Goal: Task Accomplishment & Management: Manage account settings

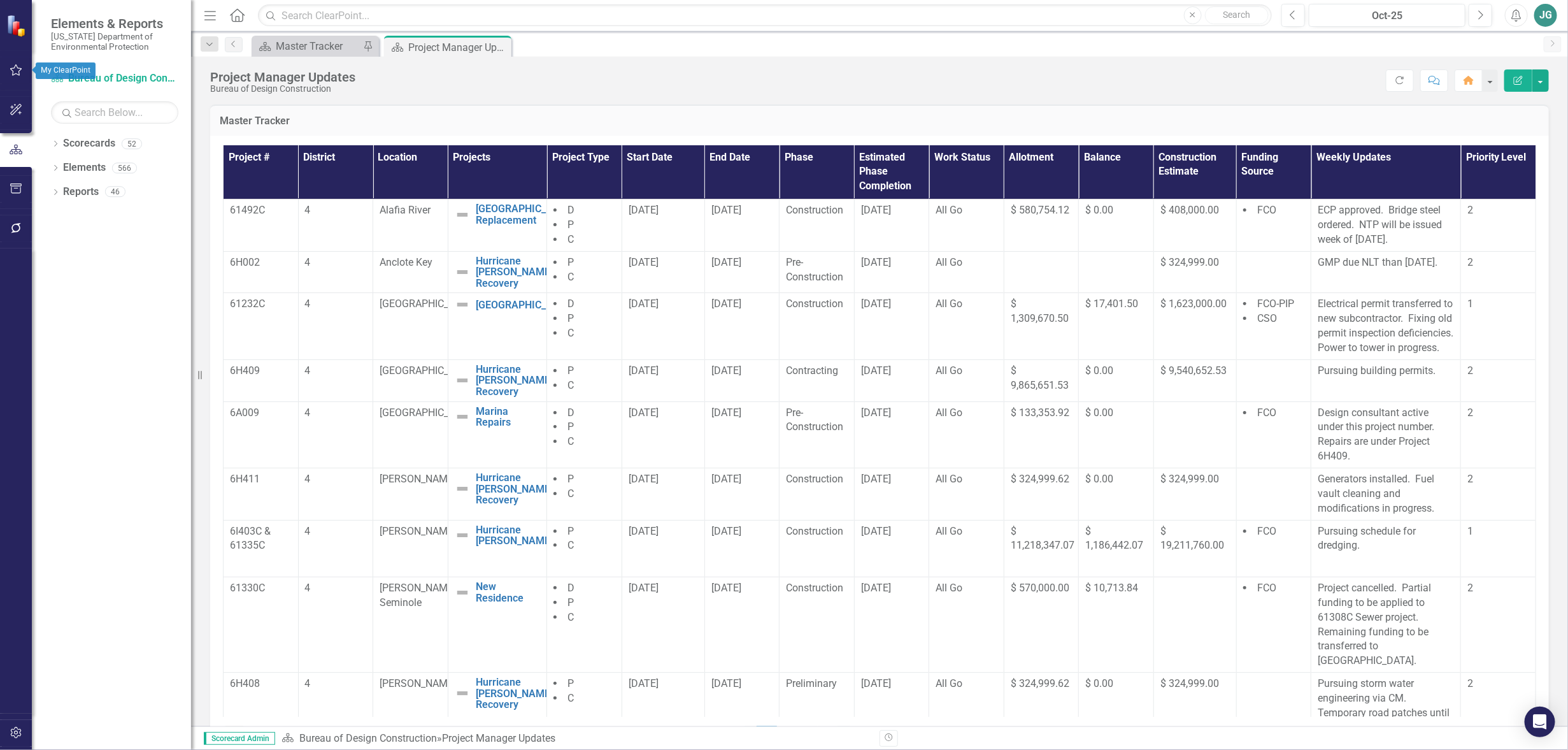
click at [16, 71] on icon "button" at bounding box center [17, 70] width 14 height 10
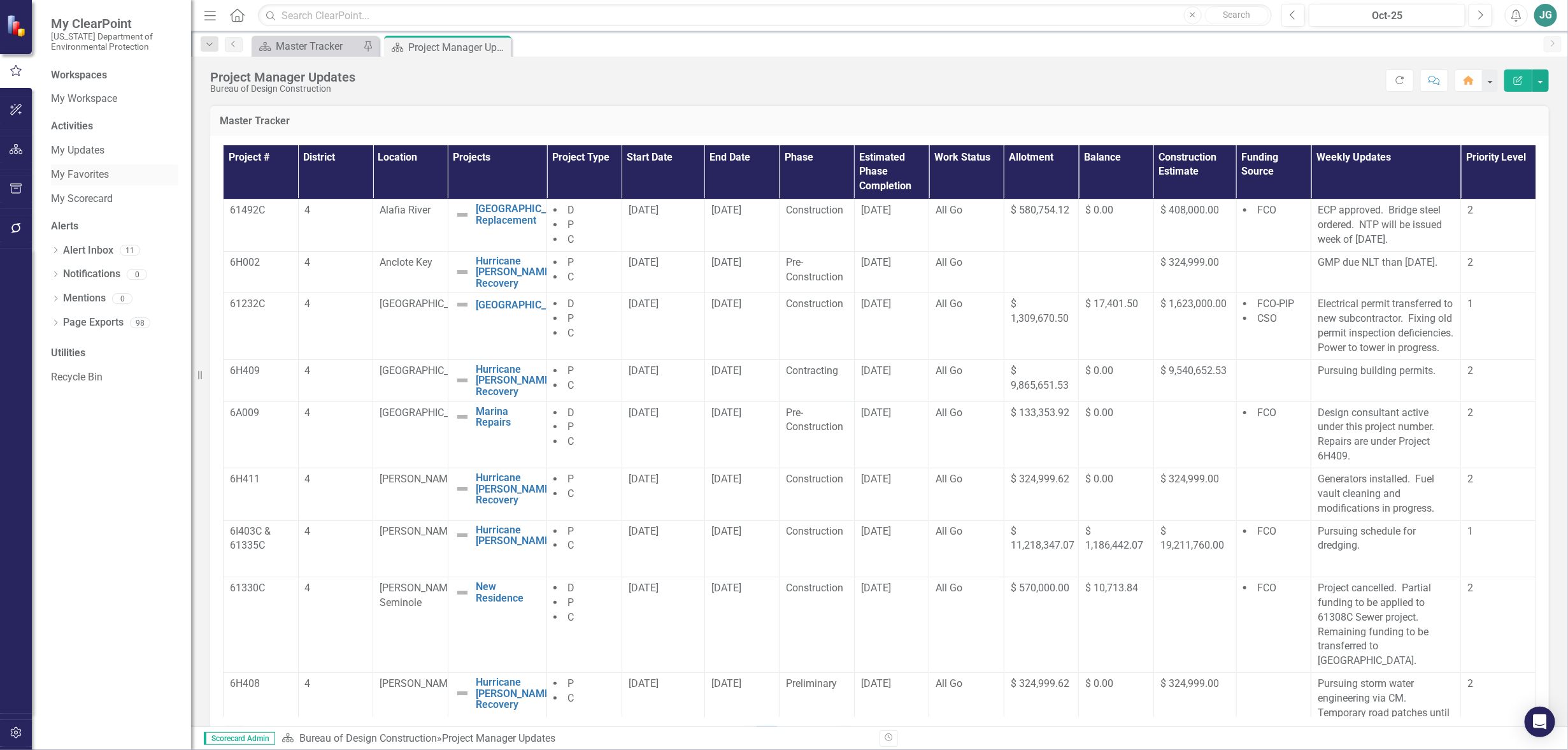
click at [94, 172] on link "My Favorites" at bounding box center [114, 175] width 128 height 14
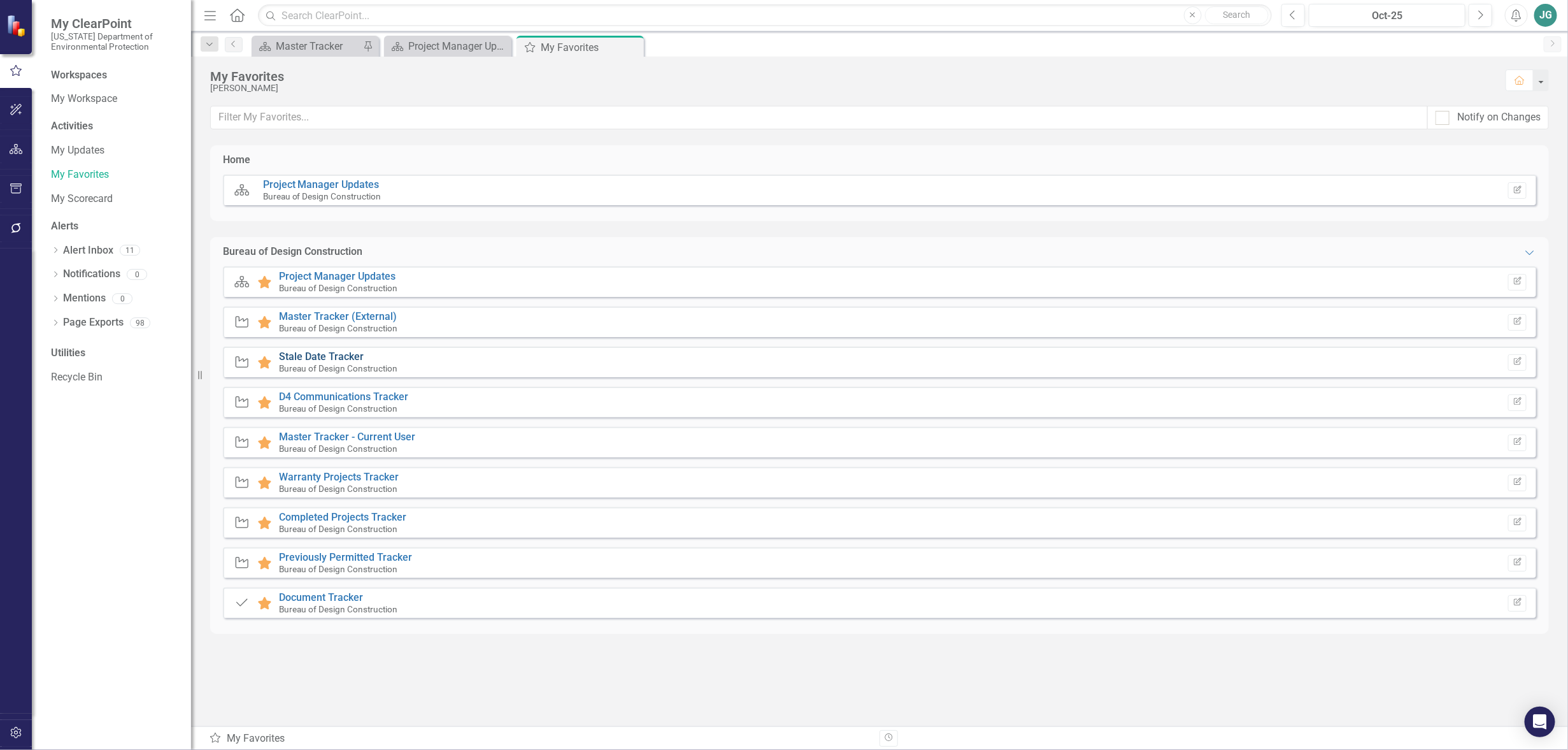
click at [323, 354] on link "Stale Date Tracker" at bounding box center [321, 357] width 85 height 12
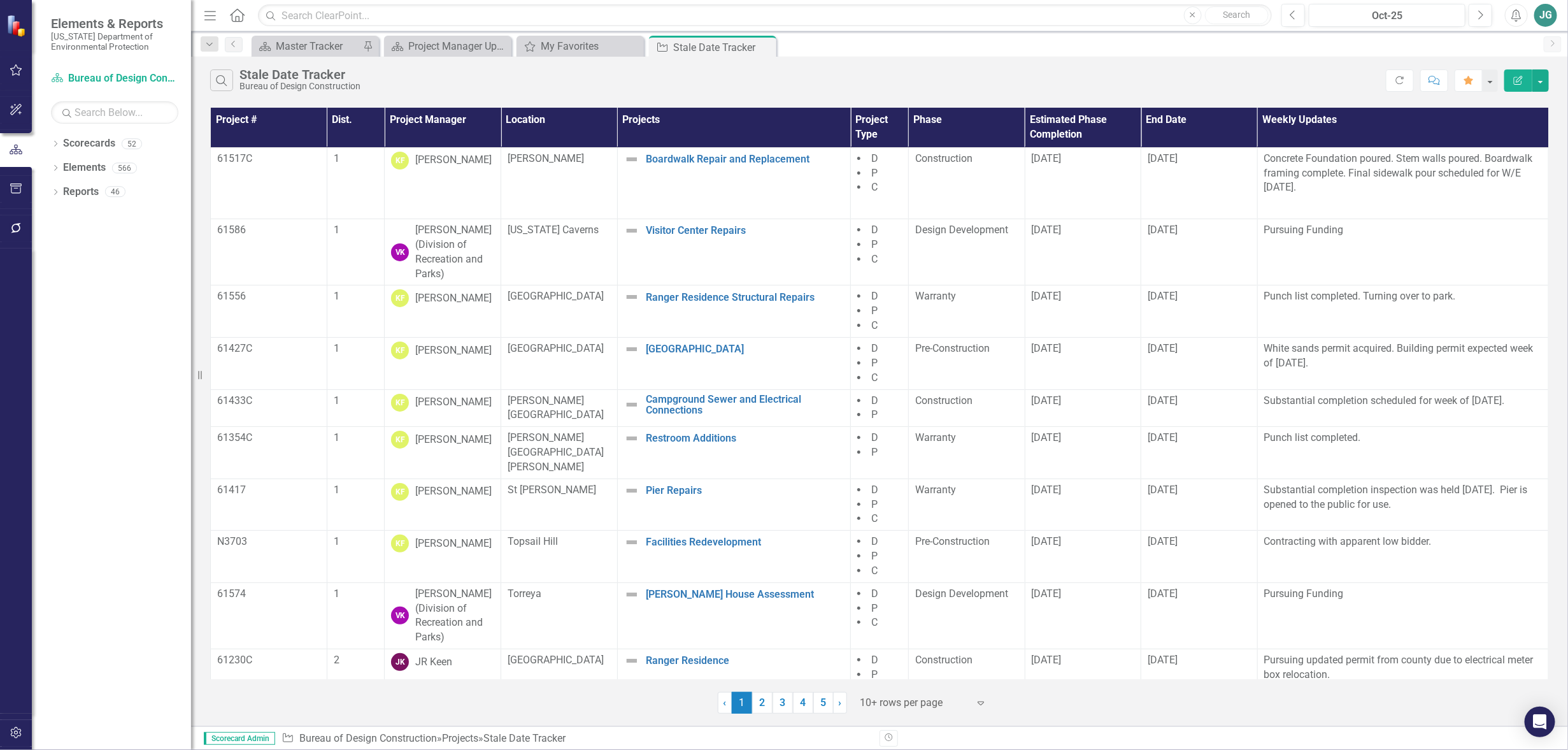
click at [440, 121] on th "Project Manager" at bounding box center [443, 127] width 116 height 39
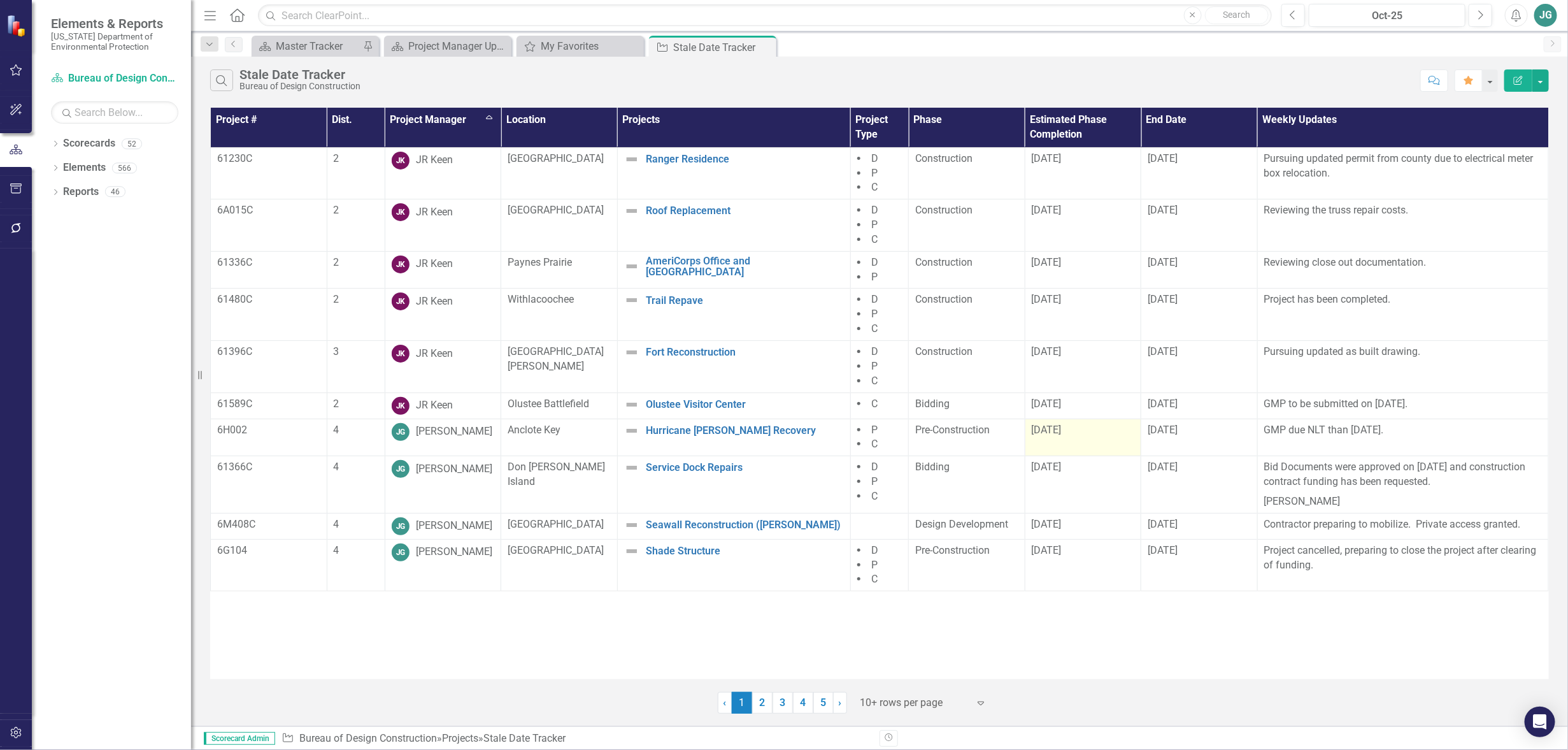
click at [1062, 433] on span "[DATE]" at bounding box center [1047, 430] width 30 height 12
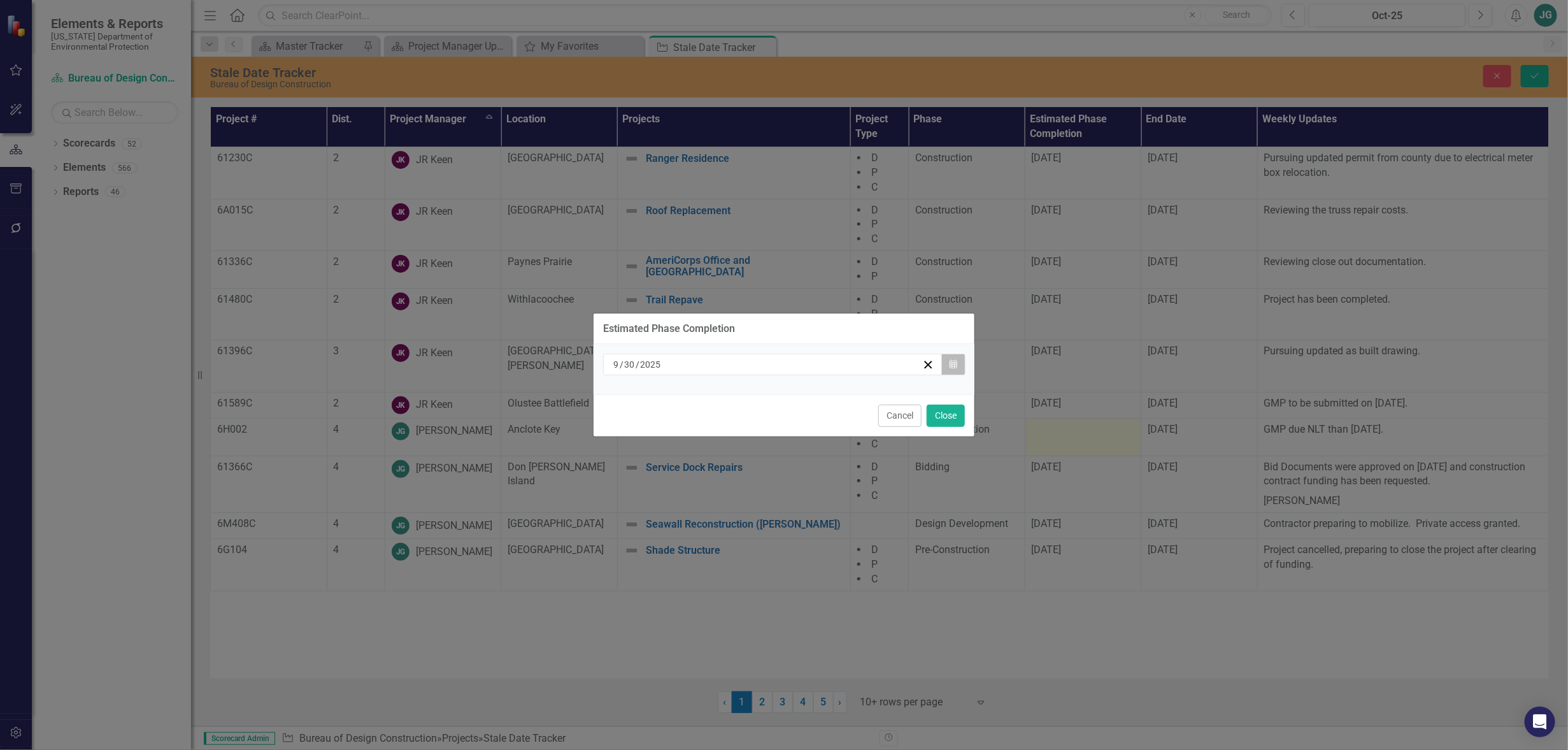
click at [956, 369] on button "Calendar" at bounding box center [954, 364] width 24 height 22
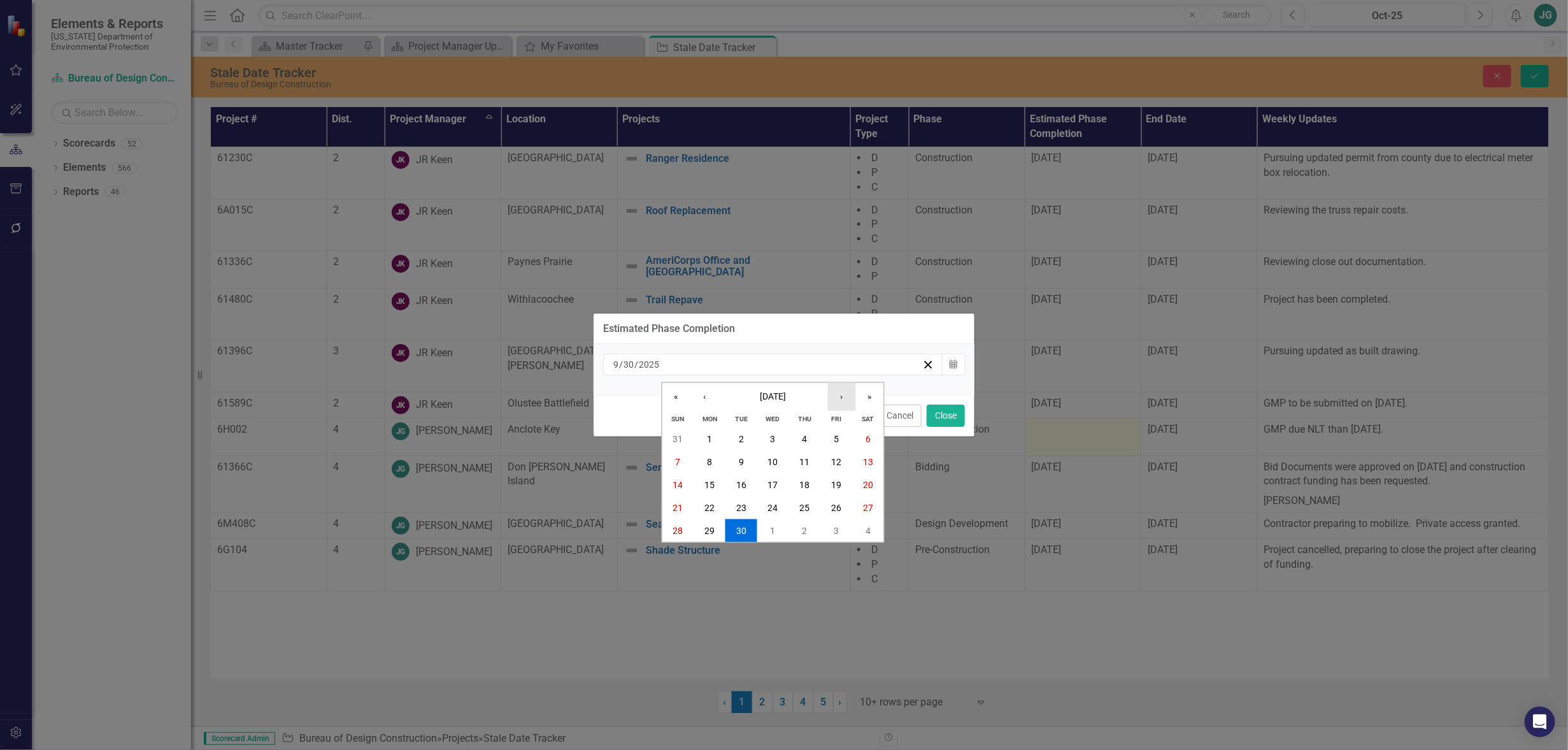
click at [841, 398] on button "›" at bounding box center [842, 396] width 28 height 28
click at [837, 482] on abbr "17" at bounding box center [836, 485] width 10 height 10
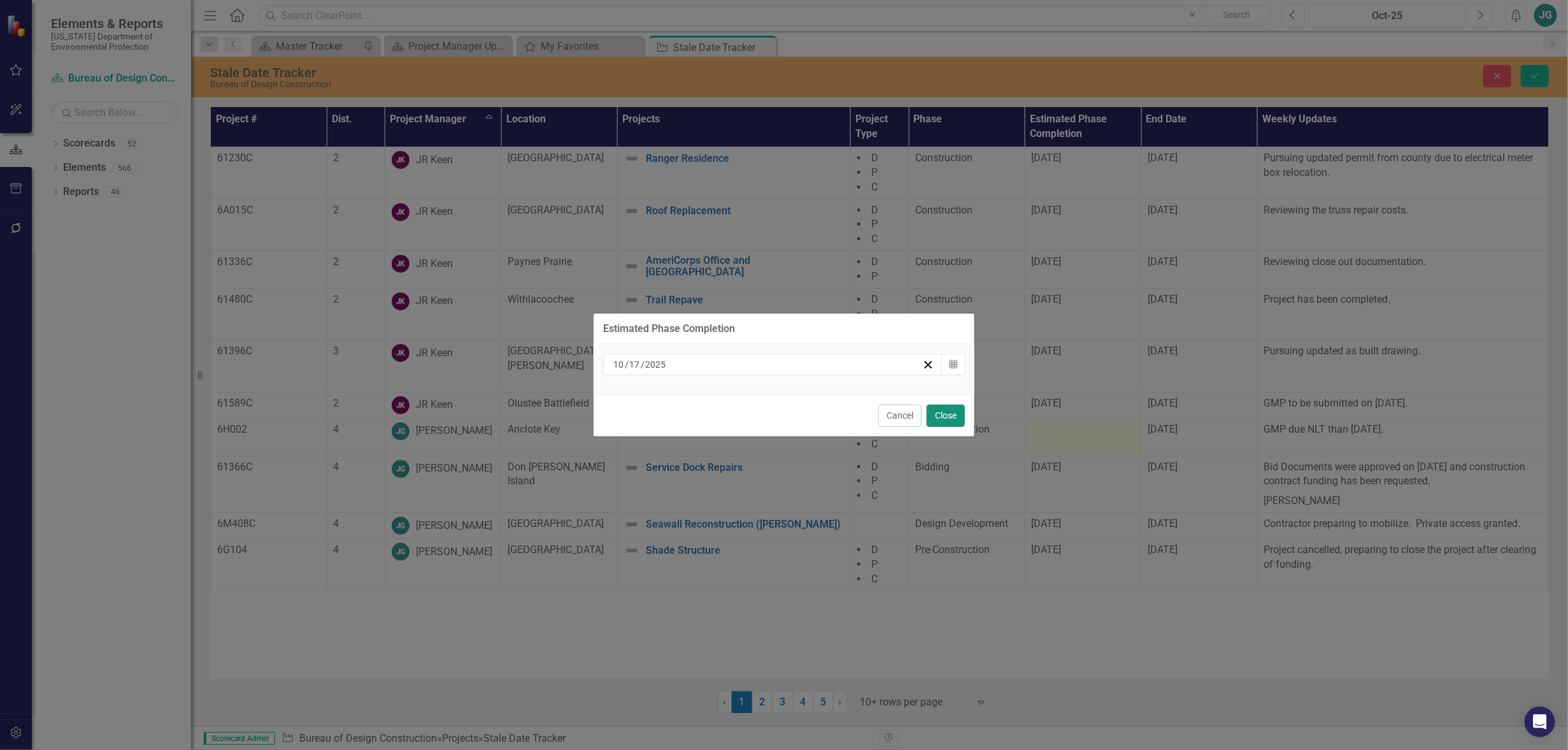
click at [948, 416] on button "Close" at bounding box center [946, 416] width 39 height 23
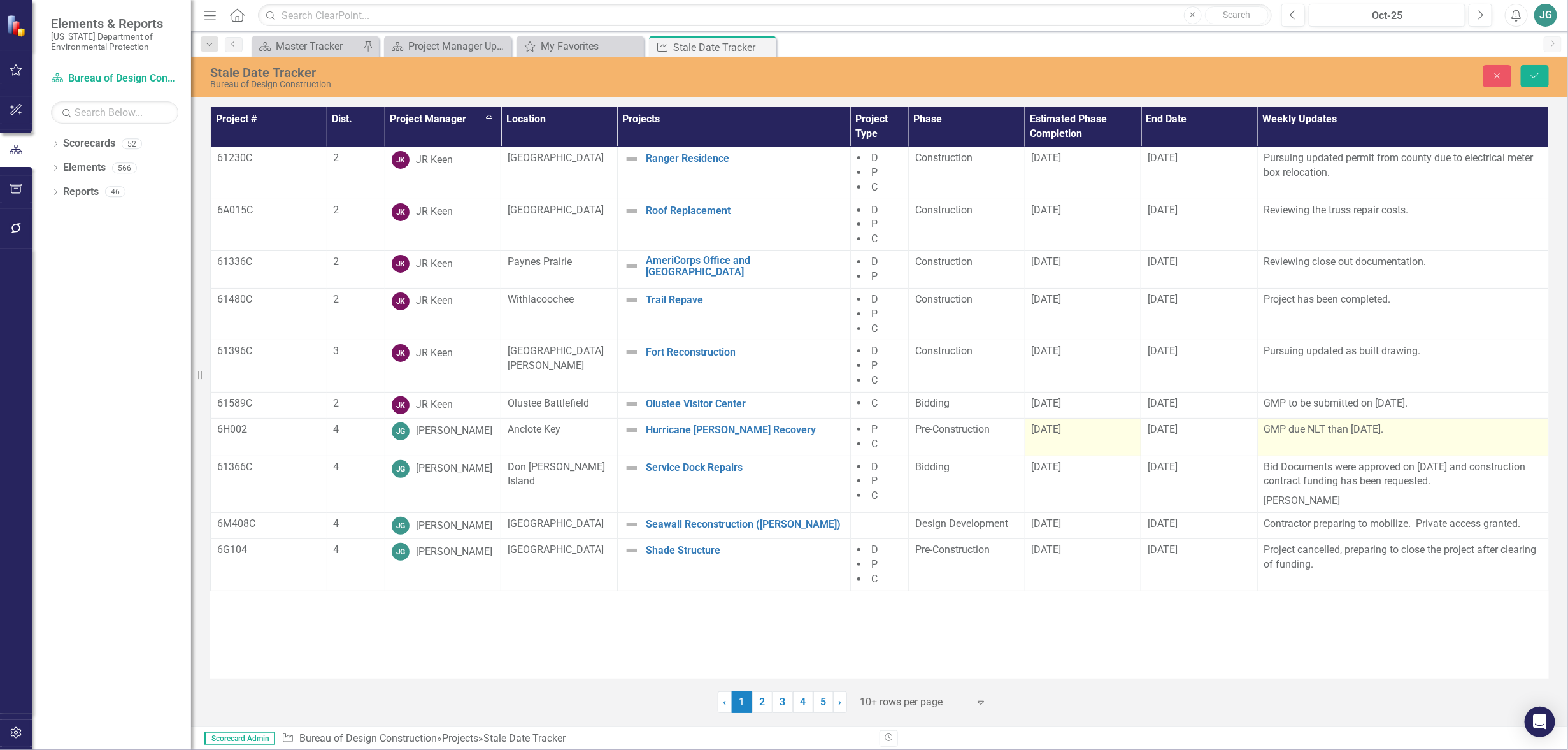
click at [1393, 429] on p "GMP due NLT than September 30, 2025." at bounding box center [1403, 429] width 278 height 14
click at [1393, 429] on p "GMP due NLT than September 30, 2025." at bounding box center [1403, 429] width 278 height 14
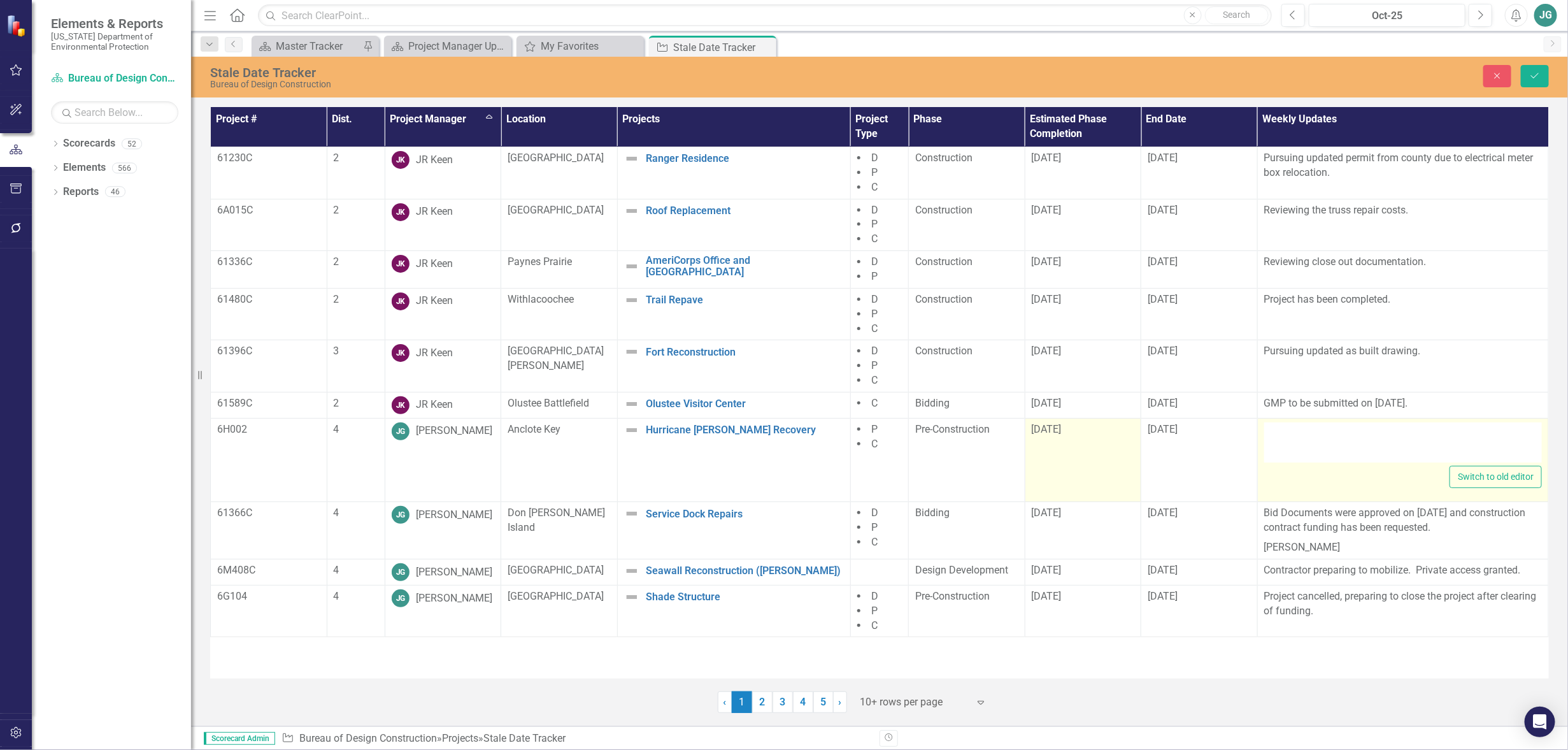
click at [1388, 449] on div at bounding box center [1403, 443] width 278 height 41
type textarea "<p>GMP due NLT than September 30, 2025.</p>"
click at [1353, 418] on td "<p>GMP due NLT than September 30, 2025.</p> Switch to old editor" at bounding box center [1403, 460] width 291 height 84
click at [1356, 440] on div "<p>GMP due NLT than September 30, 2025.</p>" at bounding box center [1403, 443] width 278 height 41
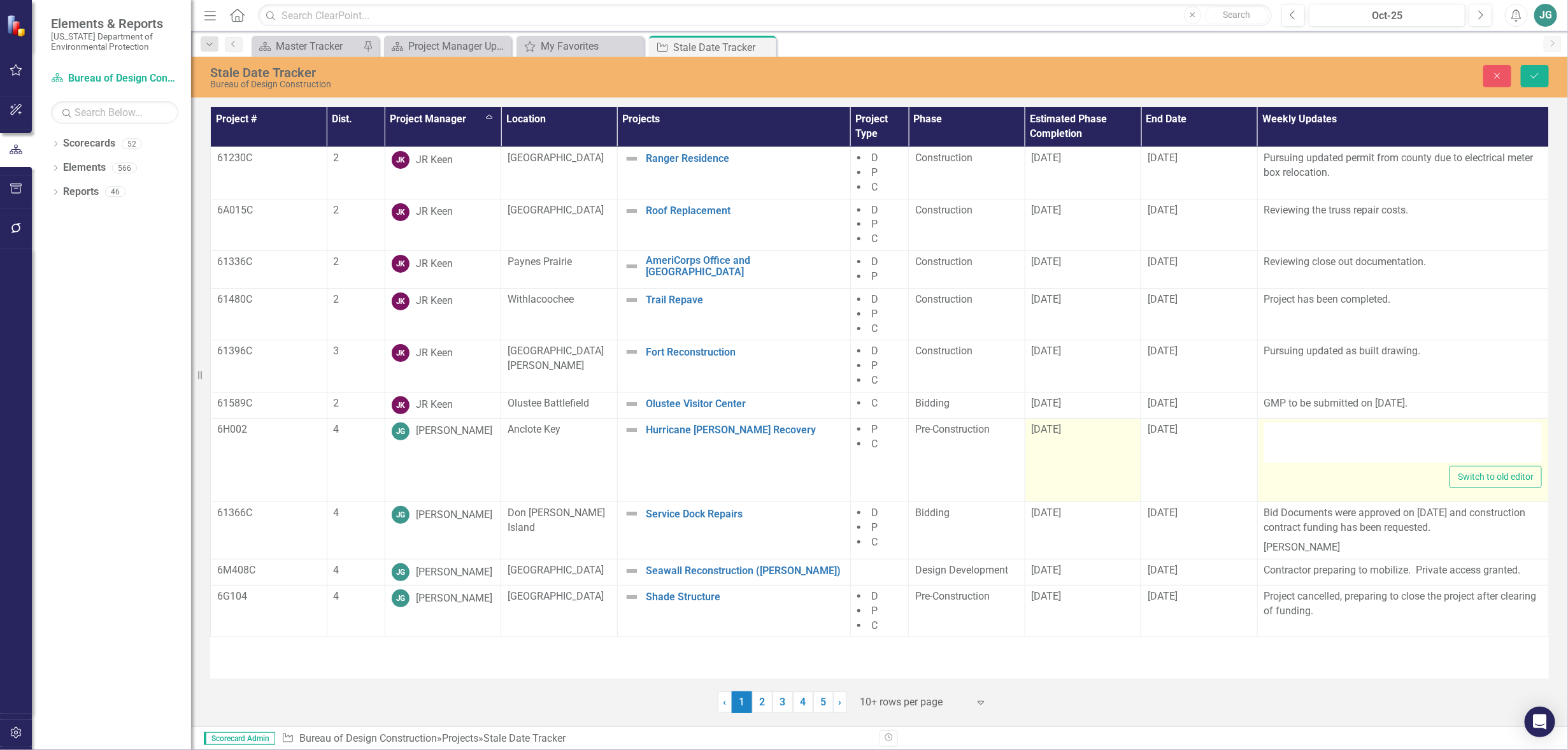
click at [1356, 440] on div "<p>GMP due NLT than September 30, 2025.</p>" at bounding box center [1403, 443] width 278 height 41
click at [1356, 441] on div "<p>GMP due NLT than September 30, 2025.</p>" at bounding box center [1403, 443] width 278 height 41
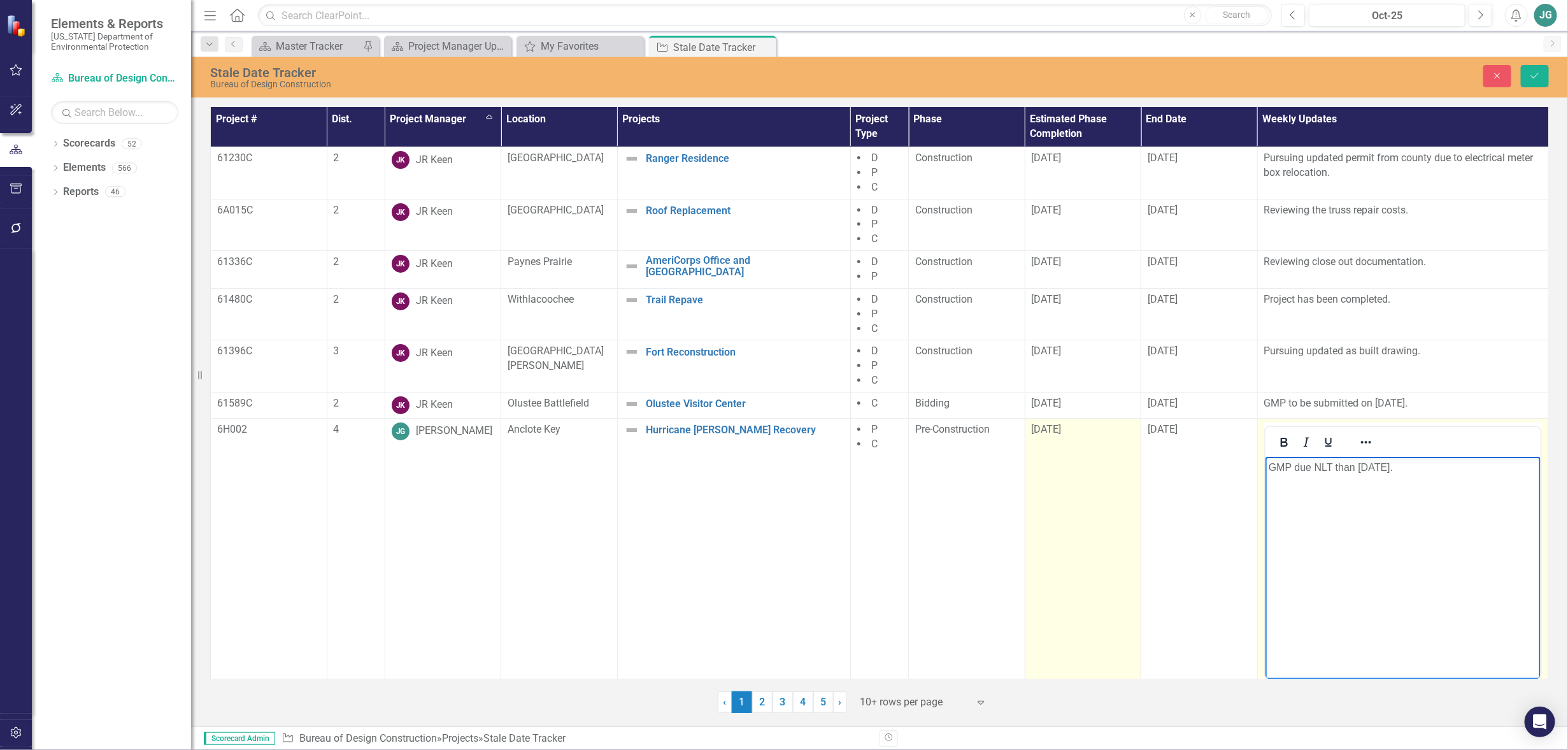
drag, startPoint x: 1357, startPoint y: 470, endPoint x: 1421, endPoint y: 471, distance: 64.0
click at [1421, 471] on p "GMP due NLT than September 30, 2025." at bounding box center [1403, 467] width 269 height 15
click at [1386, 552] on body "GMP due NLT than October 17, 2025." at bounding box center [1403, 552] width 275 height 191
click at [1545, 66] on button "Save" at bounding box center [1535, 76] width 28 height 23
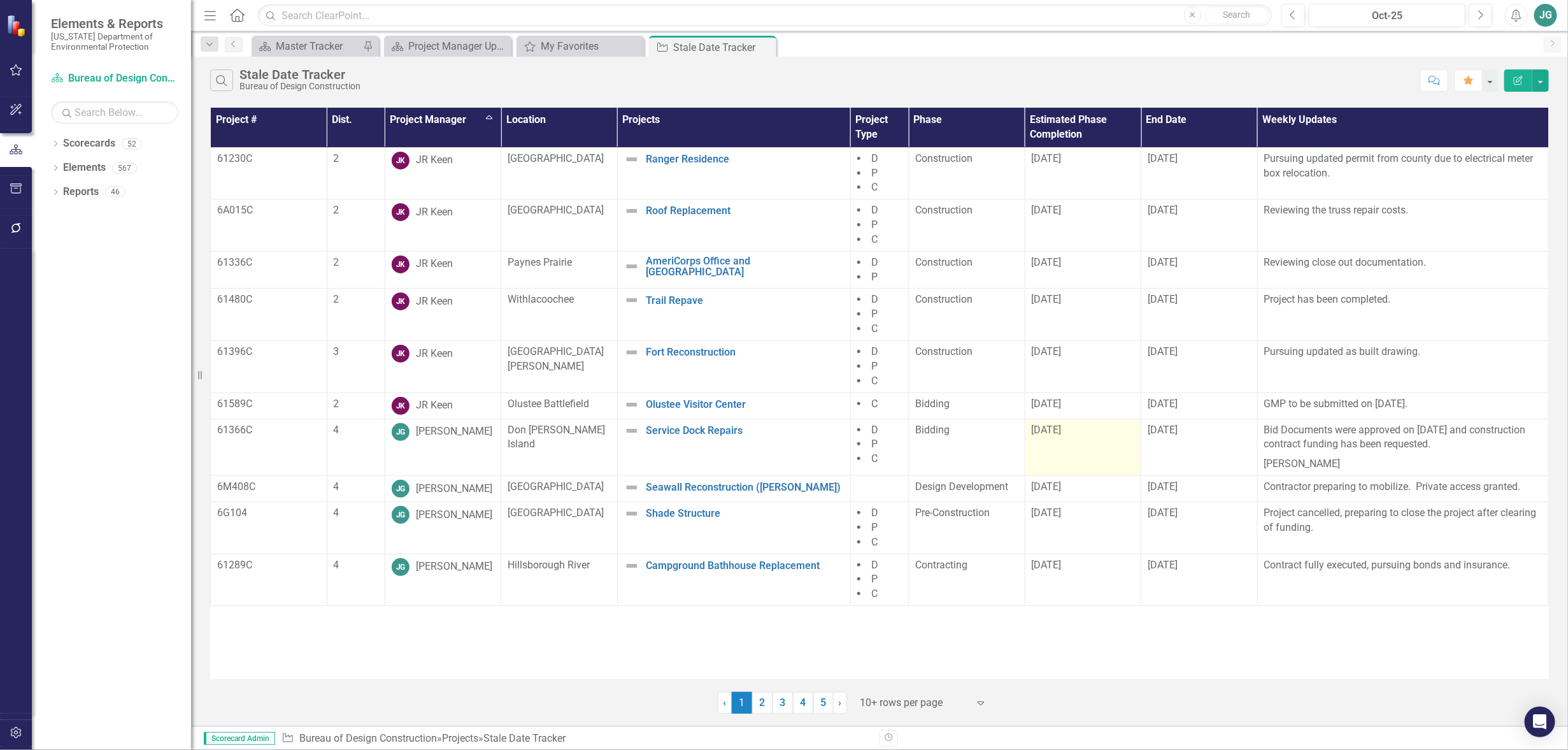
click at [1078, 451] on td "9/1/25" at bounding box center [1083, 448] width 116 height 57
click at [1078, 450] on td "9/1/25" at bounding box center [1083, 448] width 116 height 57
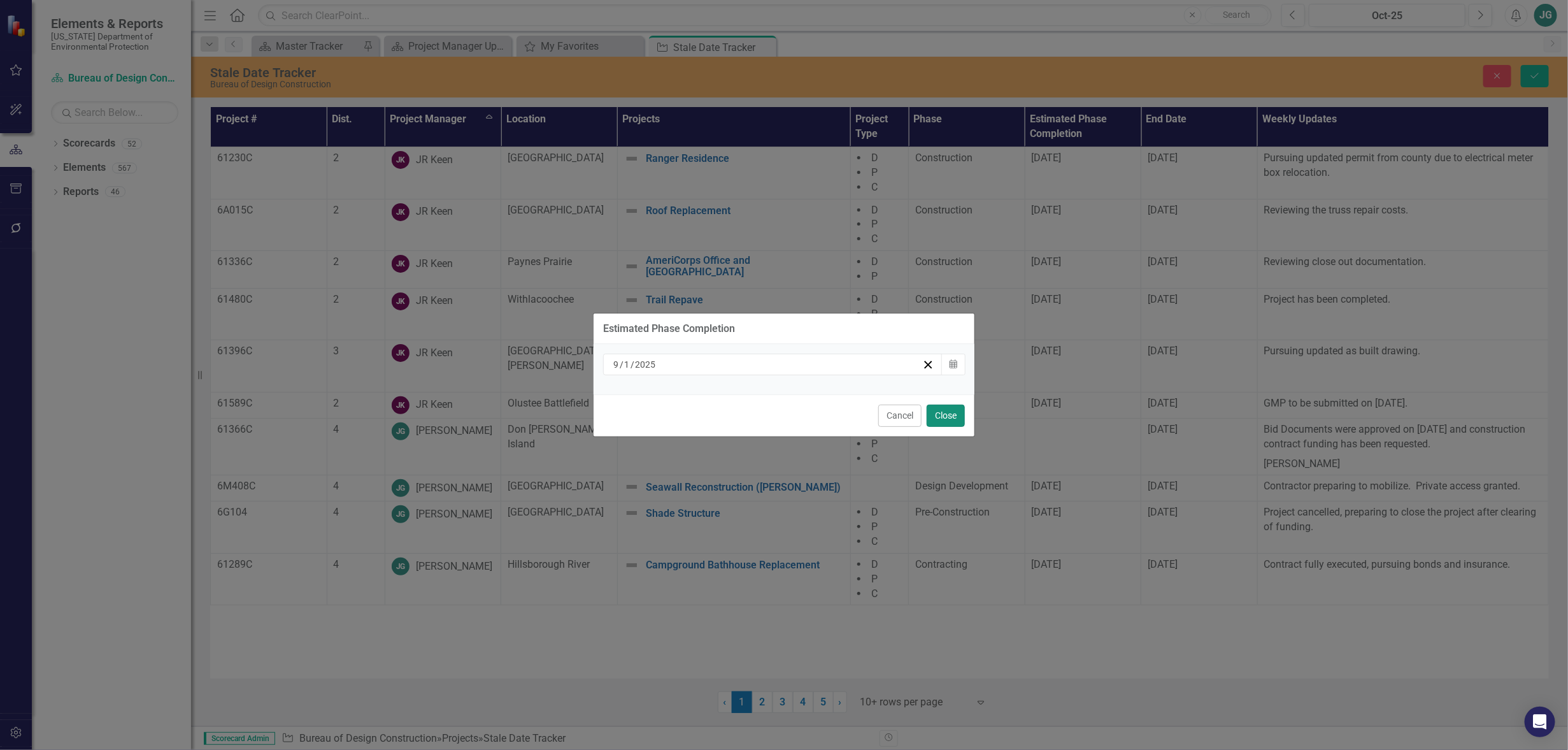
click at [950, 416] on button "Close" at bounding box center [946, 416] width 39 height 23
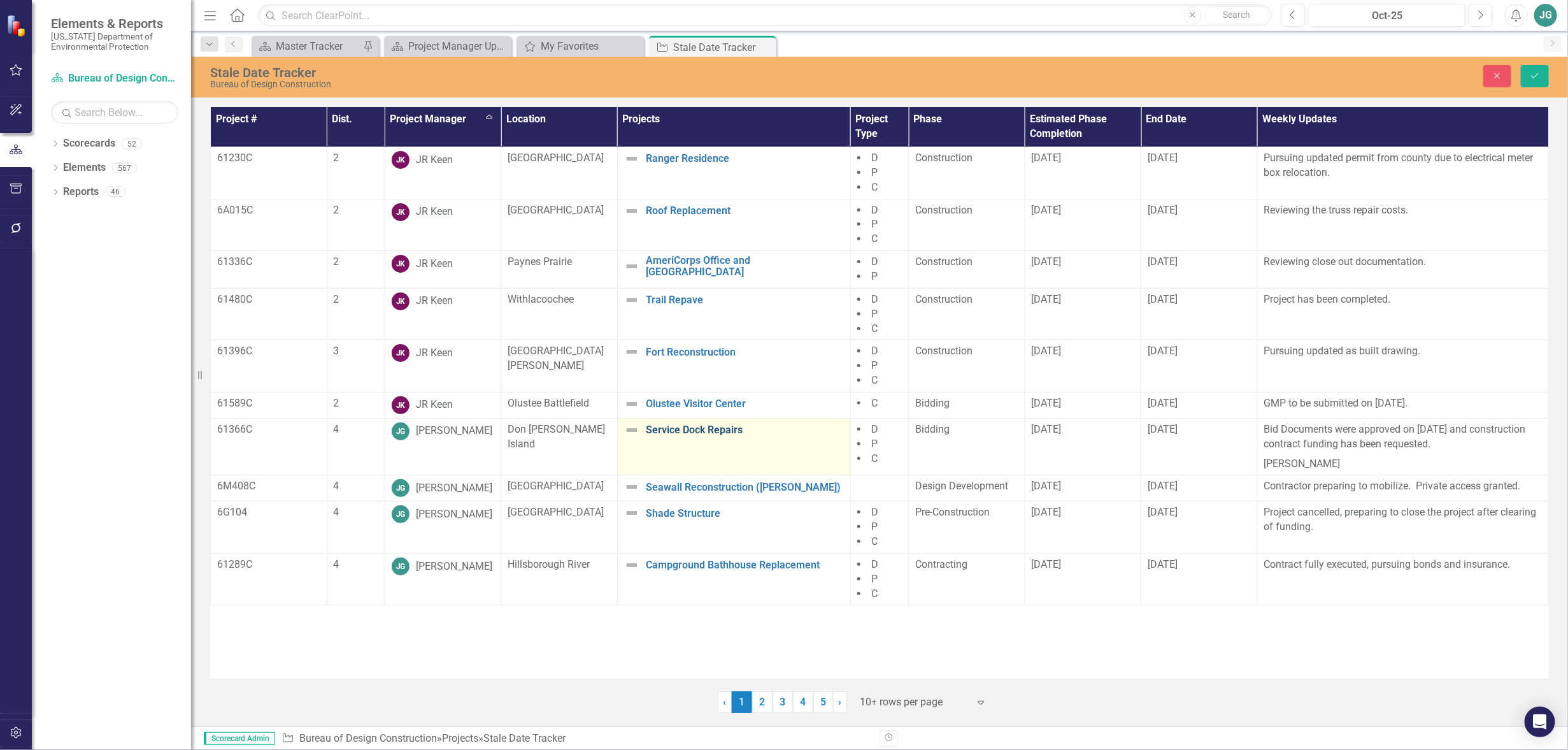
click at [712, 428] on link "Service Dock Repairs" at bounding box center [745, 429] width 198 height 11
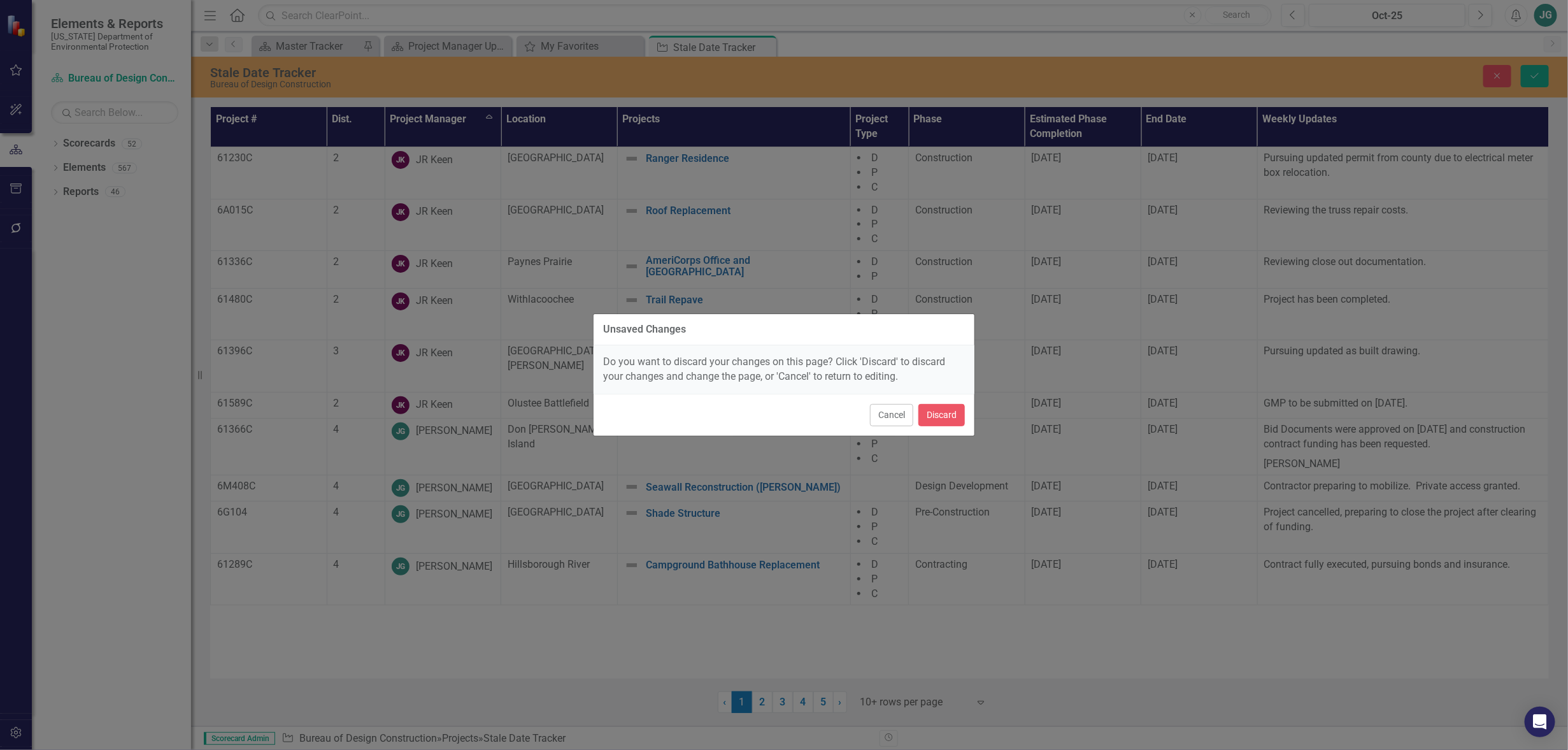
click at [1067, 643] on div "Unsaved Changes Do you want to discard your changes on this page? Click 'Discar…" at bounding box center [784, 375] width 1568 height 750
click at [895, 419] on button "Cancel" at bounding box center [892, 415] width 43 height 23
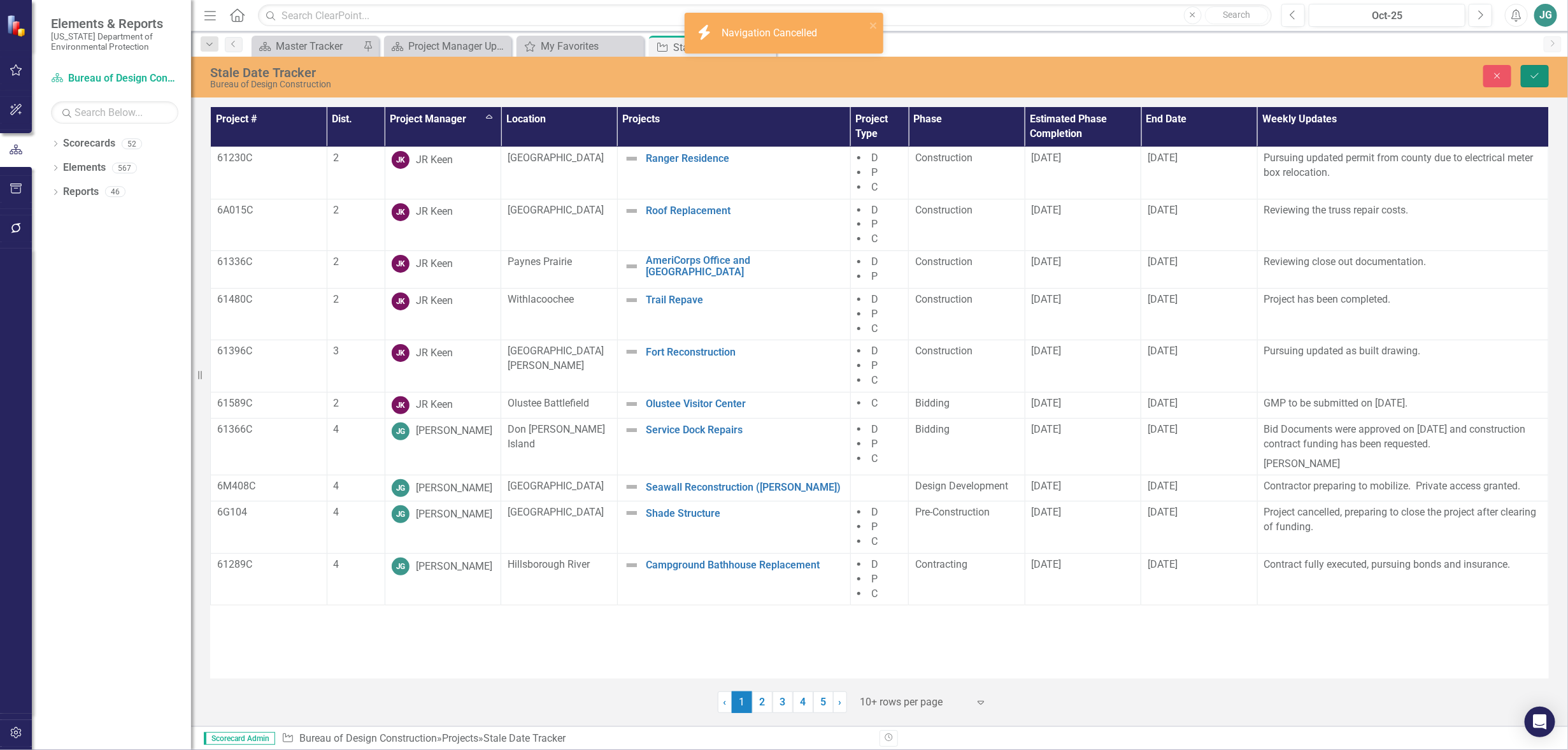
click at [1538, 74] on icon "Save" at bounding box center [1535, 76] width 11 height 9
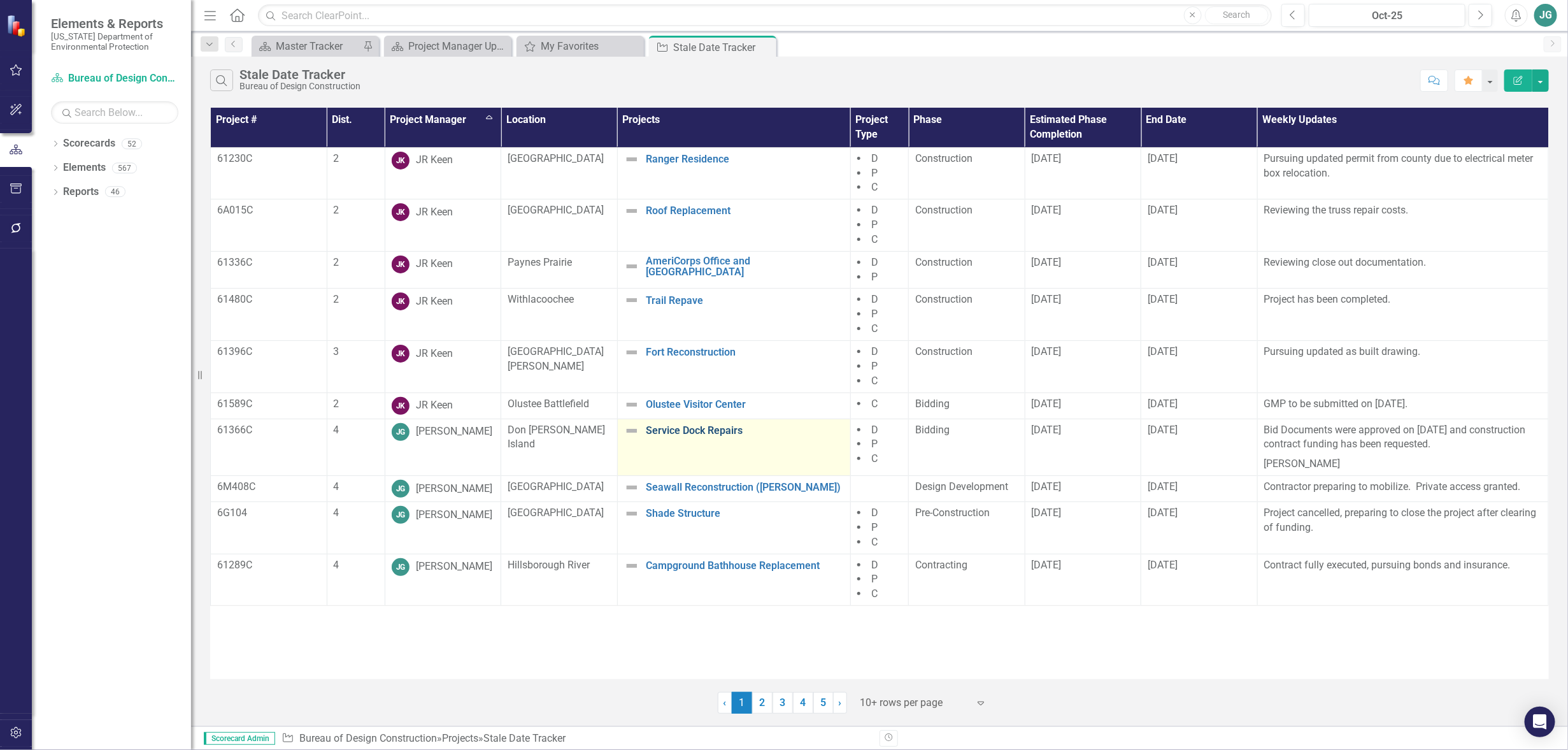
click at [692, 426] on link "Service Dock Repairs" at bounding box center [745, 430] width 198 height 11
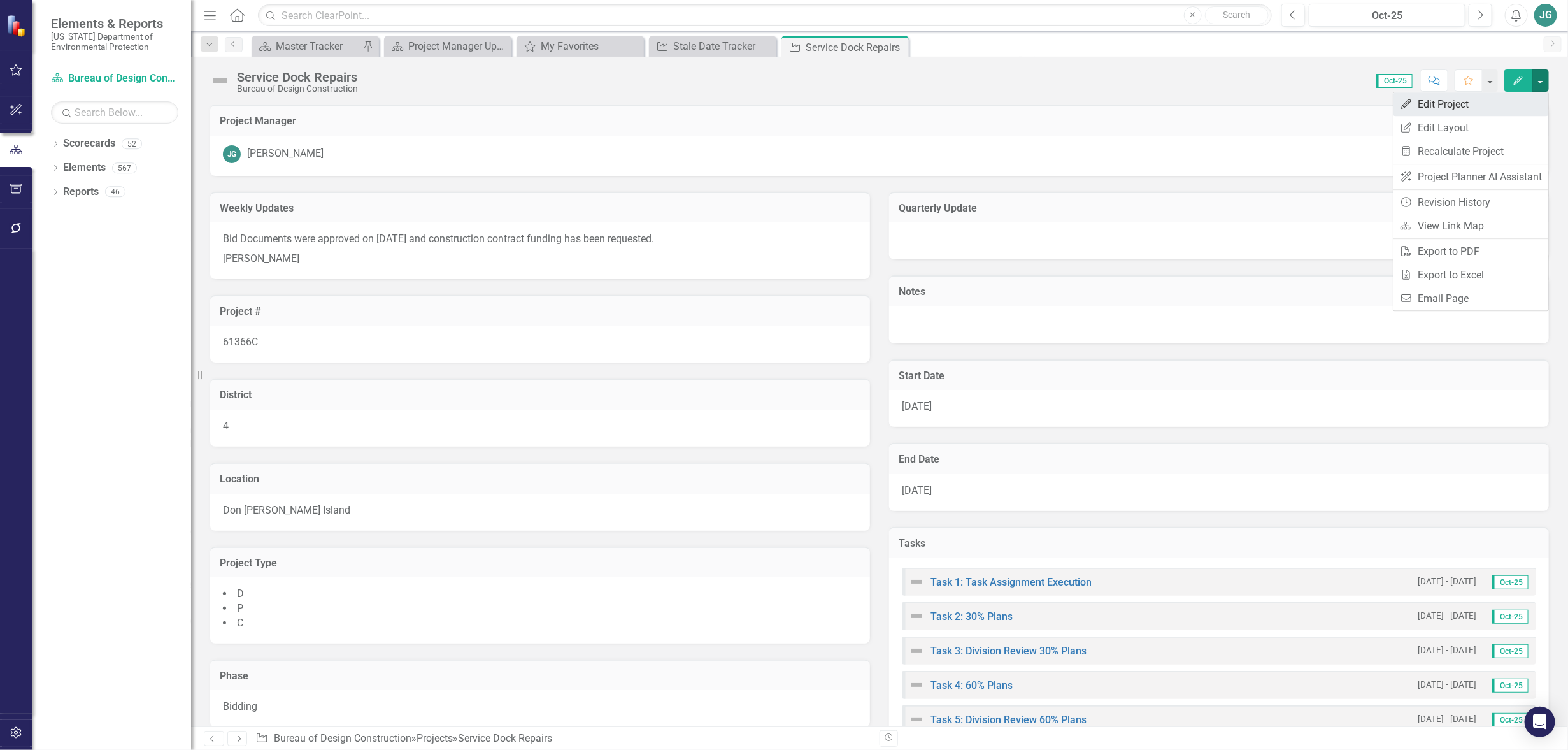
click at [1441, 104] on link "Edit Edit Project" at bounding box center [1471, 104] width 155 height 23
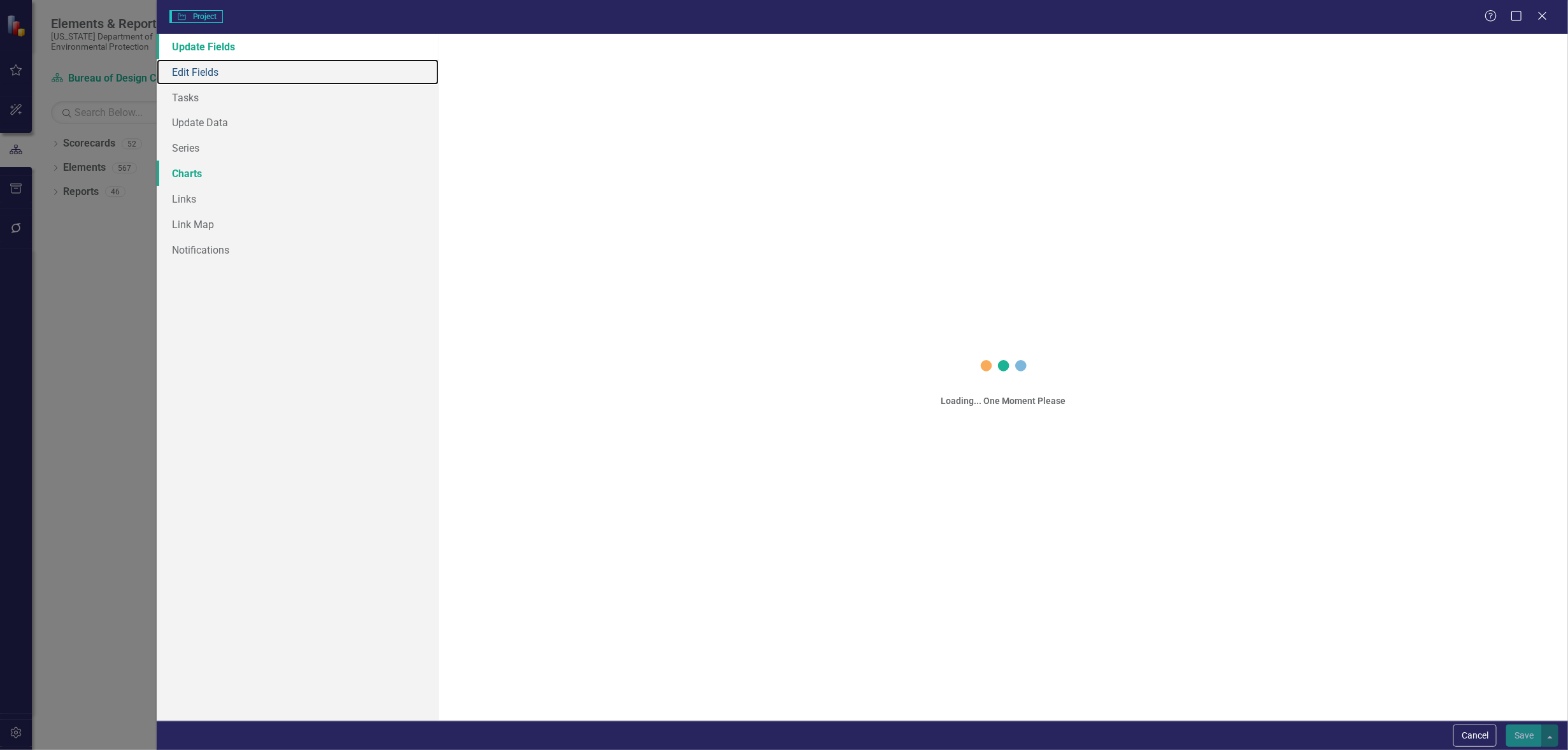
click at [203, 71] on link "Edit Fields" at bounding box center [297, 72] width 282 height 26
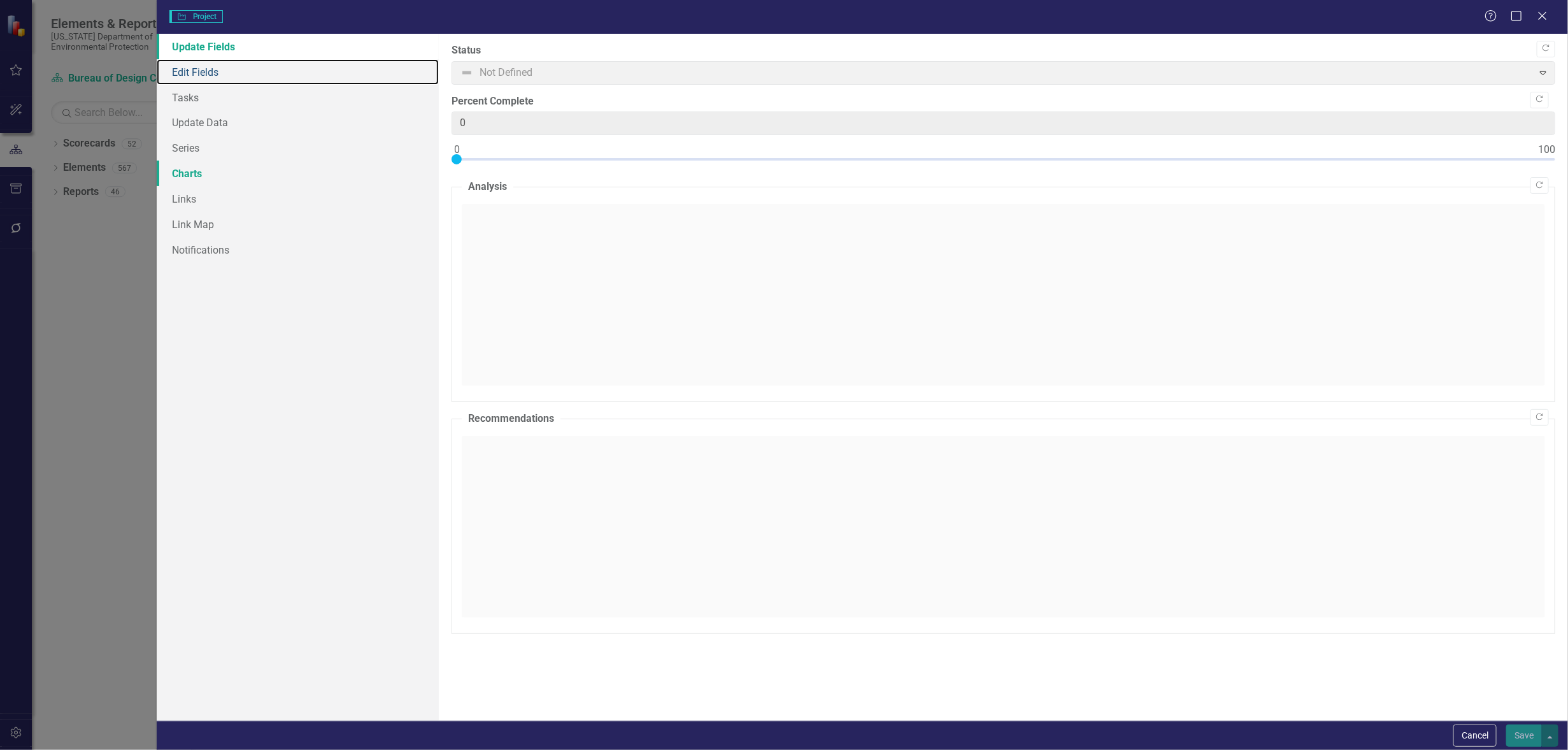
type input "0"
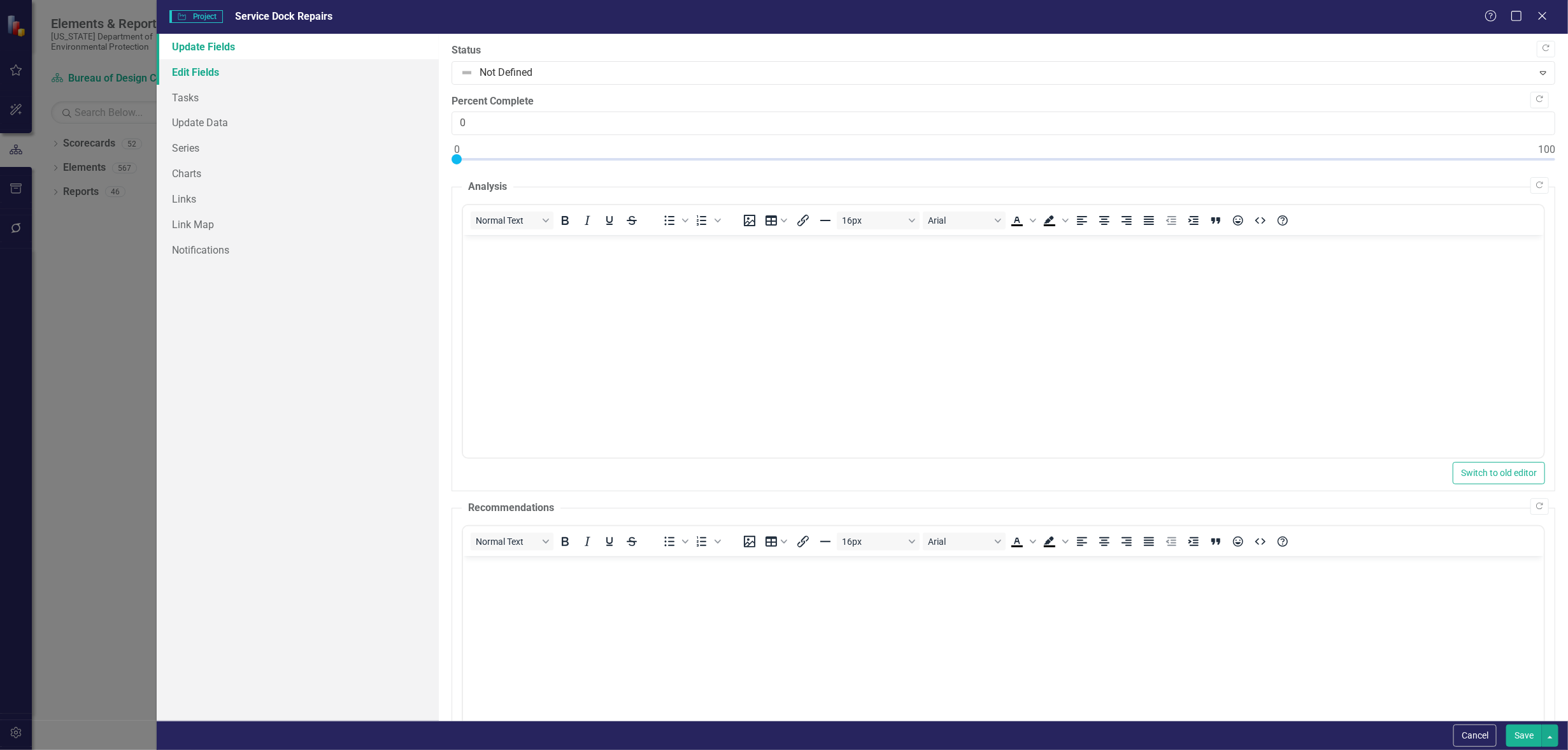
click at [207, 70] on link "Edit Fields" at bounding box center [297, 72] width 282 height 26
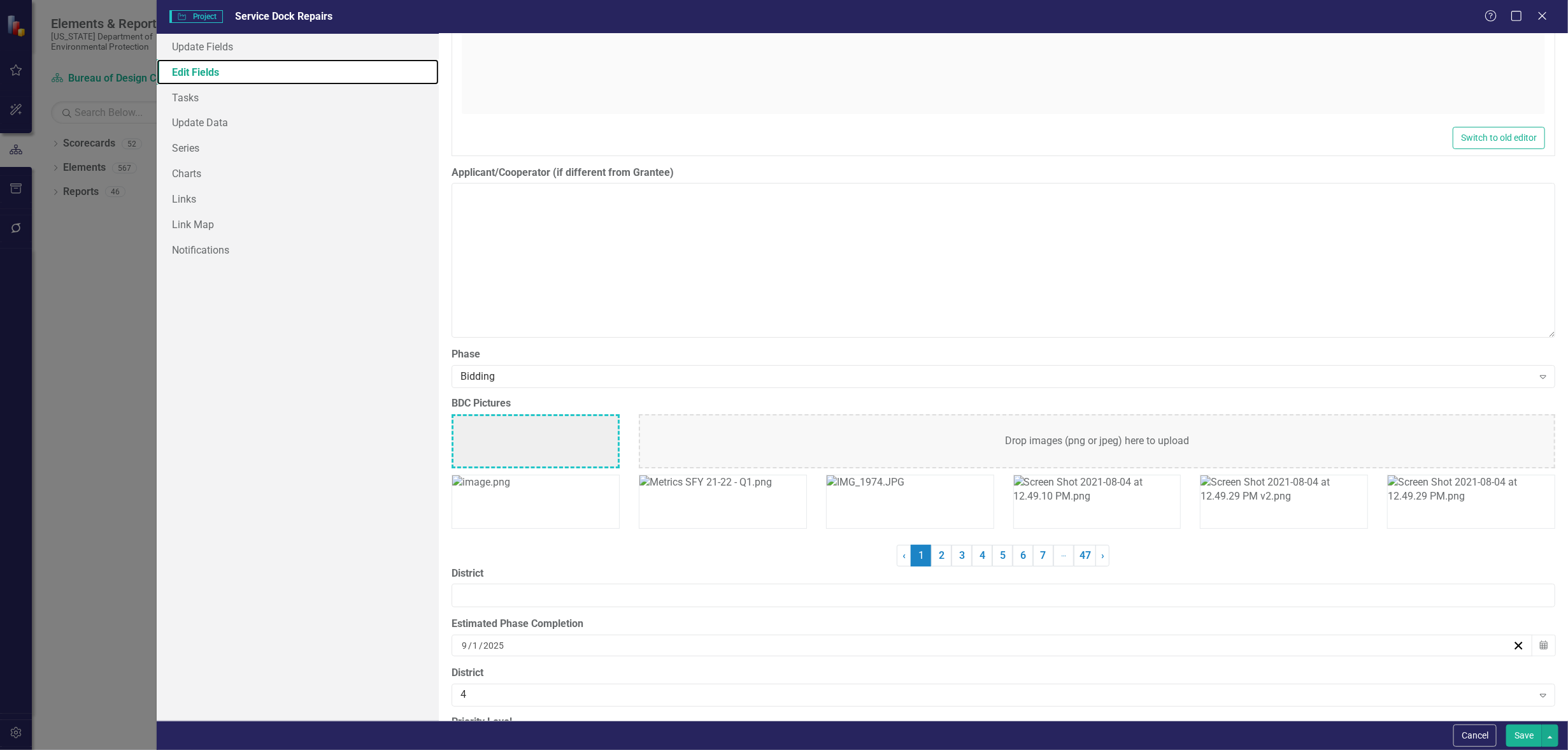
scroll to position [3107, 0]
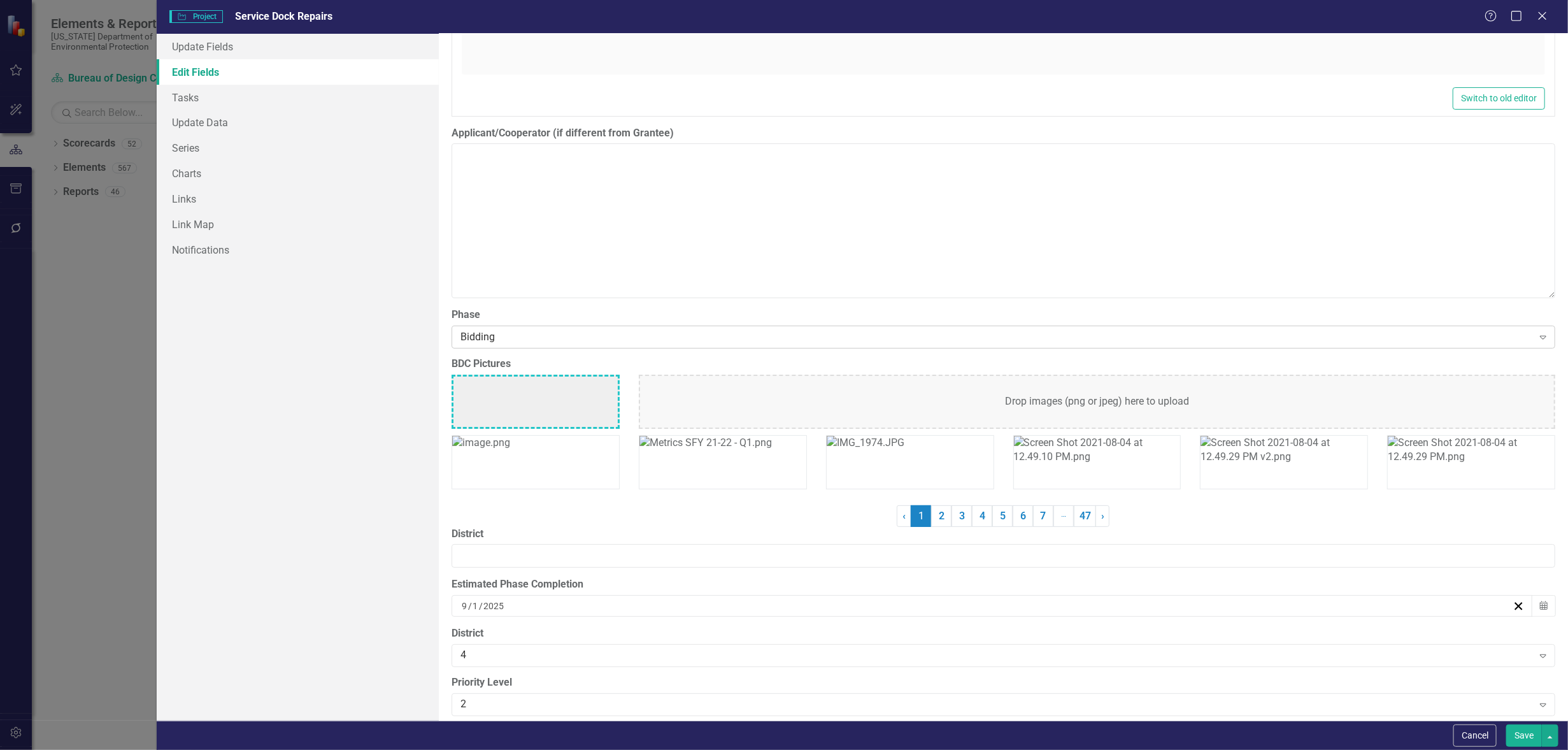
click at [521, 330] on div "Bidding" at bounding box center [996, 336] width 1072 height 14
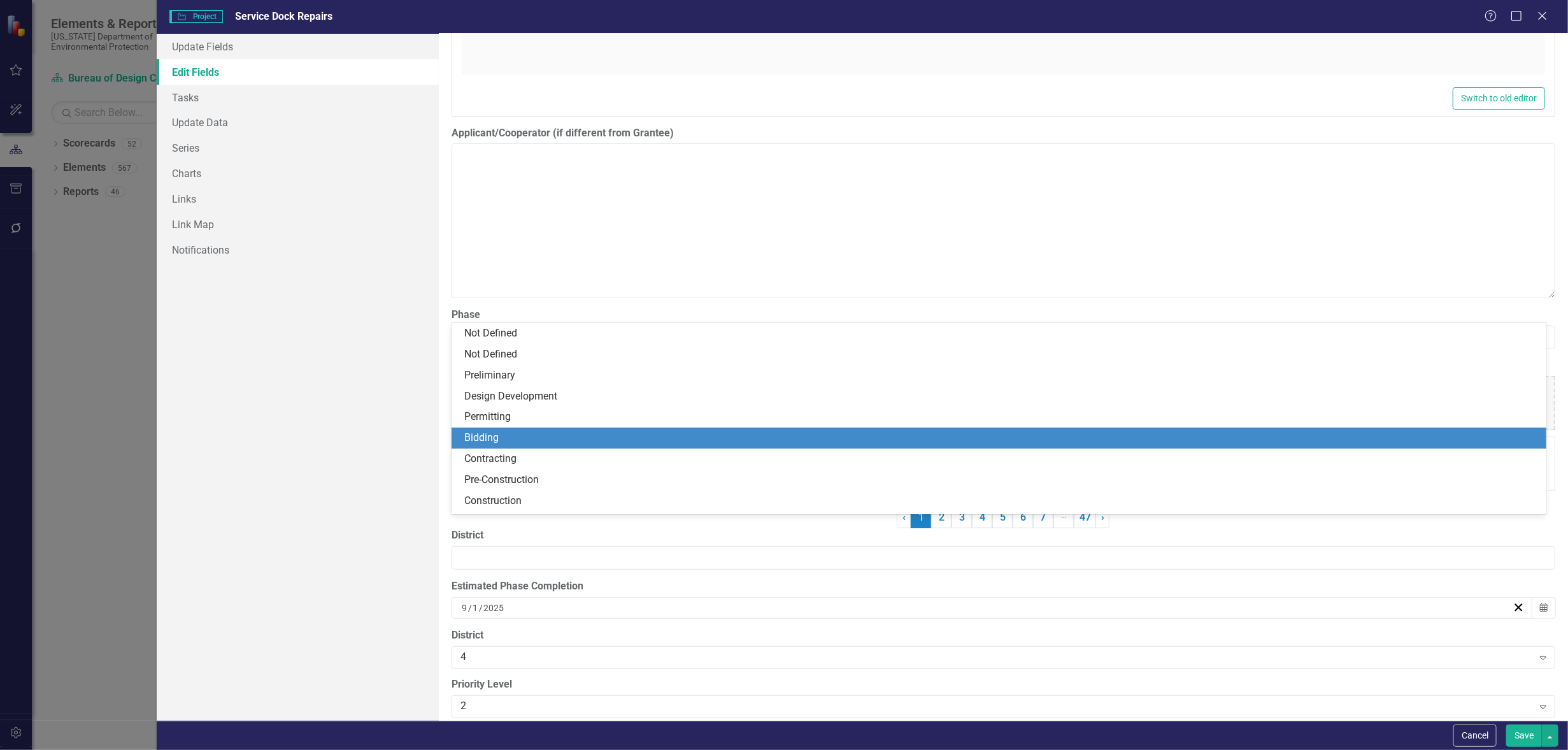
scroll to position [60, 0]
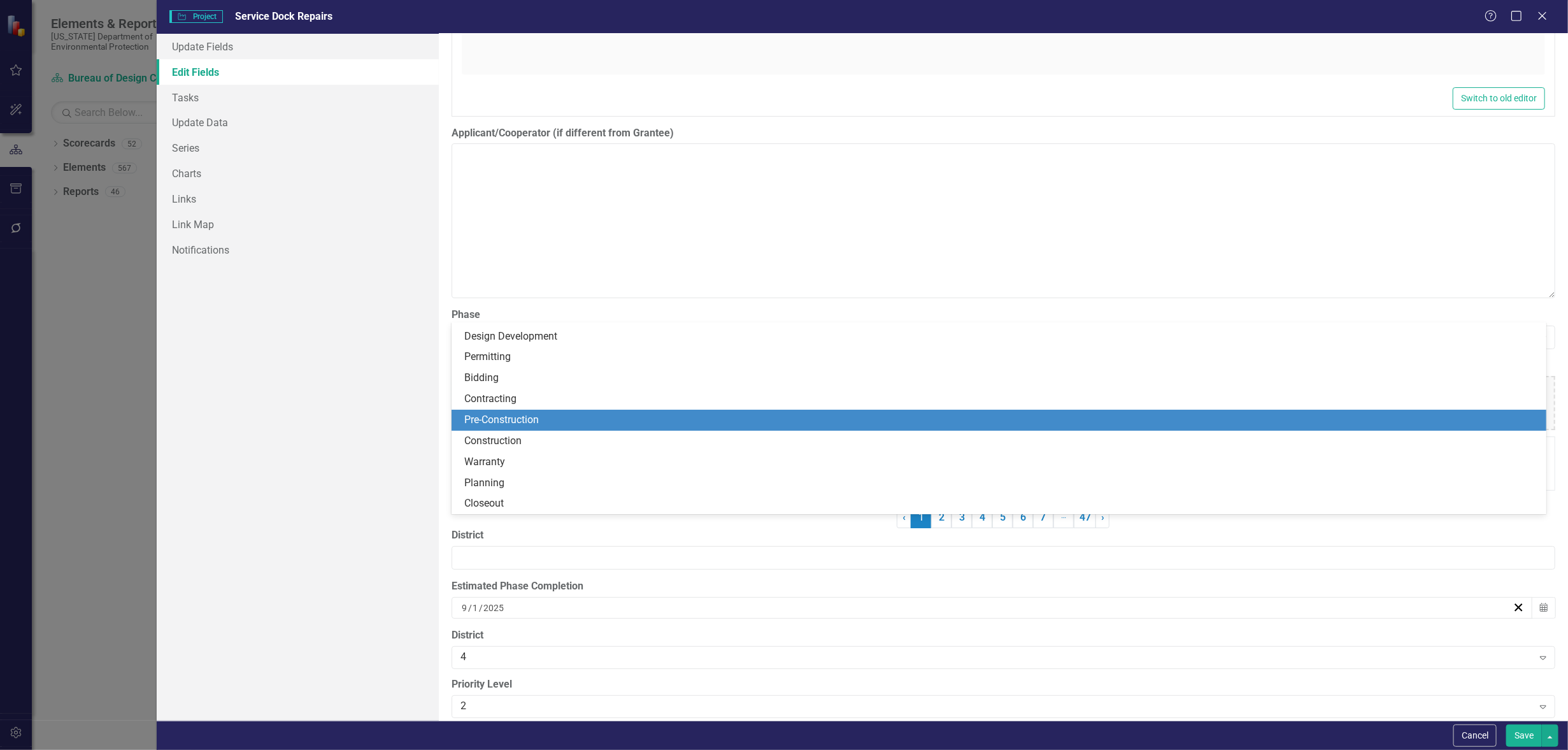
click at [381, 427] on div "Update Fields Edit Fields Tasks Update Data Series Charts Links Link Map Notifi…" at bounding box center [297, 377] width 282 height 687
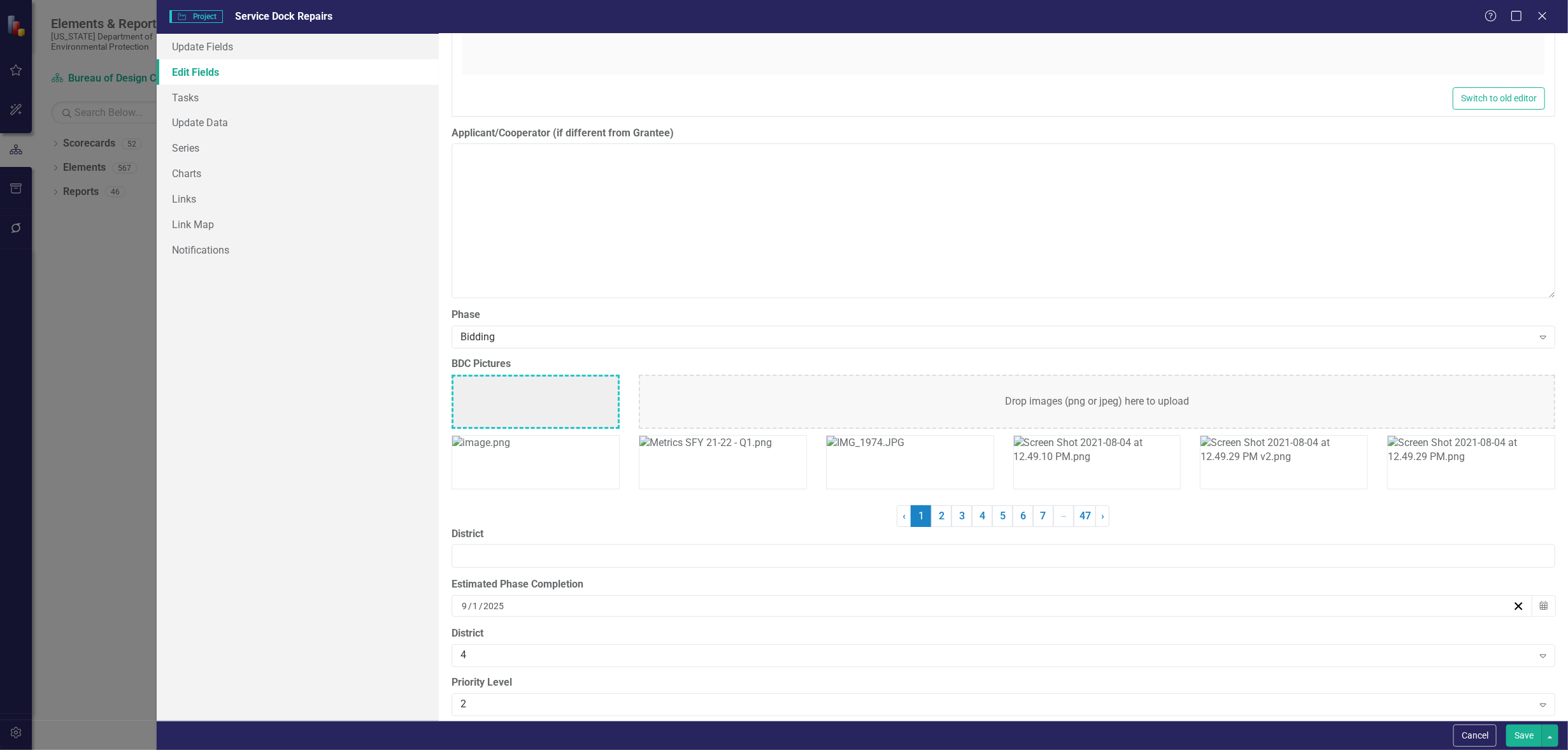
click at [598, 600] on div "9 / 1 / 2025" at bounding box center [986, 606] width 1053 height 13
click at [598, 600] on div "2025-09-01 9 / 1 / 2025" at bounding box center [986, 606] width 1053 height 13
click at [359, 533] on div "Update Fields Edit Fields Tasks Update Data Series Charts Links Link Map Notifi…" at bounding box center [297, 377] width 282 height 687
click at [404, 352] on div "Update Fields Edit Fields Tasks Update Data Series Charts Links Link Map Notifi…" at bounding box center [297, 377] width 282 height 687
click at [437, 221] on link "Link Map" at bounding box center [297, 225] width 282 height 26
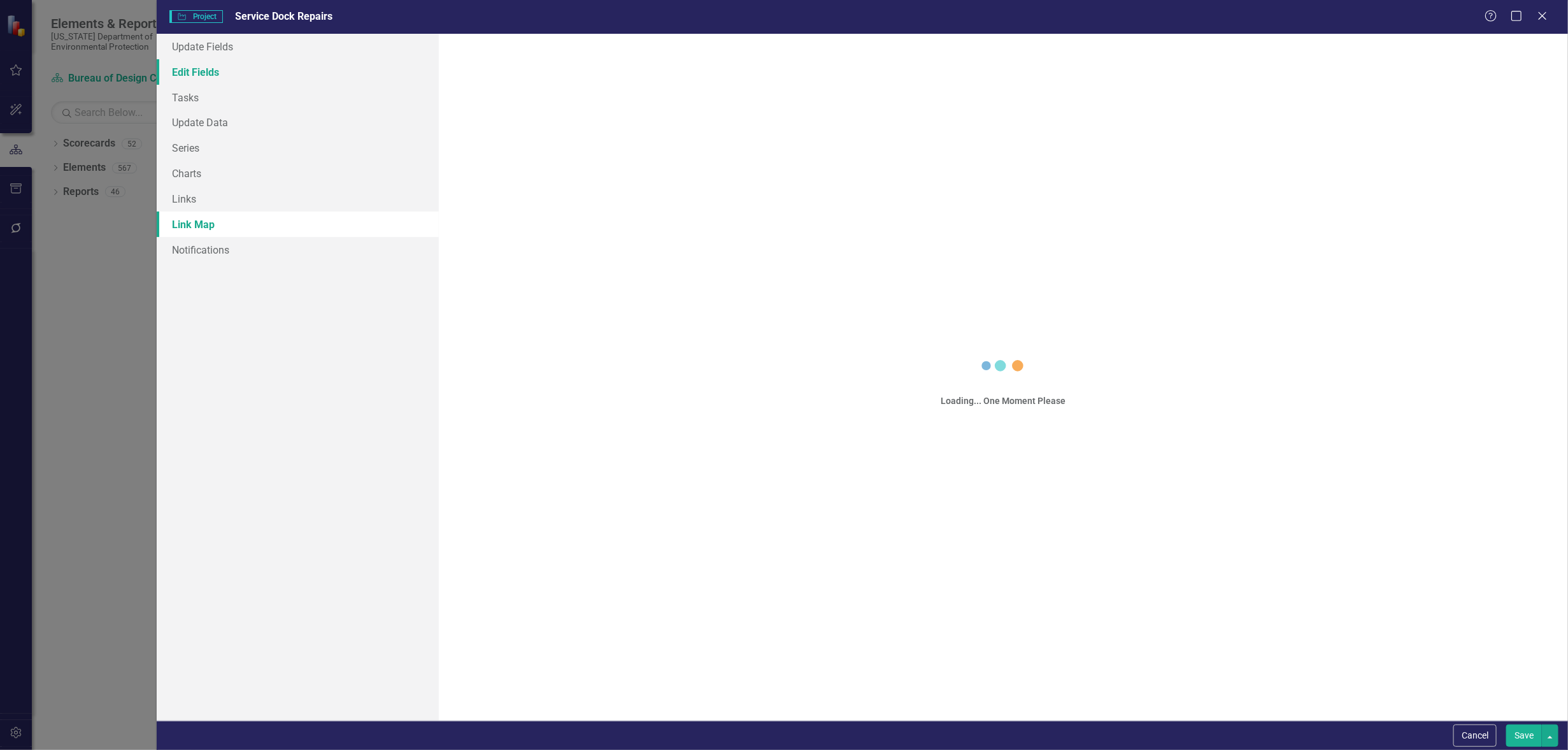
click at [181, 65] on link "Edit Fields" at bounding box center [297, 72] width 282 height 26
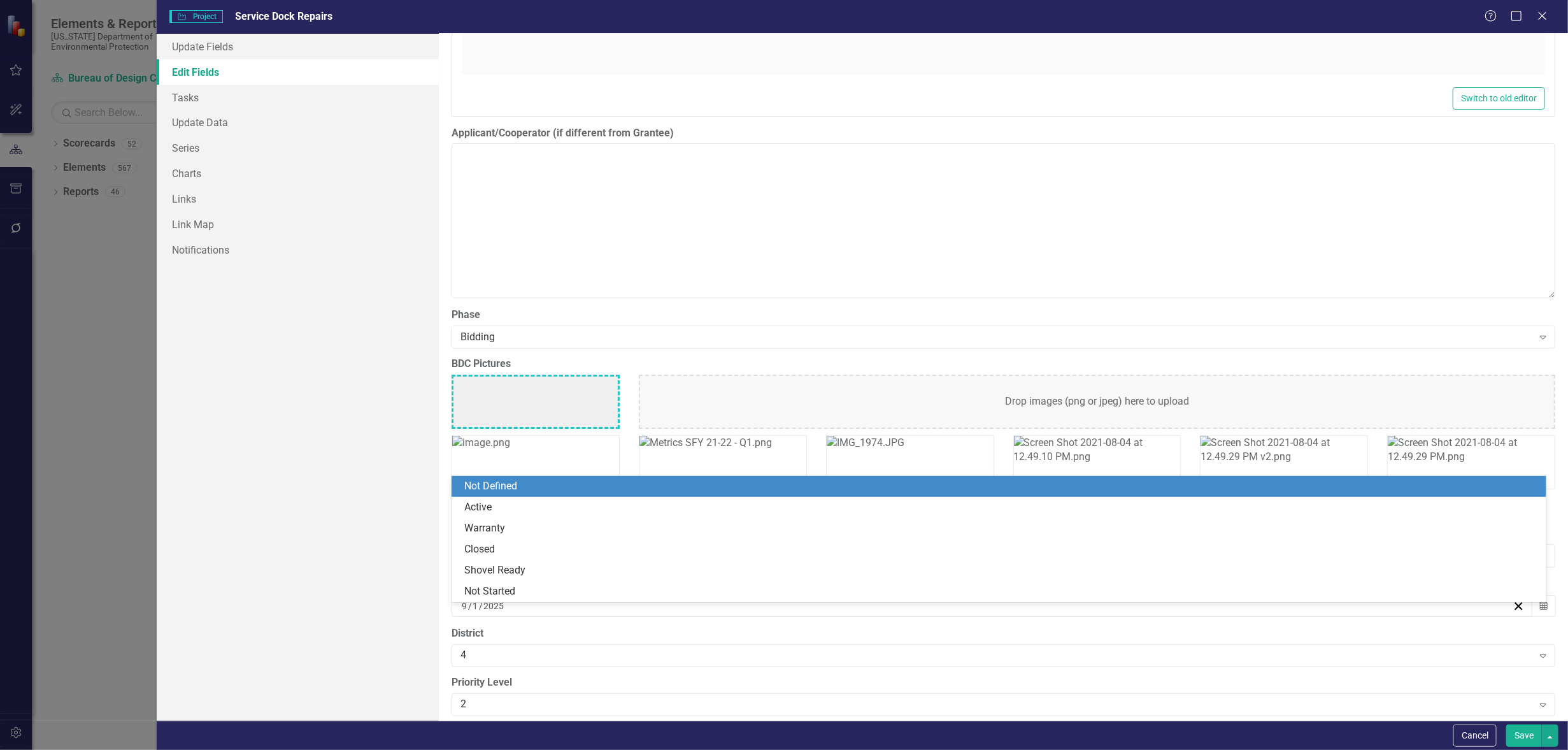
scroll to position [3824, 0]
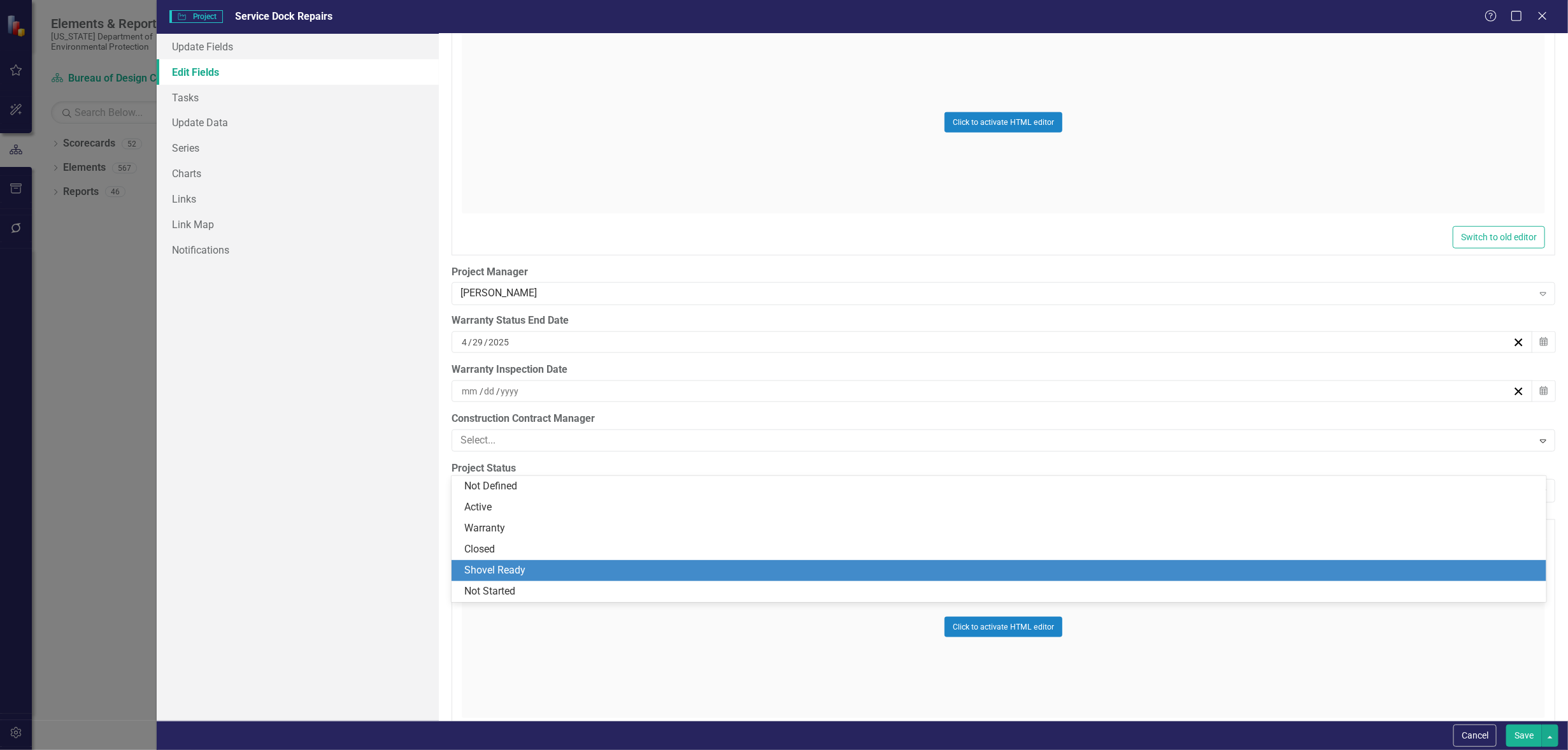
click at [506, 573] on div "Shovel Ready" at bounding box center [1002, 570] width 1075 height 14
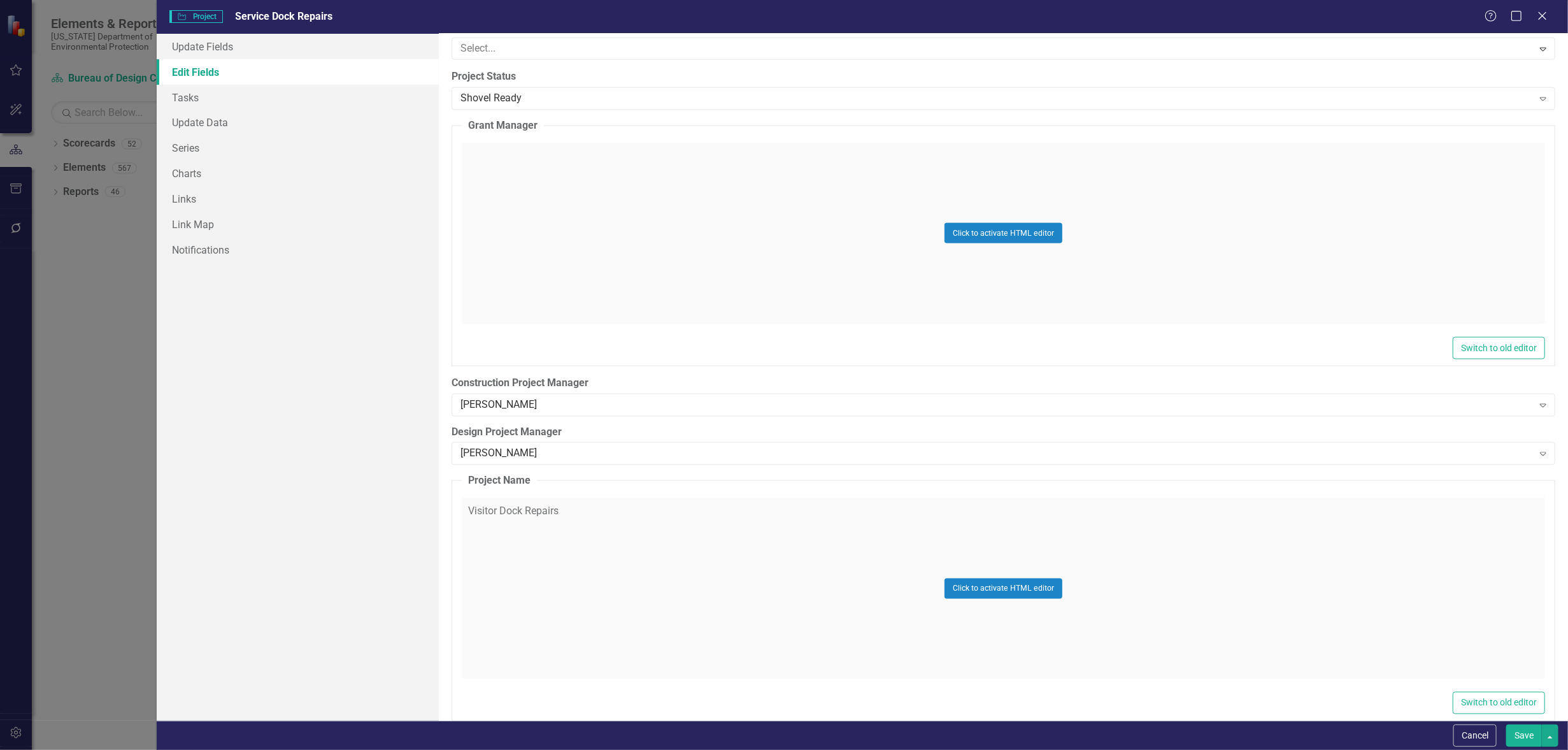
scroll to position [4223, 0]
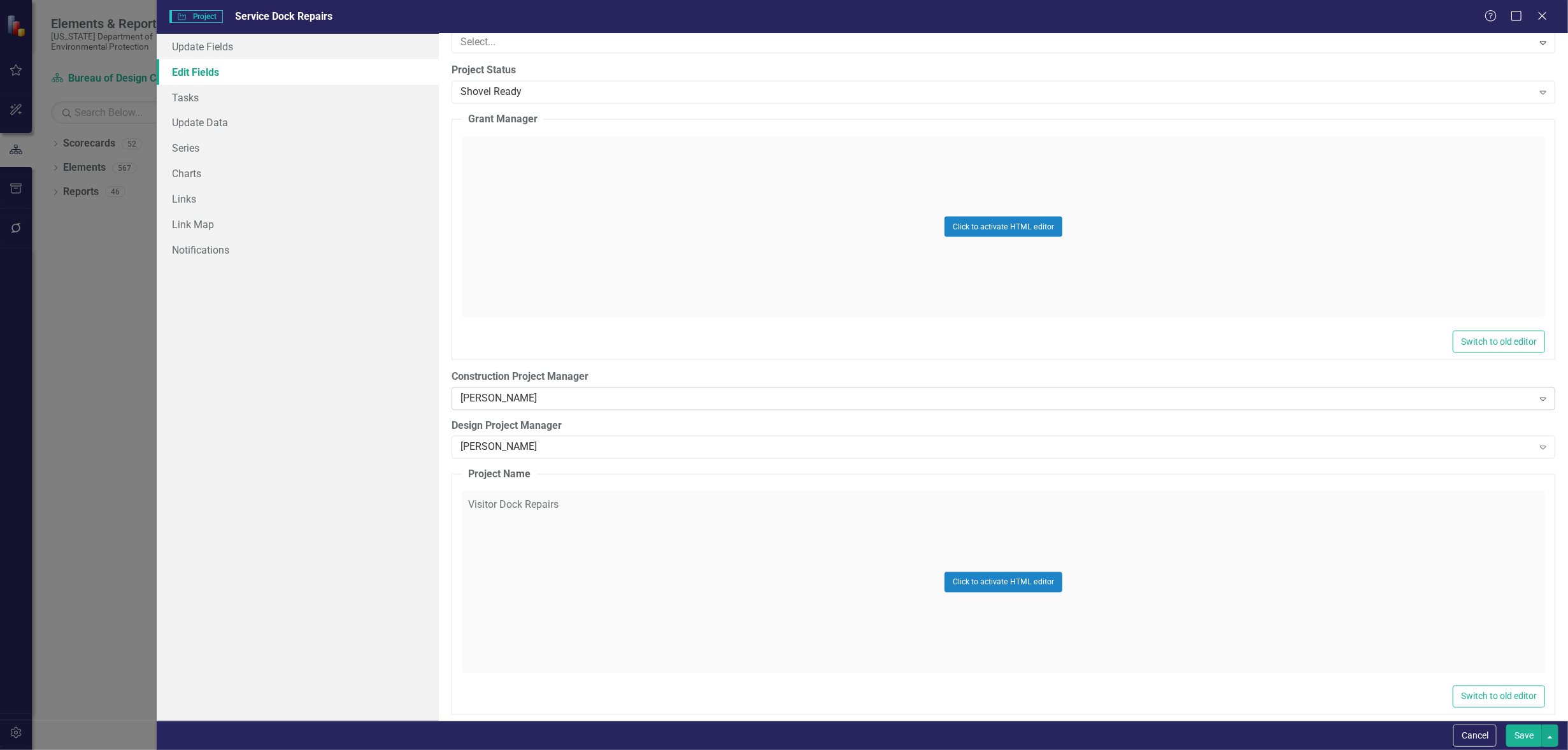
click at [1540, 398] on icon at bounding box center [1543, 399] width 6 height 4
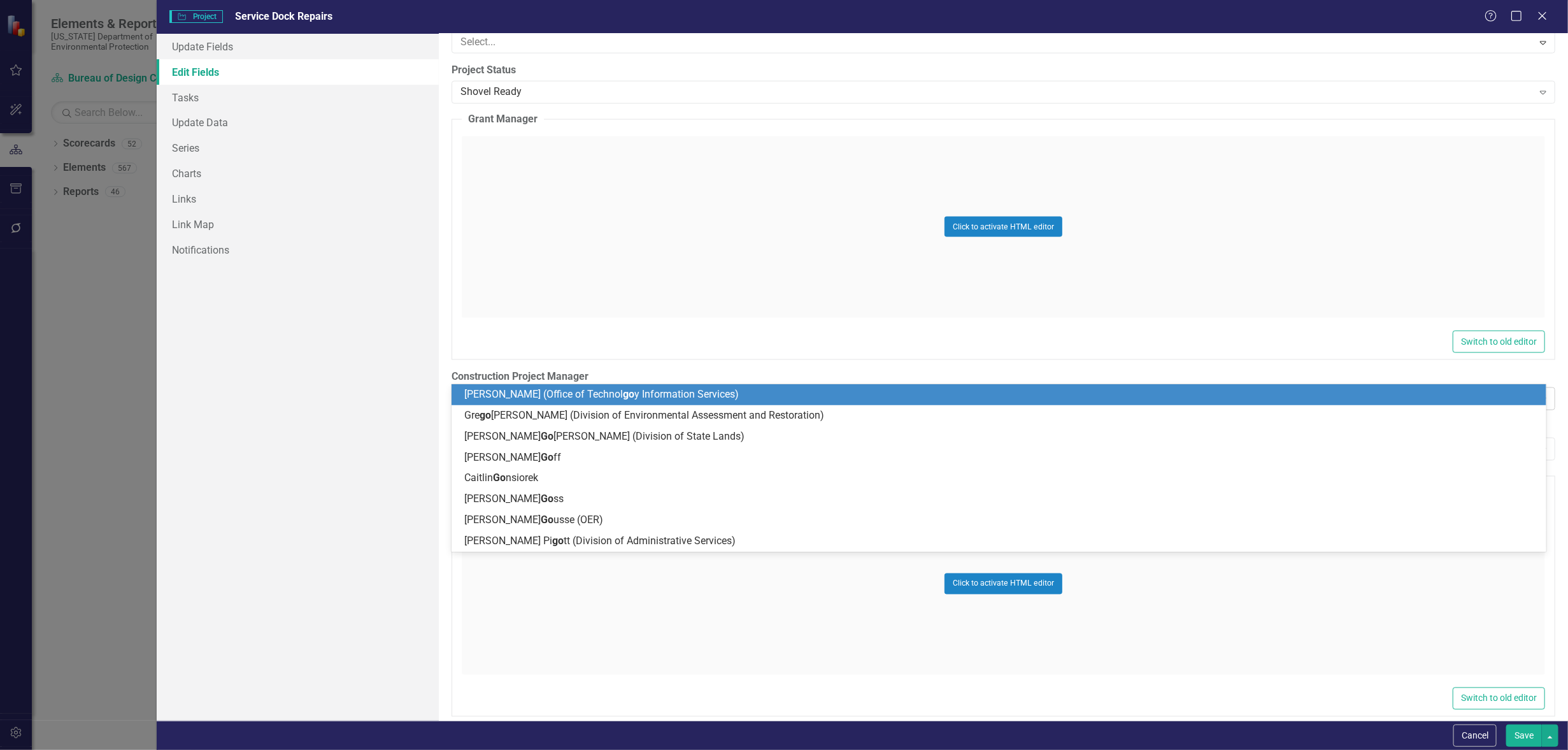
scroll to position [0, 0]
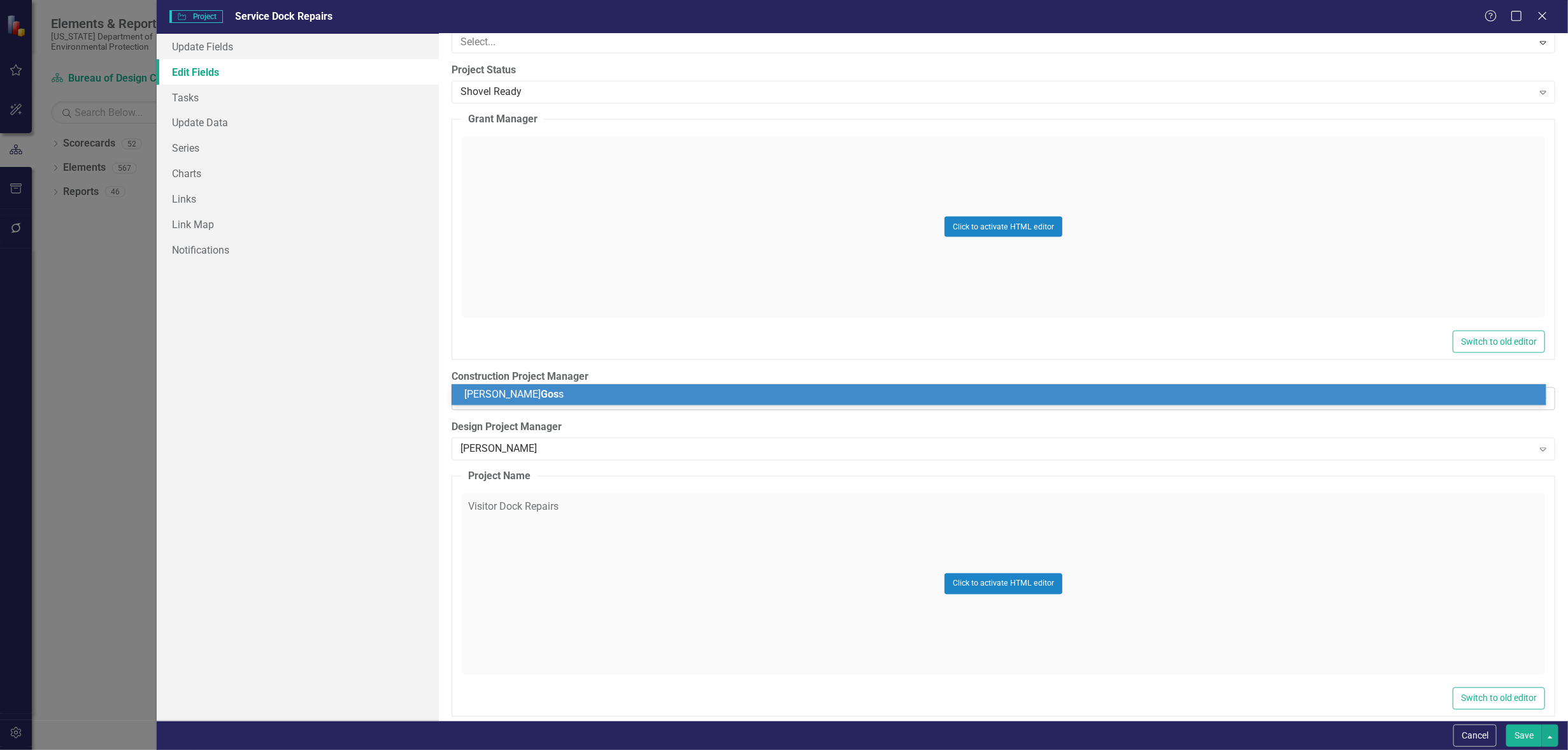
type input "[PERSON_NAME]"
click at [523, 395] on div "John Goss" at bounding box center [1002, 395] width 1075 height 14
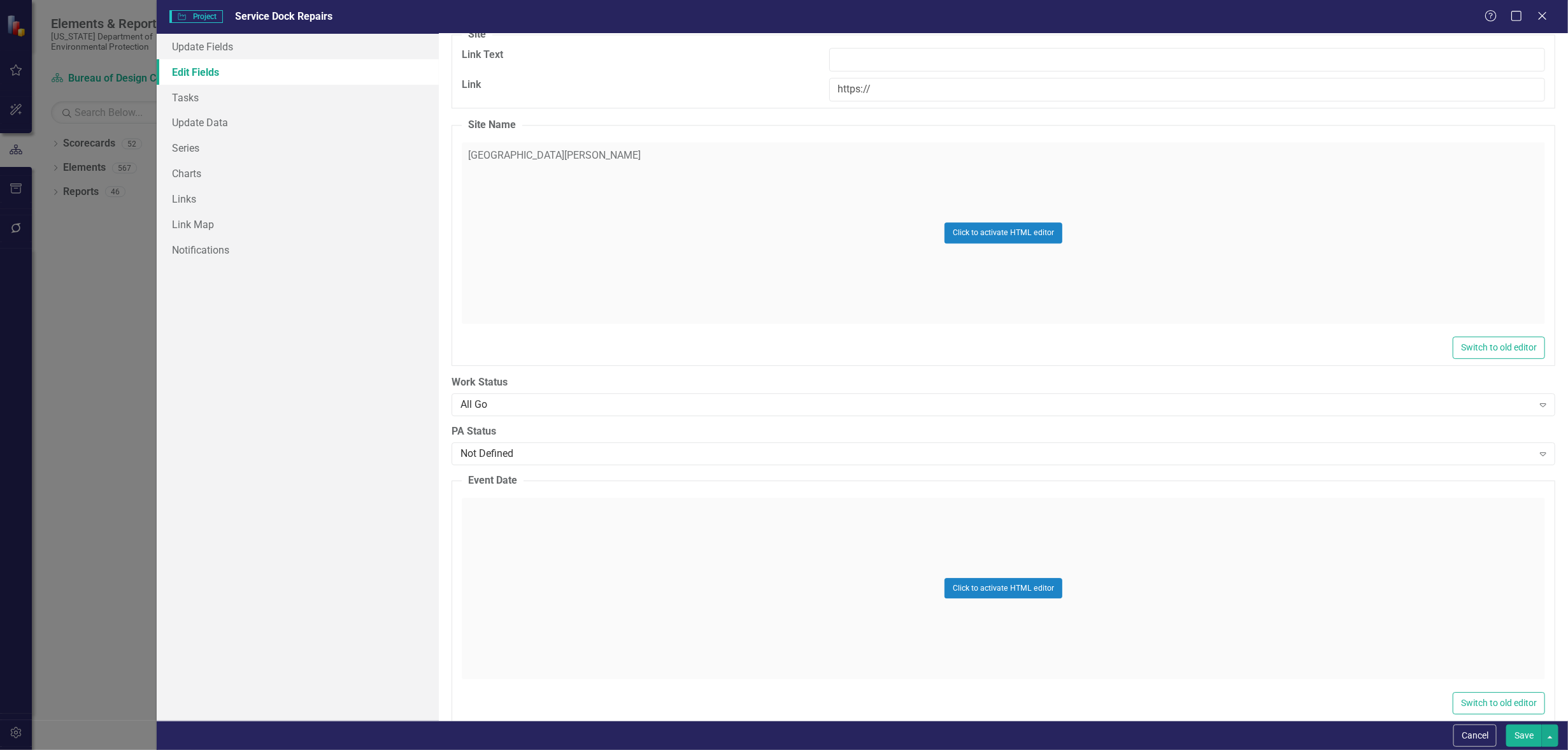
scroll to position [5338, 0]
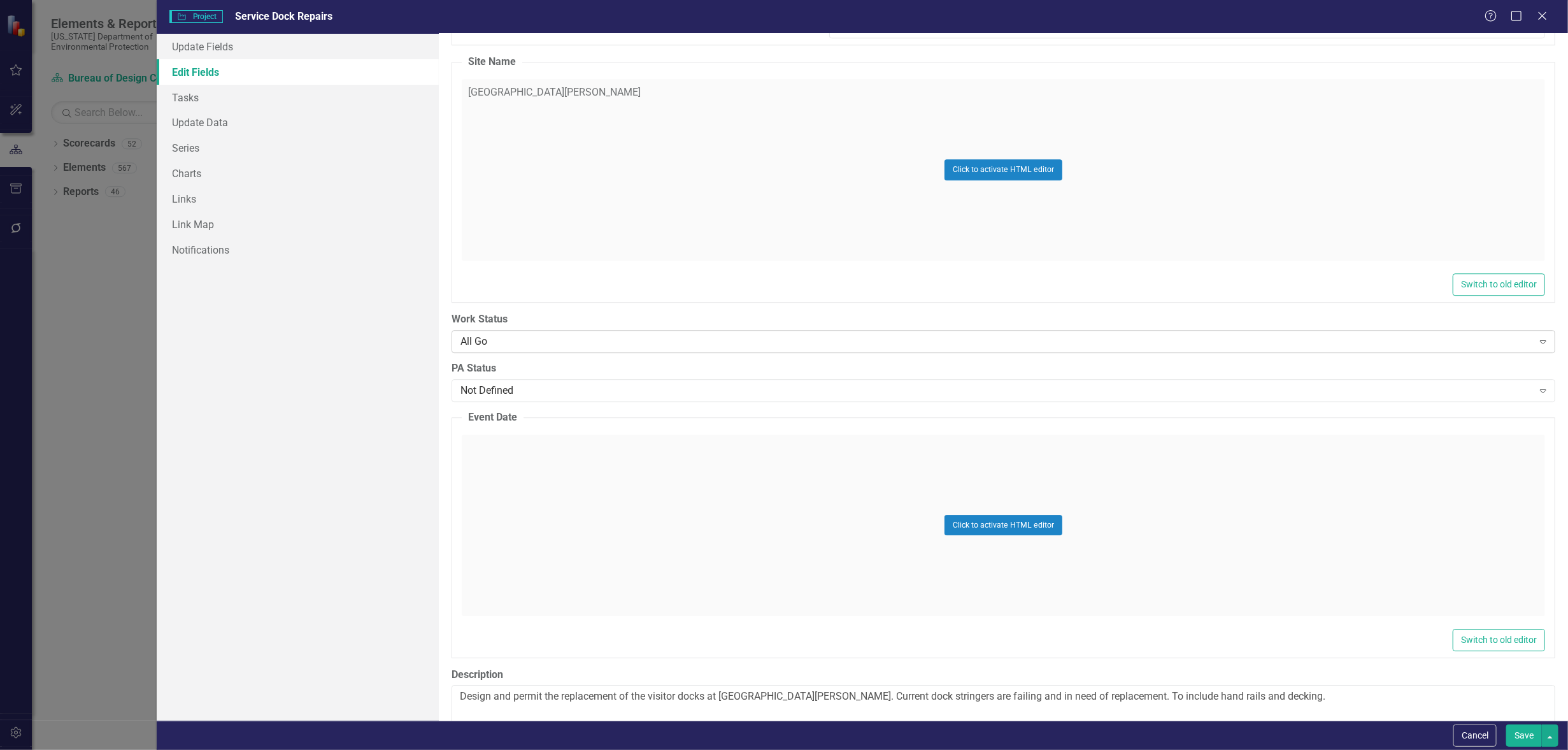
click at [580, 334] on div "All Go" at bounding box center [996, 341] width 1072 height 14
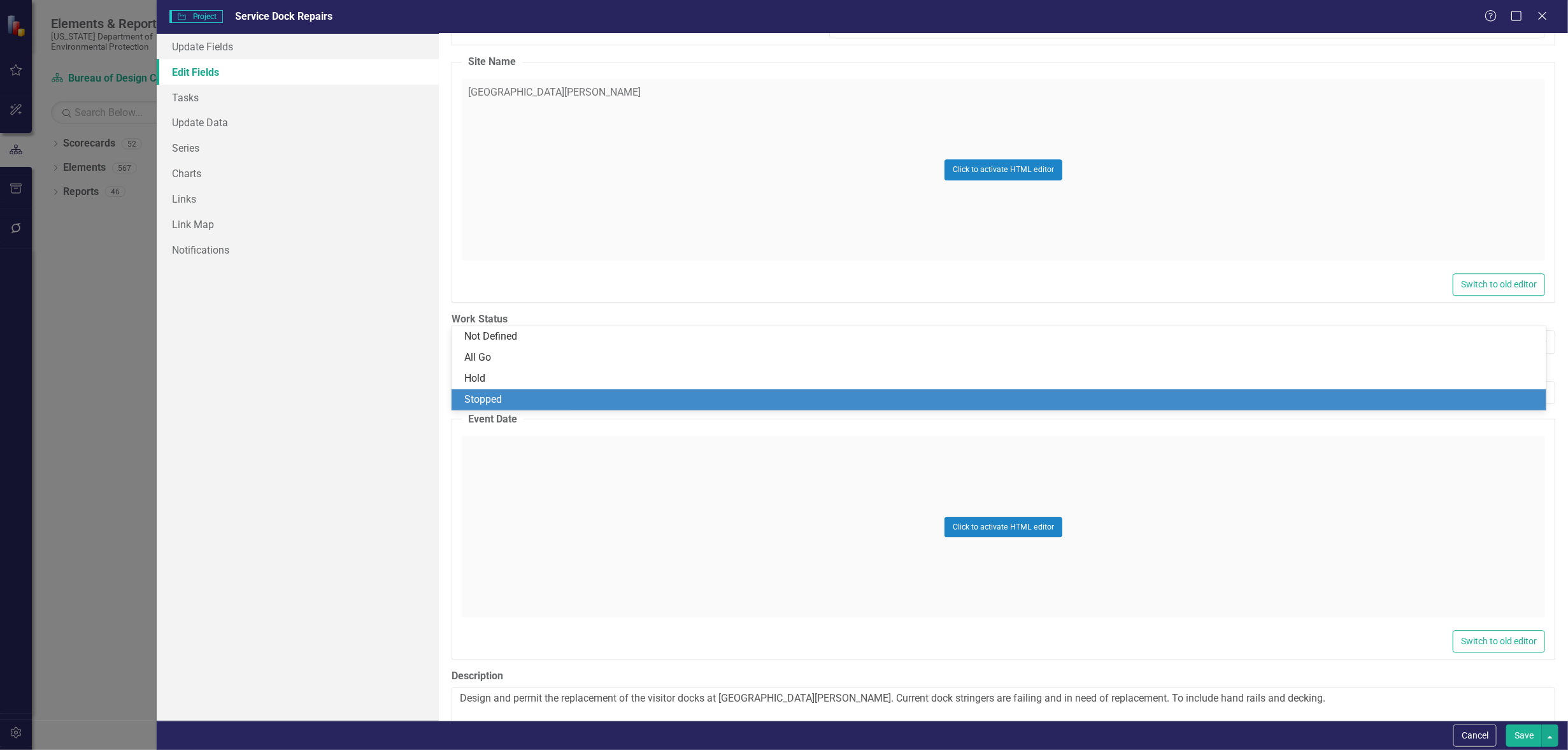
click at [548, 401] on div "Stopped" at bounding box center [1002, 399] width 1075 height 14
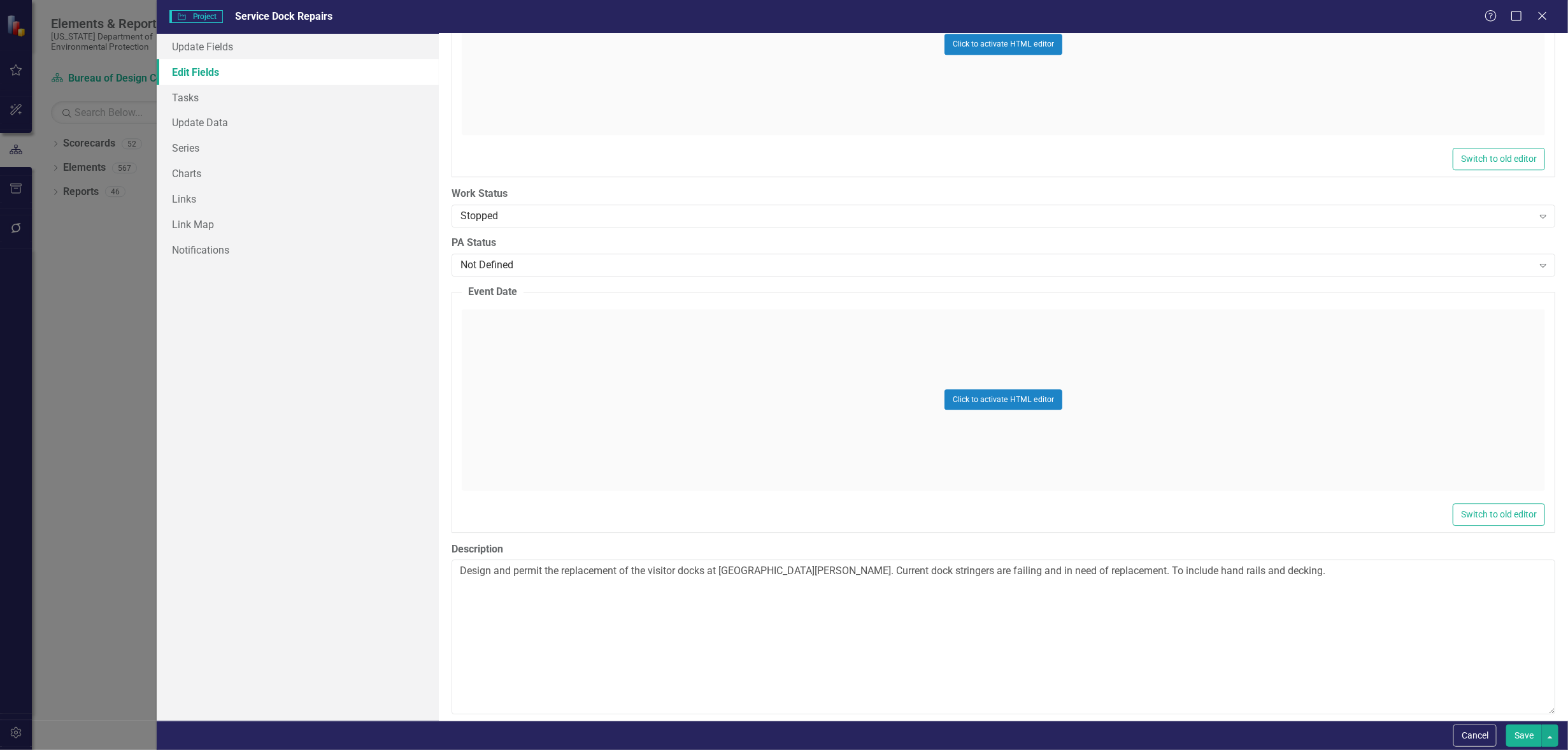
scroll to position [5497, 0]
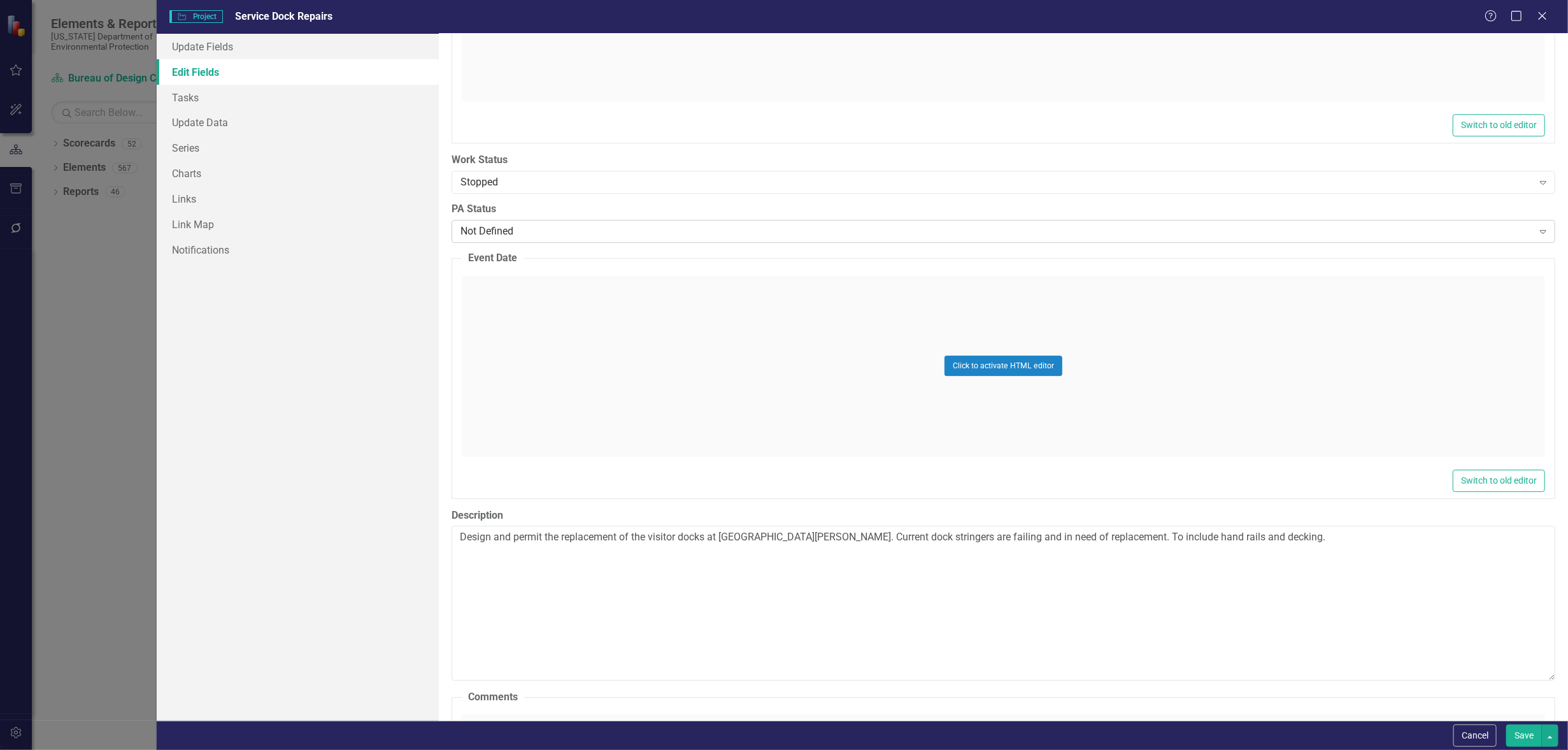
click at [554, 224] on div "Not Defined" at bounding box center [996, 231] width 1072 height 14
click at [444, 411] on div "ClearPoint Can Do More! How ClearPoint Can Help Close Enterprise plans can auto…" at bounding box center [1004, 377] width 1130 height 687
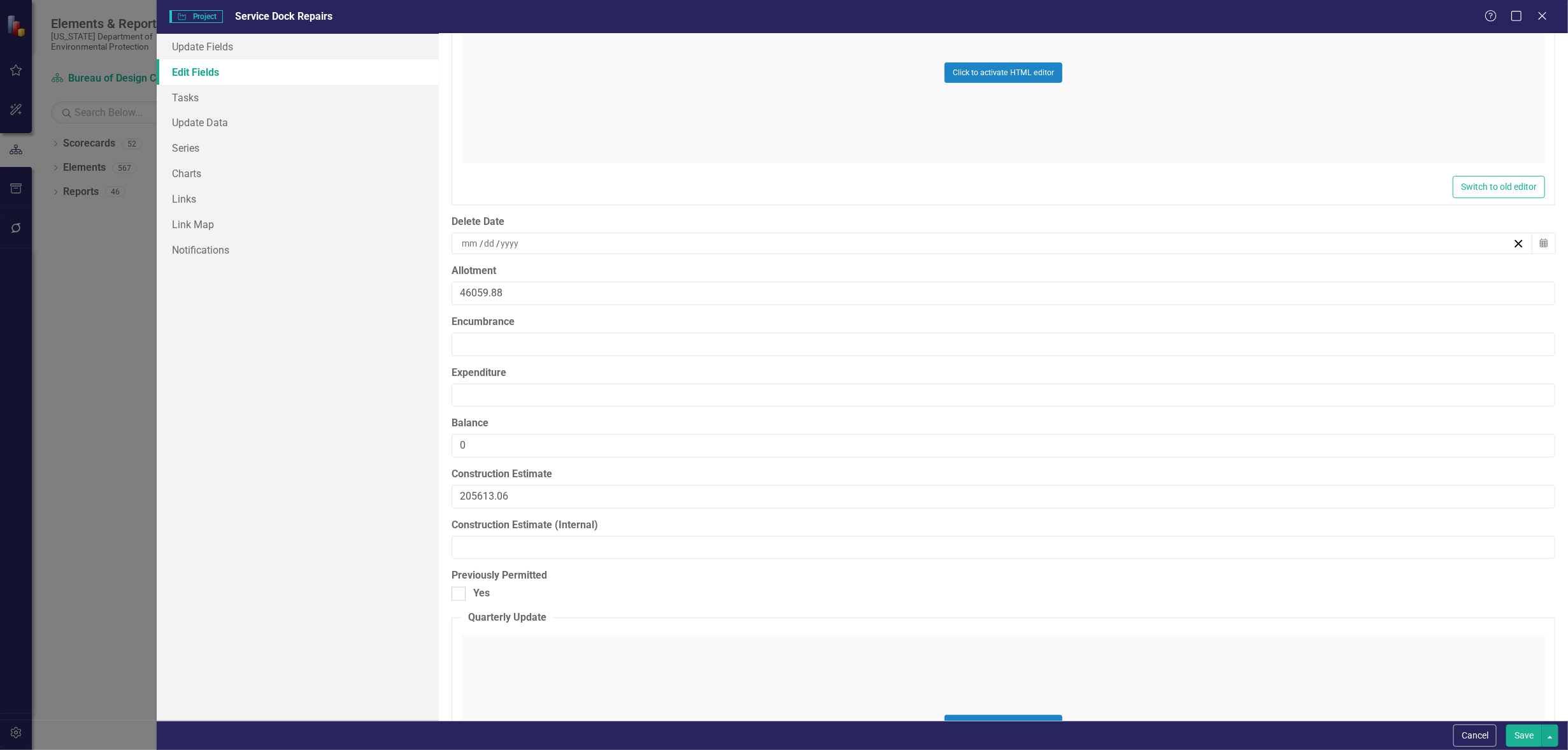
scroll to position [12826, 0]
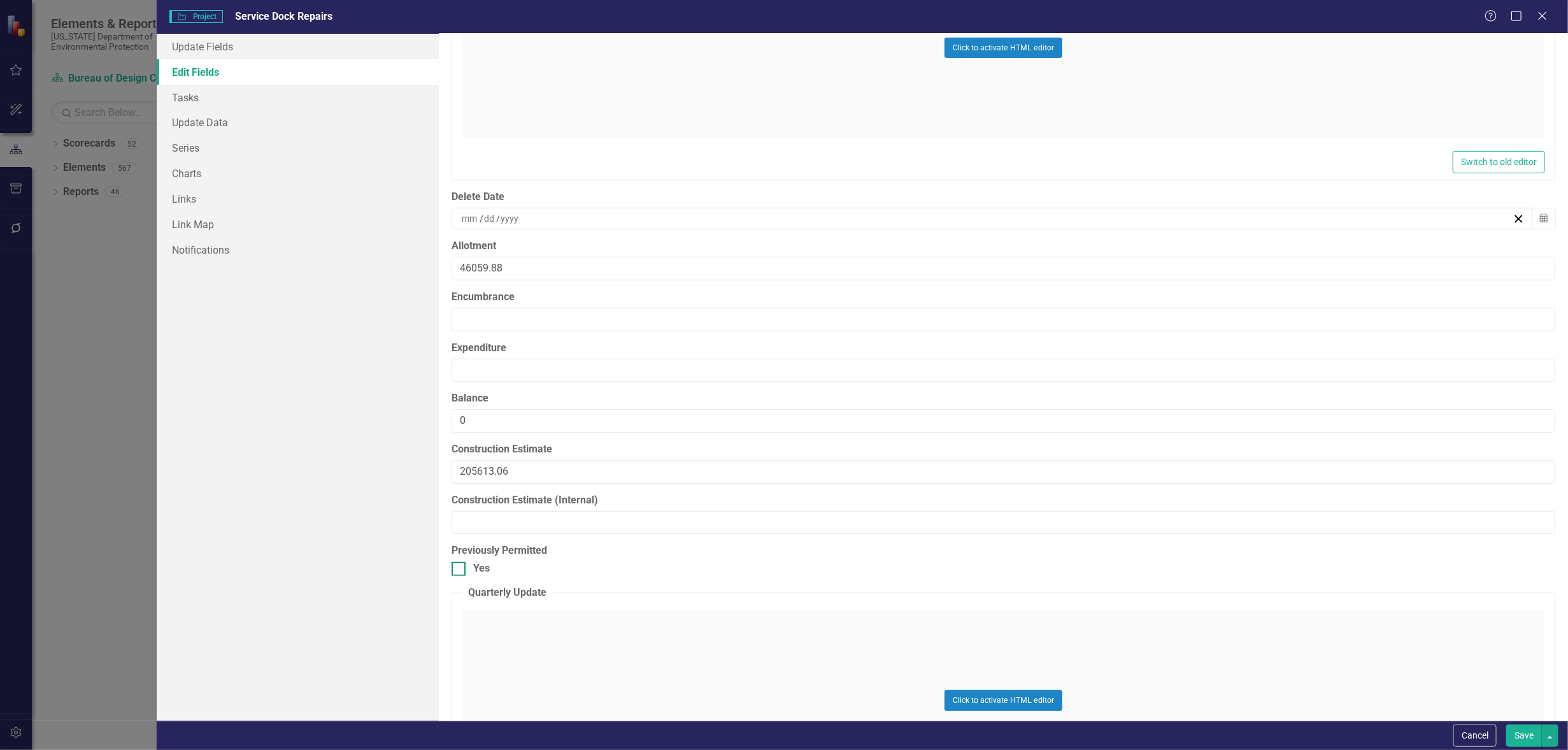
click at [459, 562] on div at bounding box center [459, 569] width 14 height 14
click at [459, 562] on input "Yes" at bounding box center [456, 566] width 8 height 8
checkbox input "true"
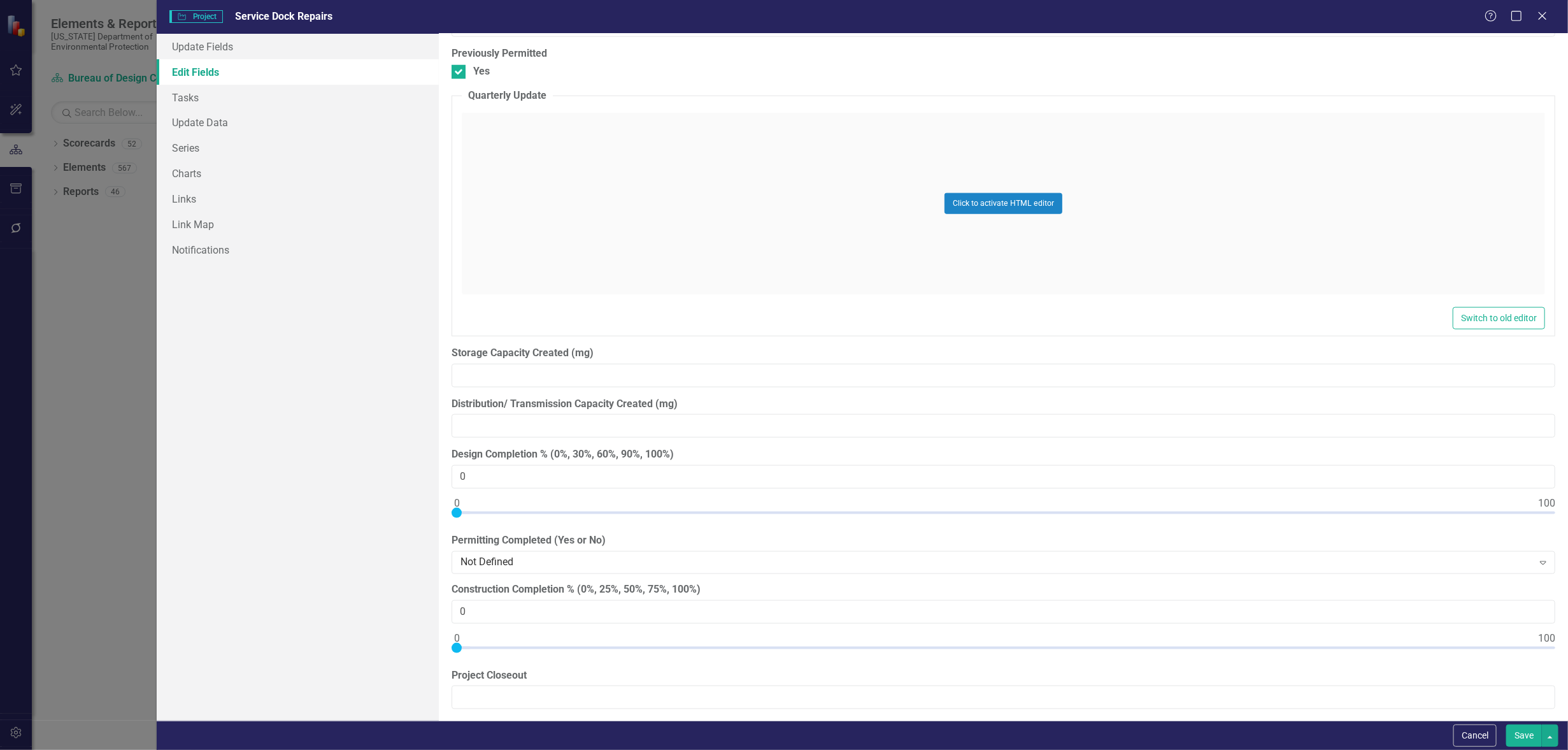
scroll to position [13384, 0]
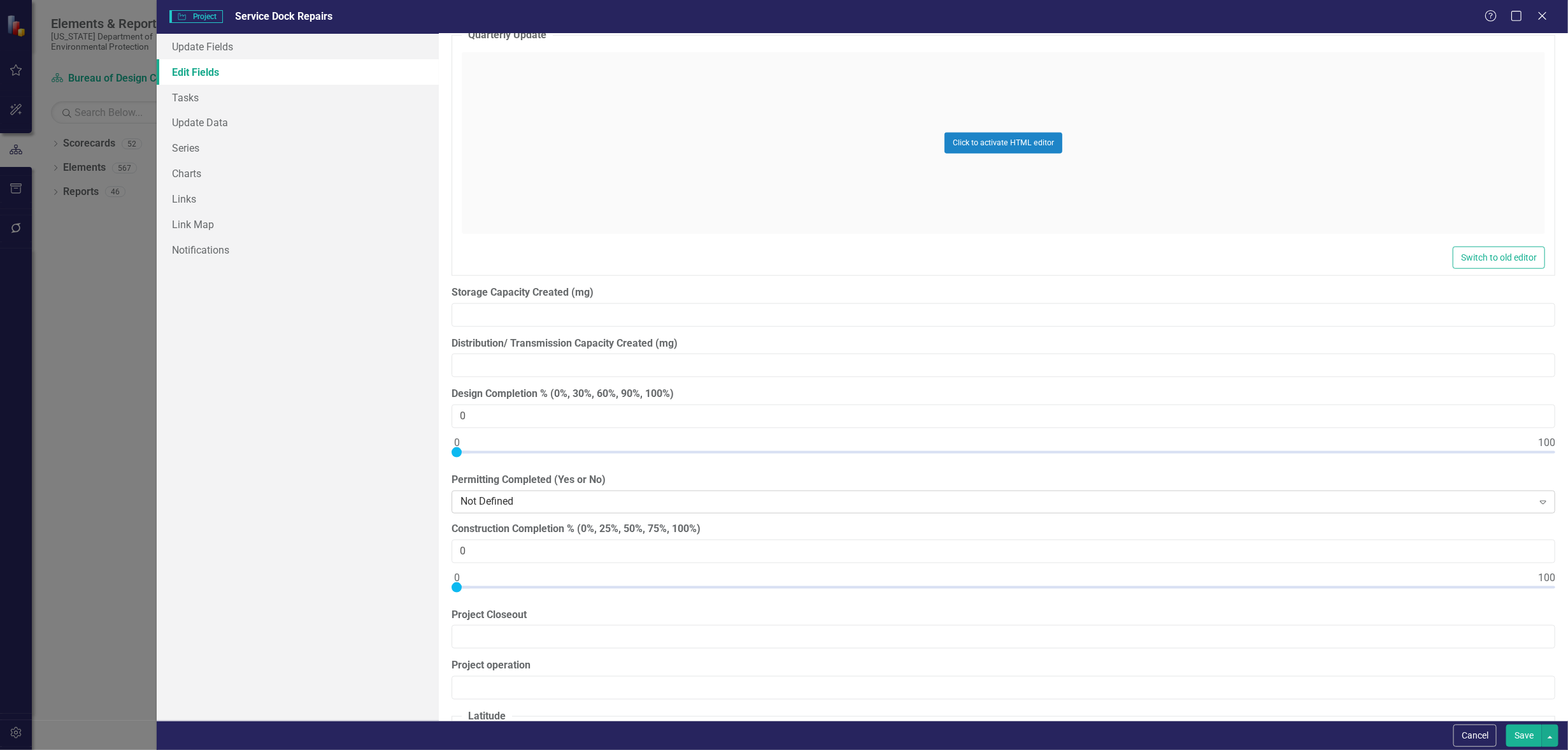
click at [1540, 501] on icon at bounding box center [1543, 503] width 6 height 4
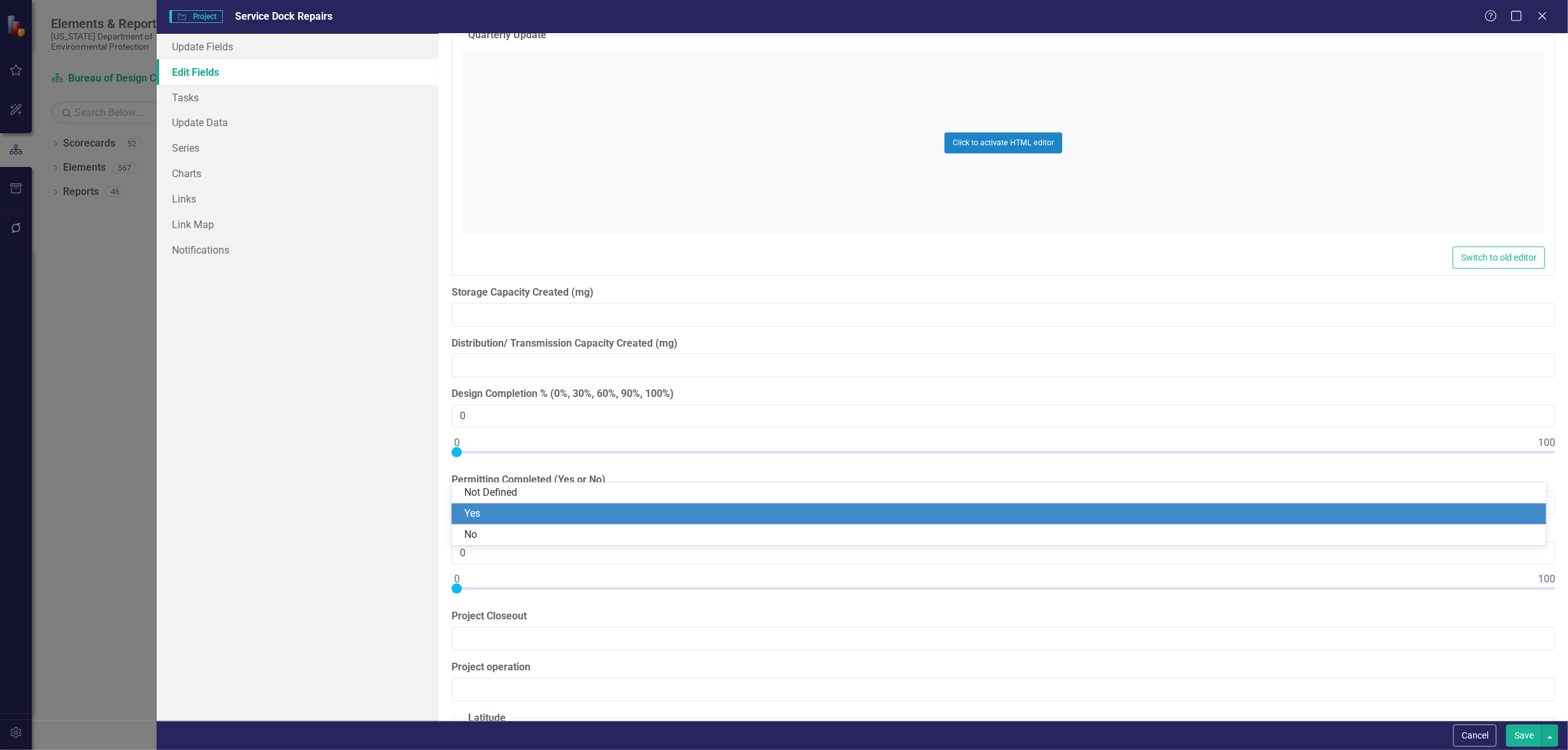
click at [1534, 505] on div "Yes" at bounding box center [999, 514] width 1095 height 21
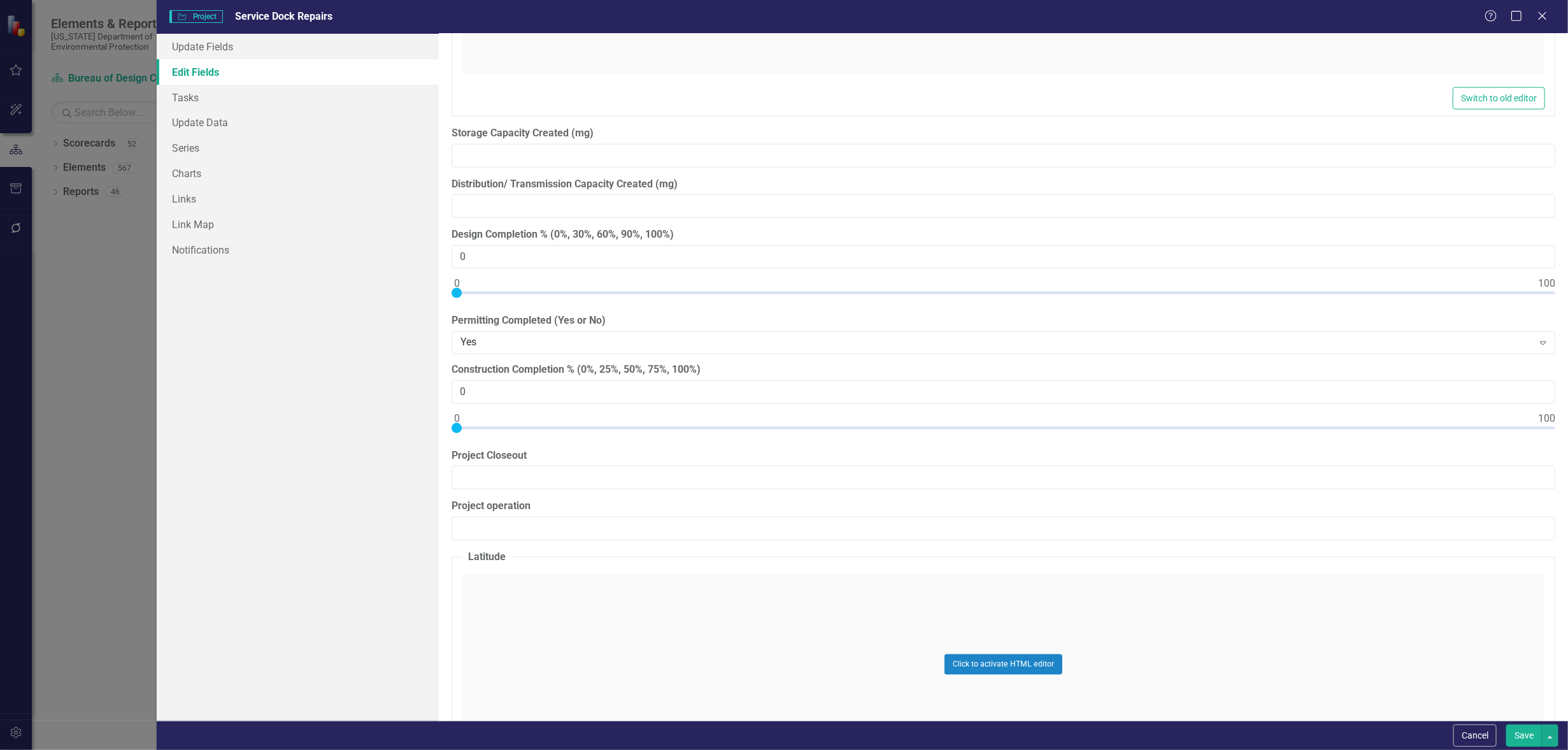
scroll to position [13066, 0]
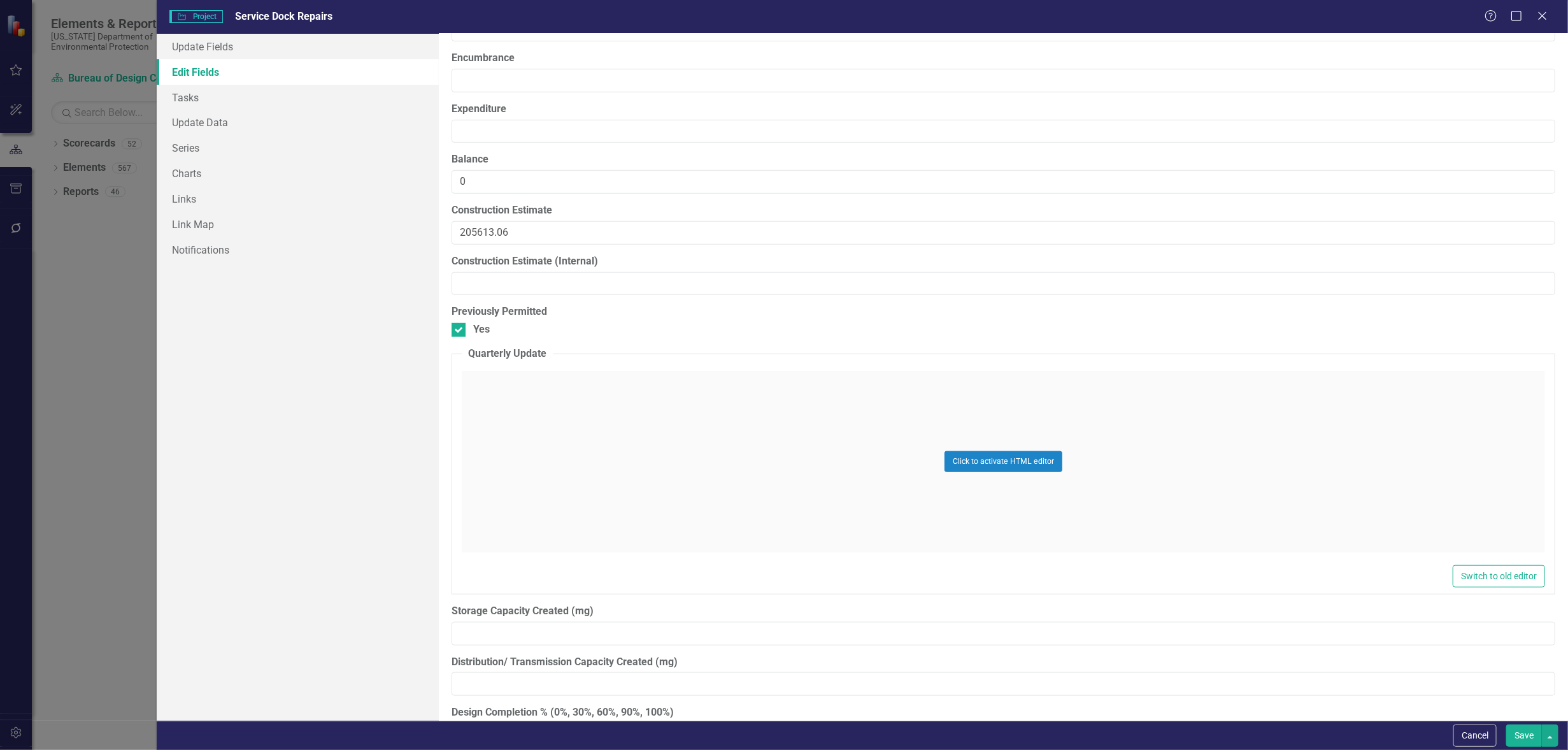
click at [1522, 736] on button "Save" at bounding box center [1524, 736] width 36 height 23
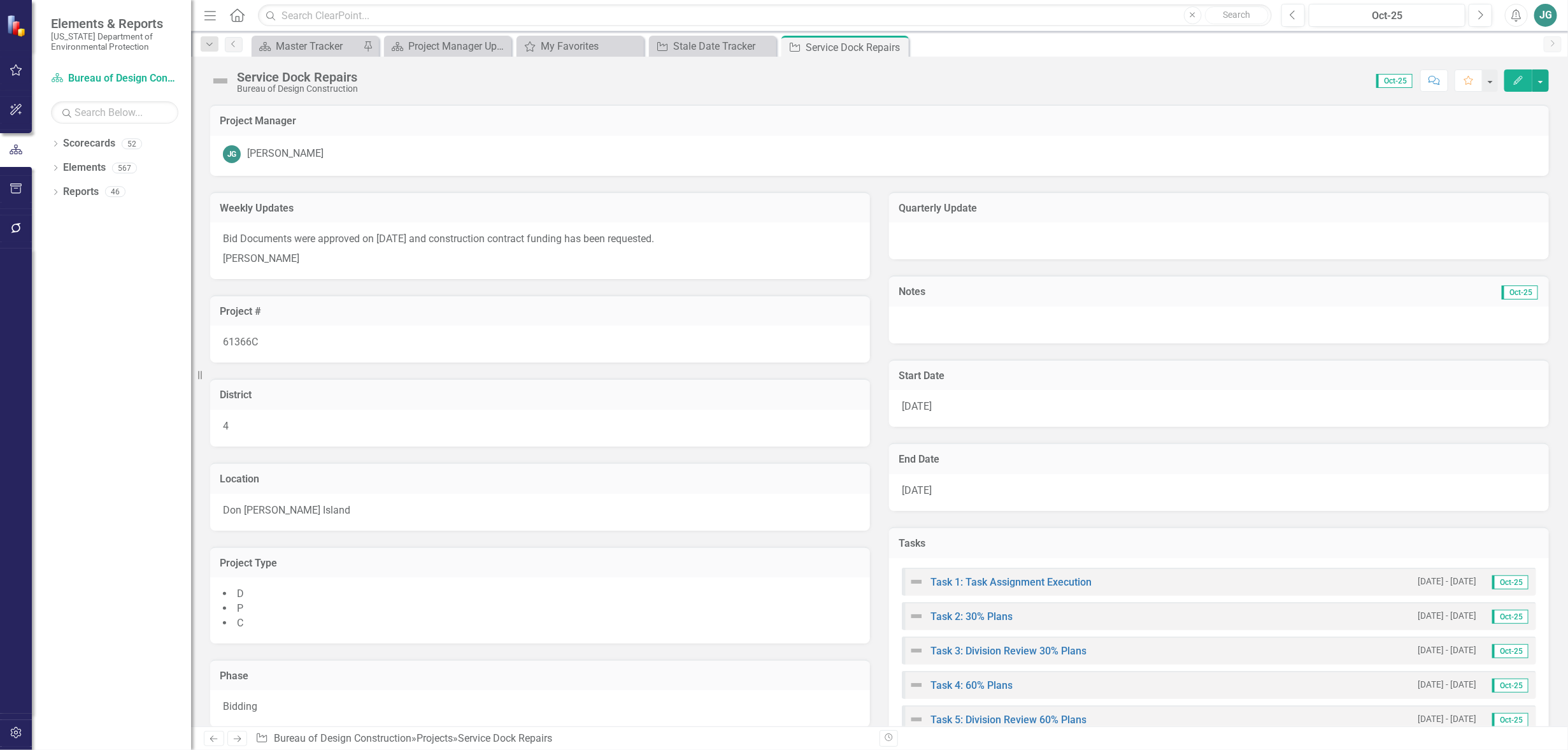
click at [0, 0] on icon "Close" at bounding box center [0, 0] width 0 height 0
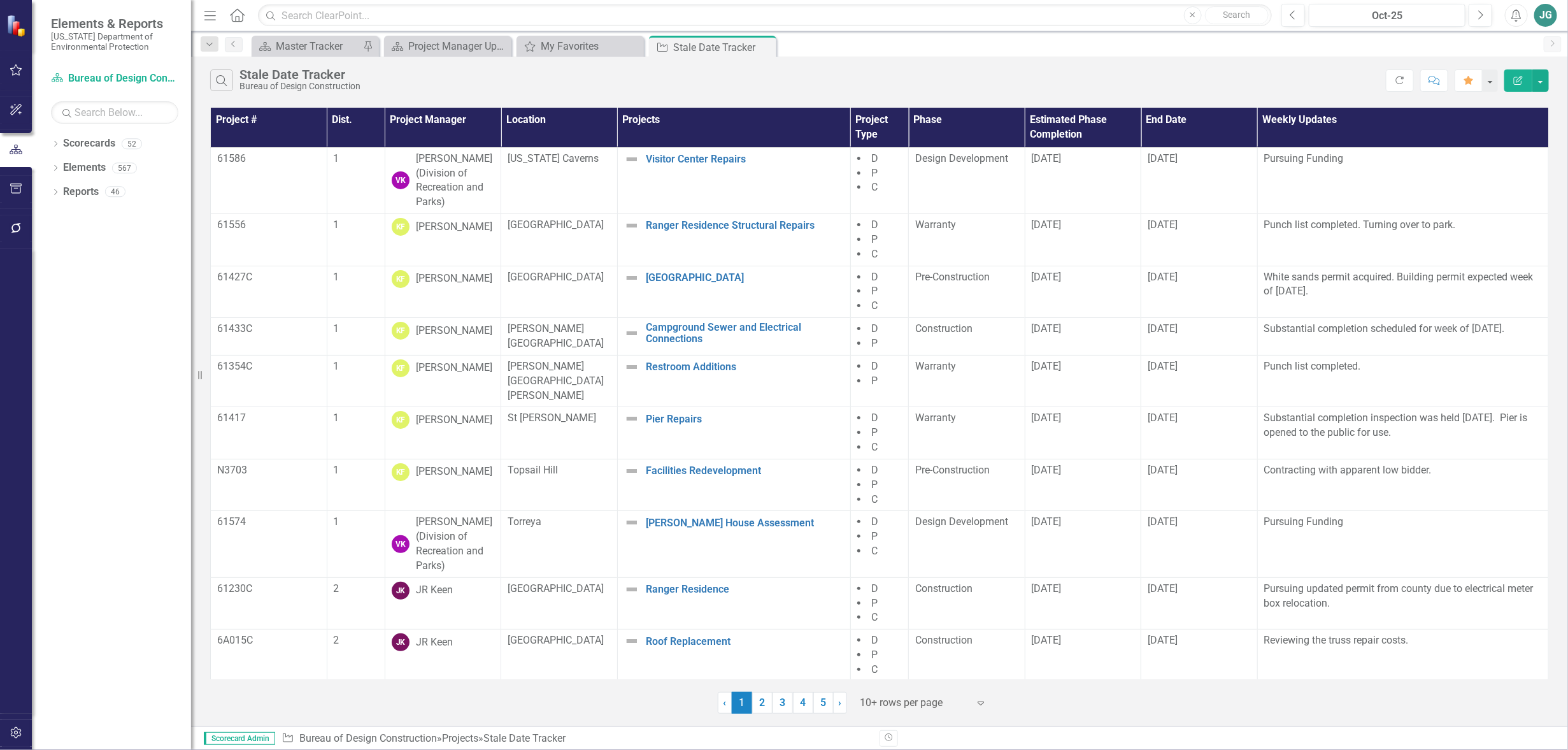
click at [436, 120] on th "Project Manager" at bounding box center [443, 127] width 116 height 39
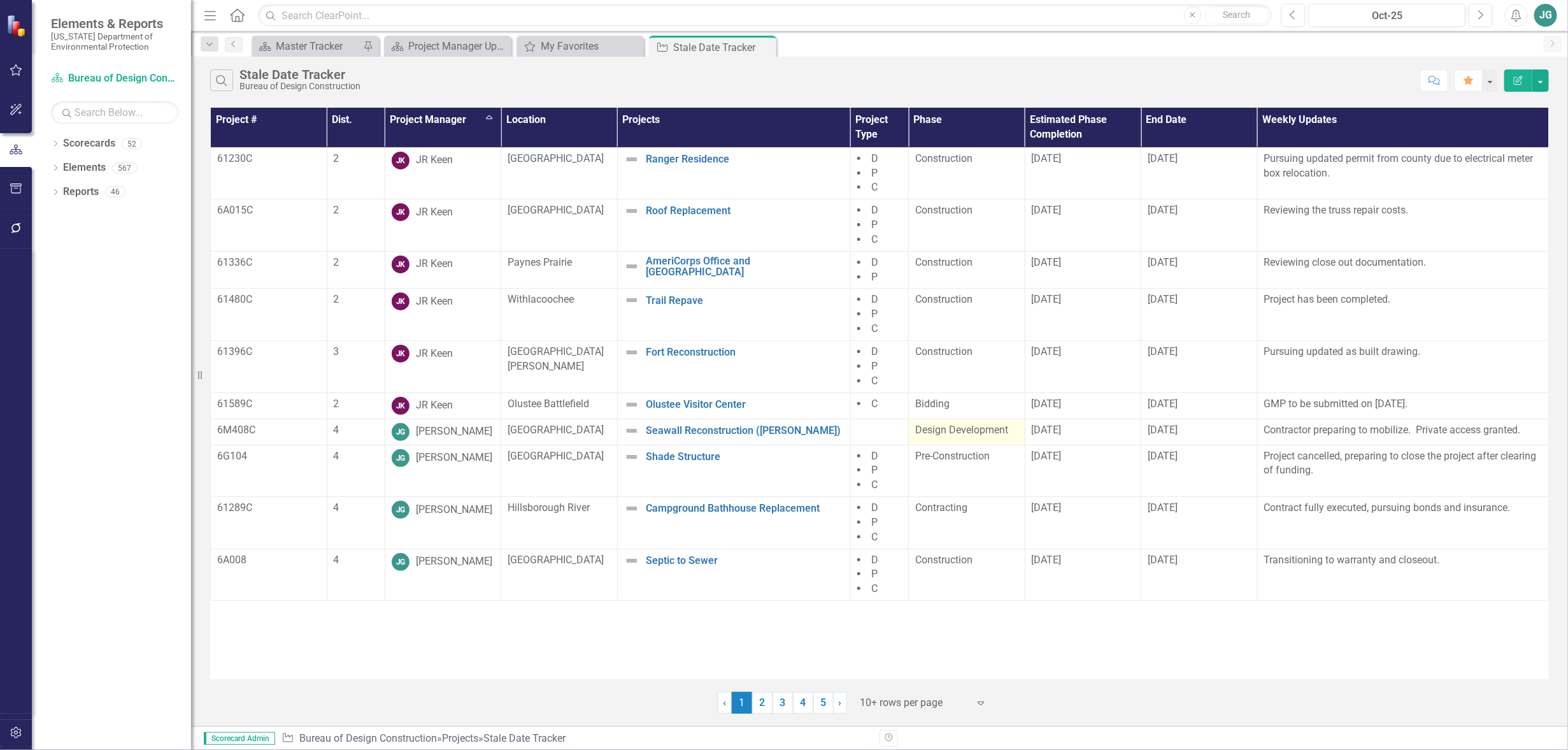
click at [976, 433] on span "Design Development" at bounding box center [961, 430] width 93 height 12
click at [976, 432] on span "Design Development" at bounding box center [961, 430] width 93 height 12
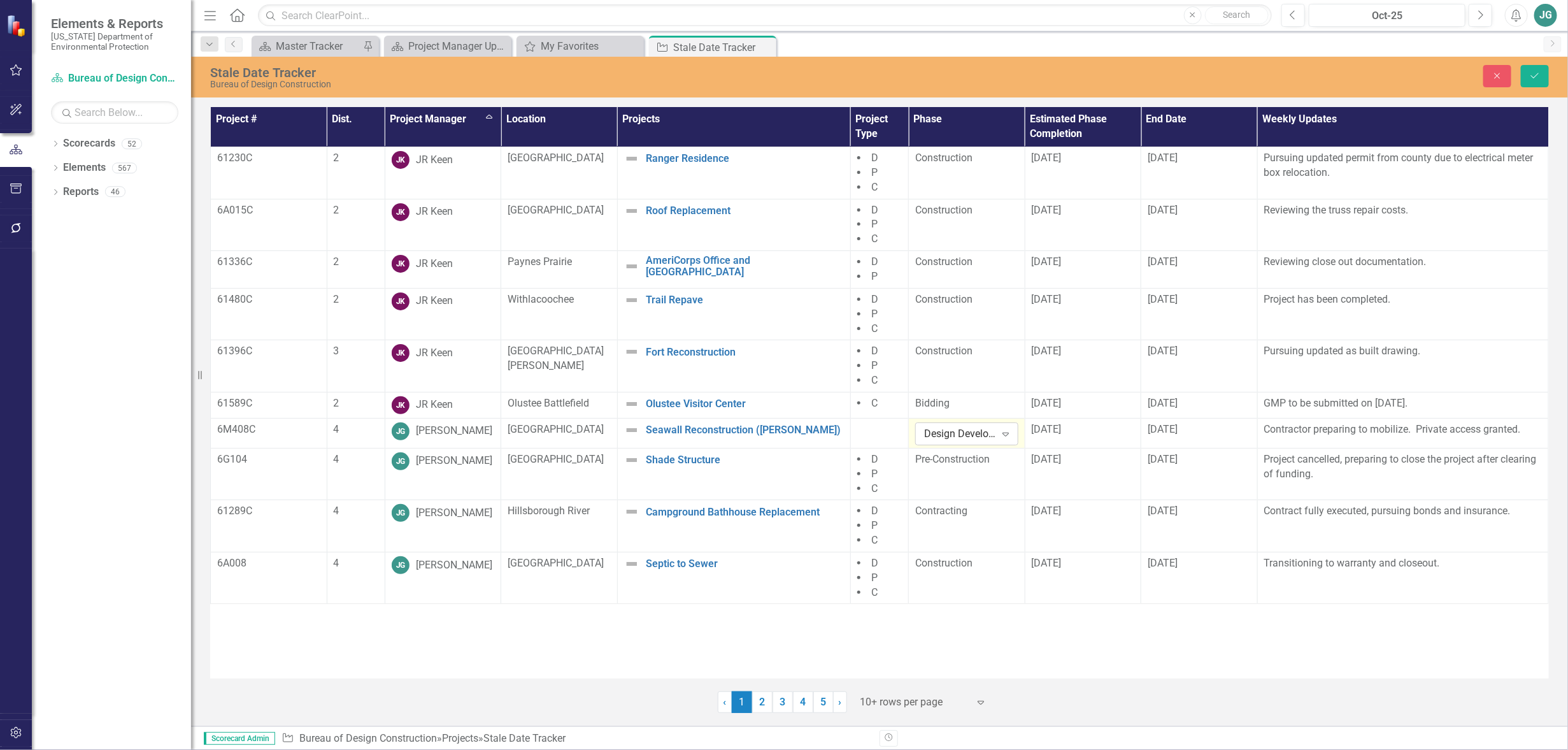
click at [1012, 432] on icon "Expand" at bounding box center [1006, 433] width 13 height 10
click at [968, 583] on div "Construction" at bounding box center [970, 575] width 83 height 14
click at [1088, 432] on div "8/20/25" at bounding box center [1084, 429] width 104 height 14
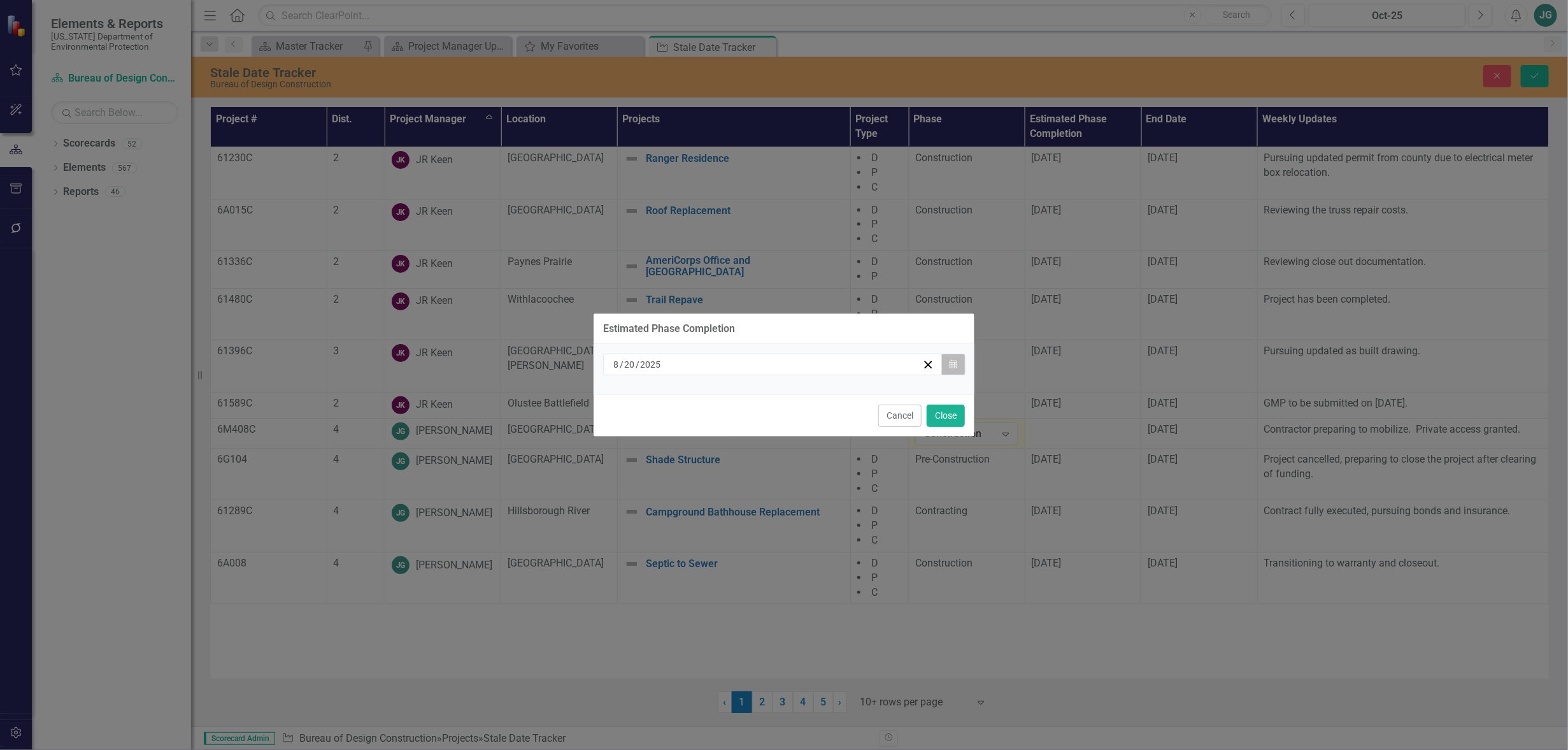
click at [951, 364] on icon "Calendar" at bounding box center [954, 364] width 8 height 9
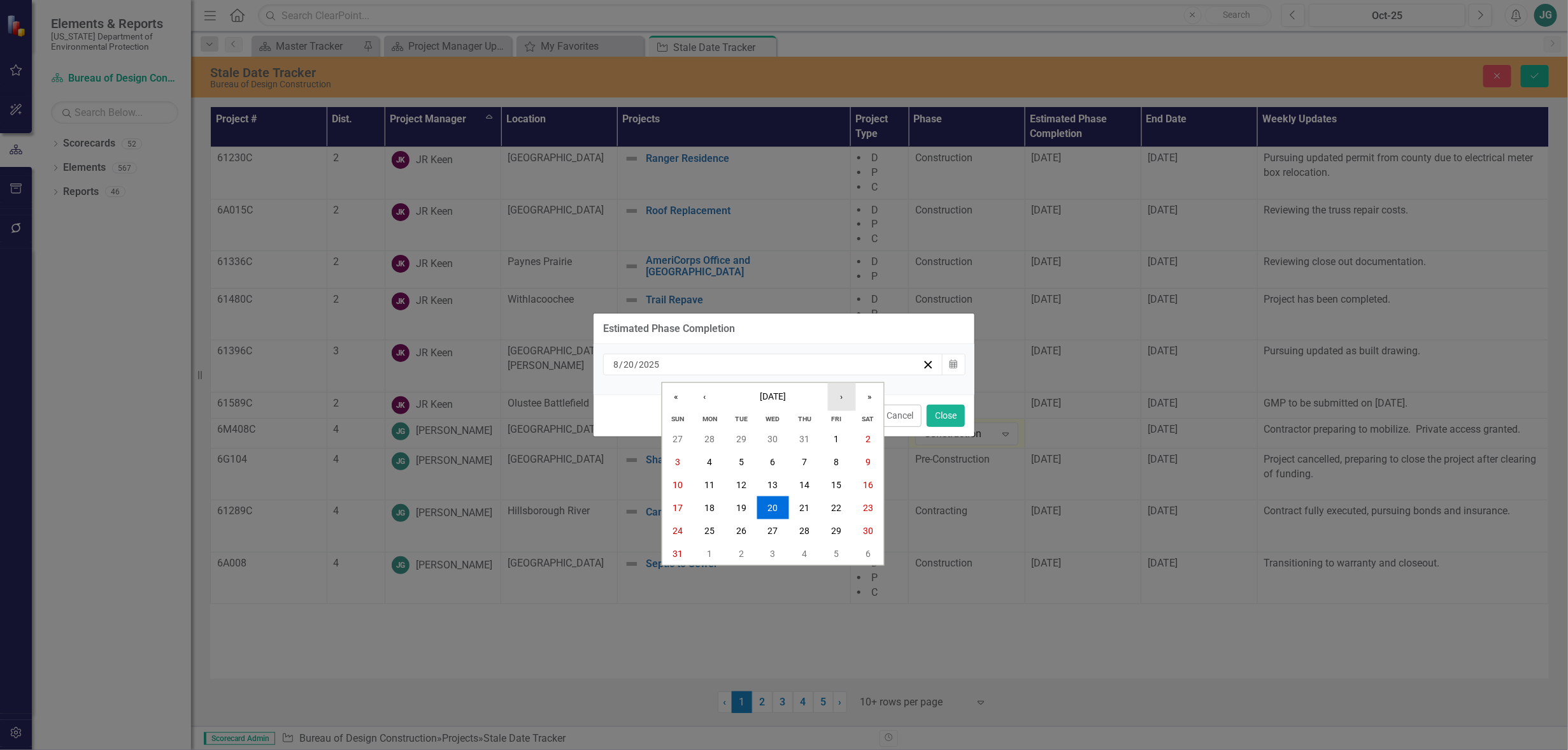
click at [840, 395] on button "›" at bounding box center [842, 396] width 28 height 28
click at [832, 529] on abbr "31" at bounding box center [836, 530] width 10 height 10
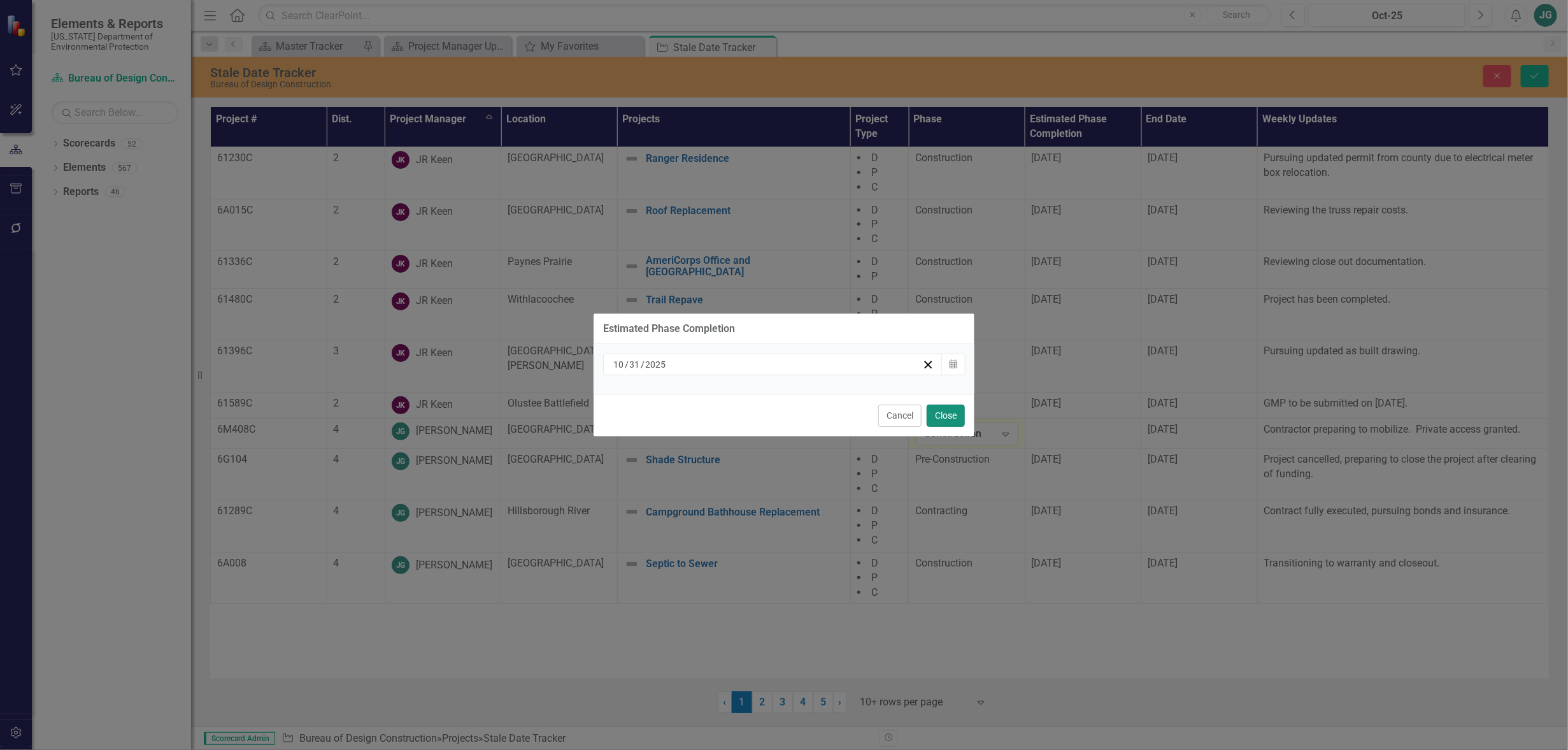
click at [948, 420] on button "Close" at bounding box center [946, 416] width 39 height 23
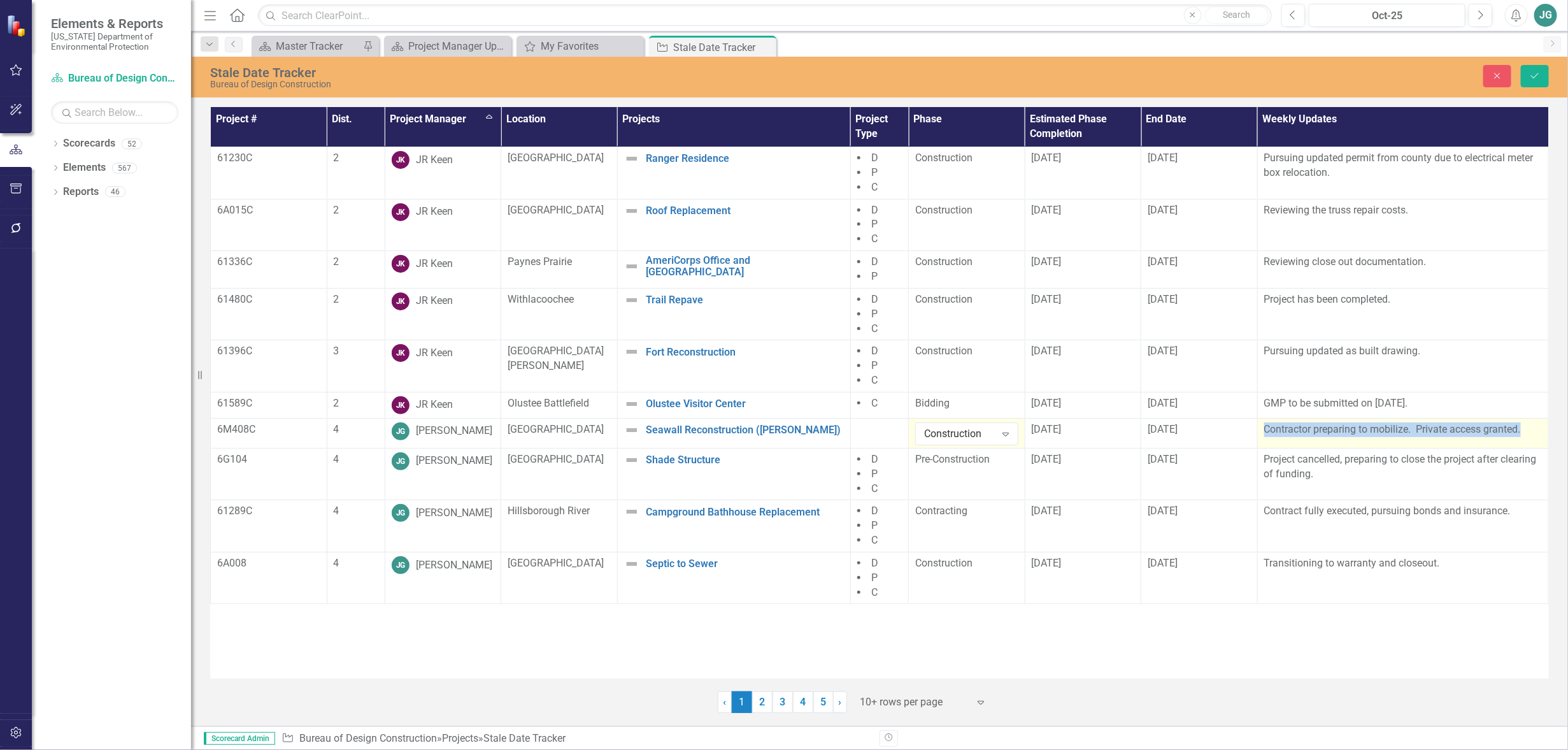
drag, startPoint x: 1264, startPoint y: 426, endPoint x: 1532, endPoint y: 424, distance: 268.0
click at [1532, 424] on p "Contractor preparing to mobilize. Private access granted." at bounding box center [1403, 429] width 278 height 14
click at [1493, 429] on p "Contractor preparing to mobilize. Private access granted." at bounding box center [1403, 429] width 278 height 14
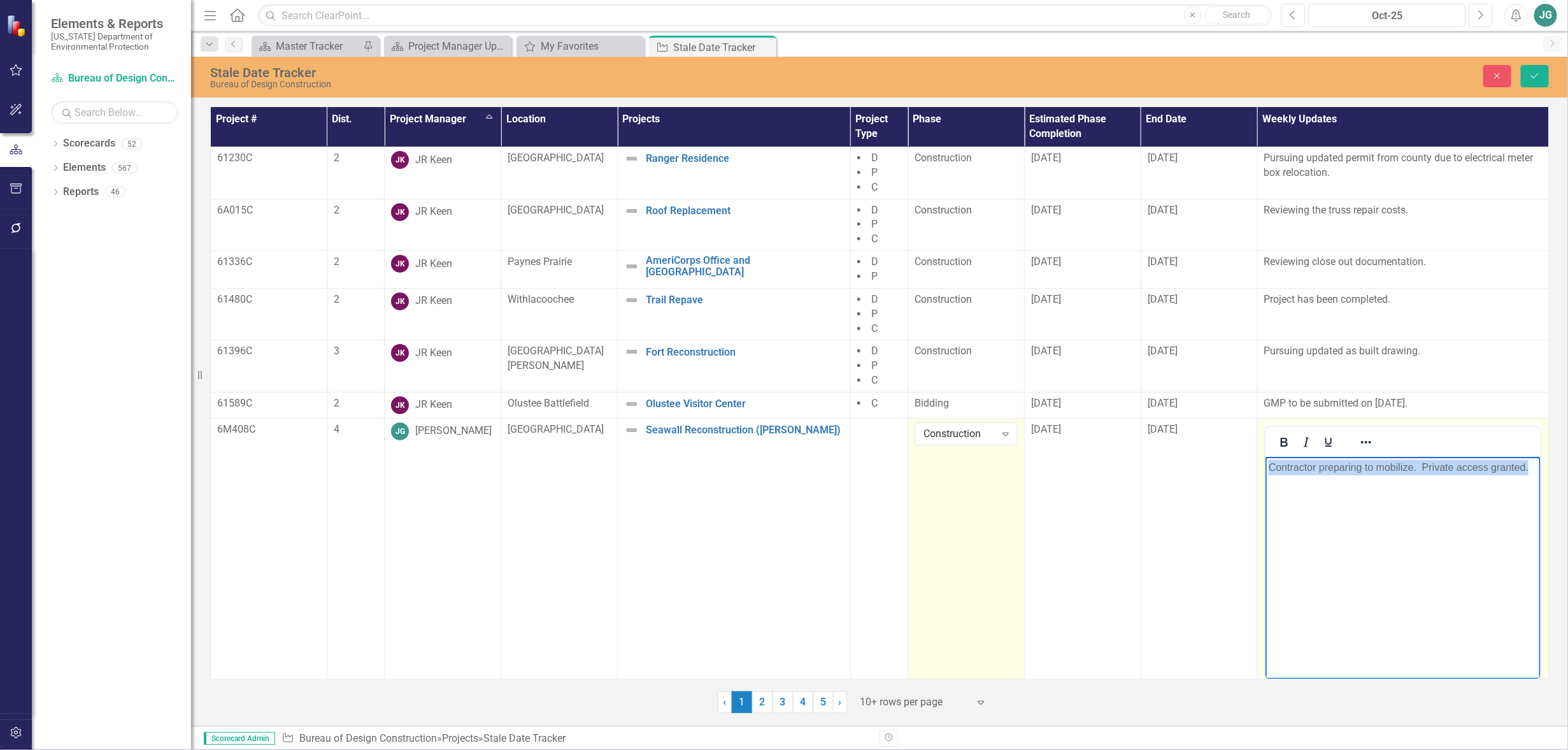
scroll to position [0, 2]
drag, startPoint x: 1268, startPoint y: 469, endPoint x: 1542, endPoint y: 466, distance: 274.0
click at [1540, 466] on html "Contractor preparing to mobilize. Private access granted." at bounding box center [1403, 552] width 275 height 191
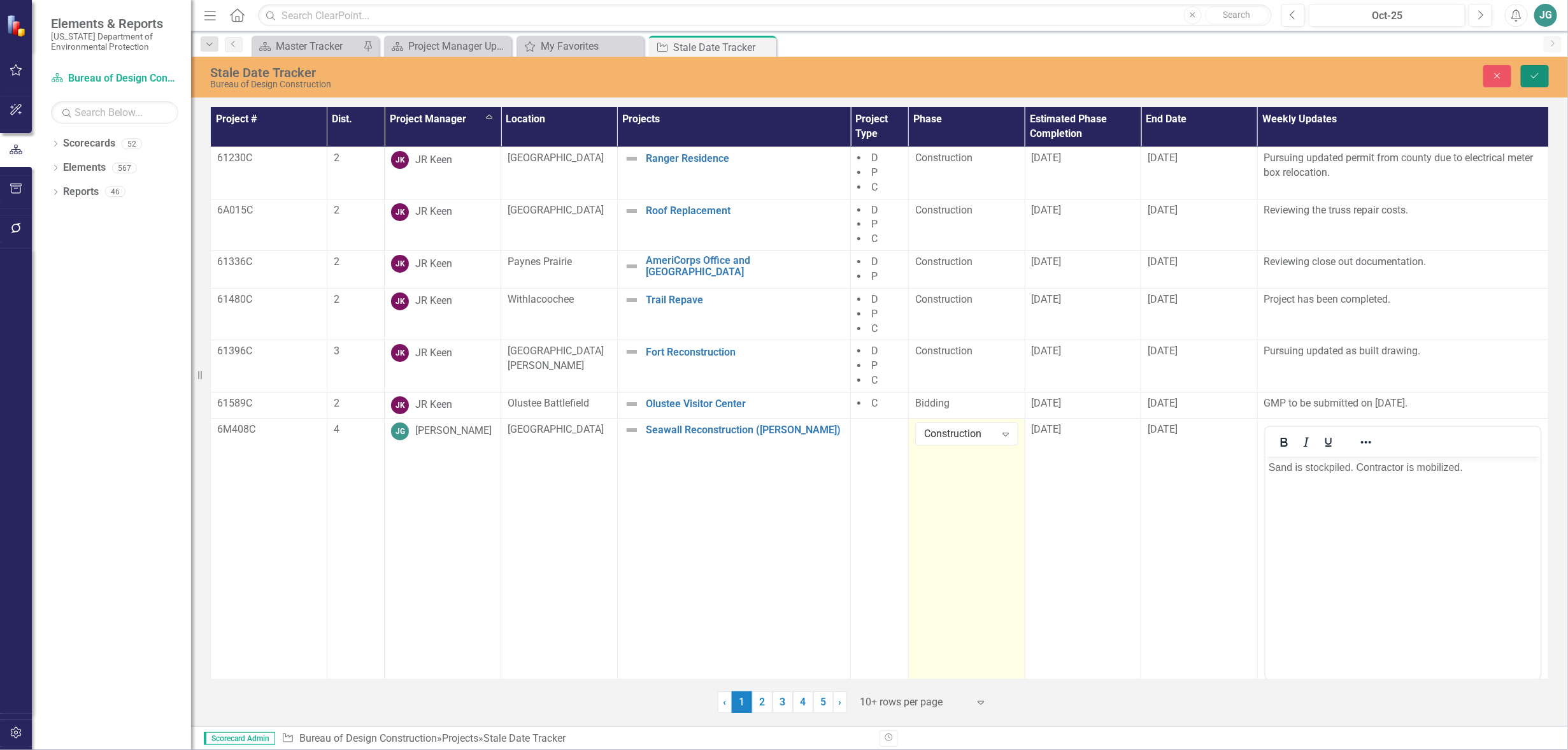
click at [1540, 77] on icon "Save" at bounding box center [1535, 76] width 11 height 9
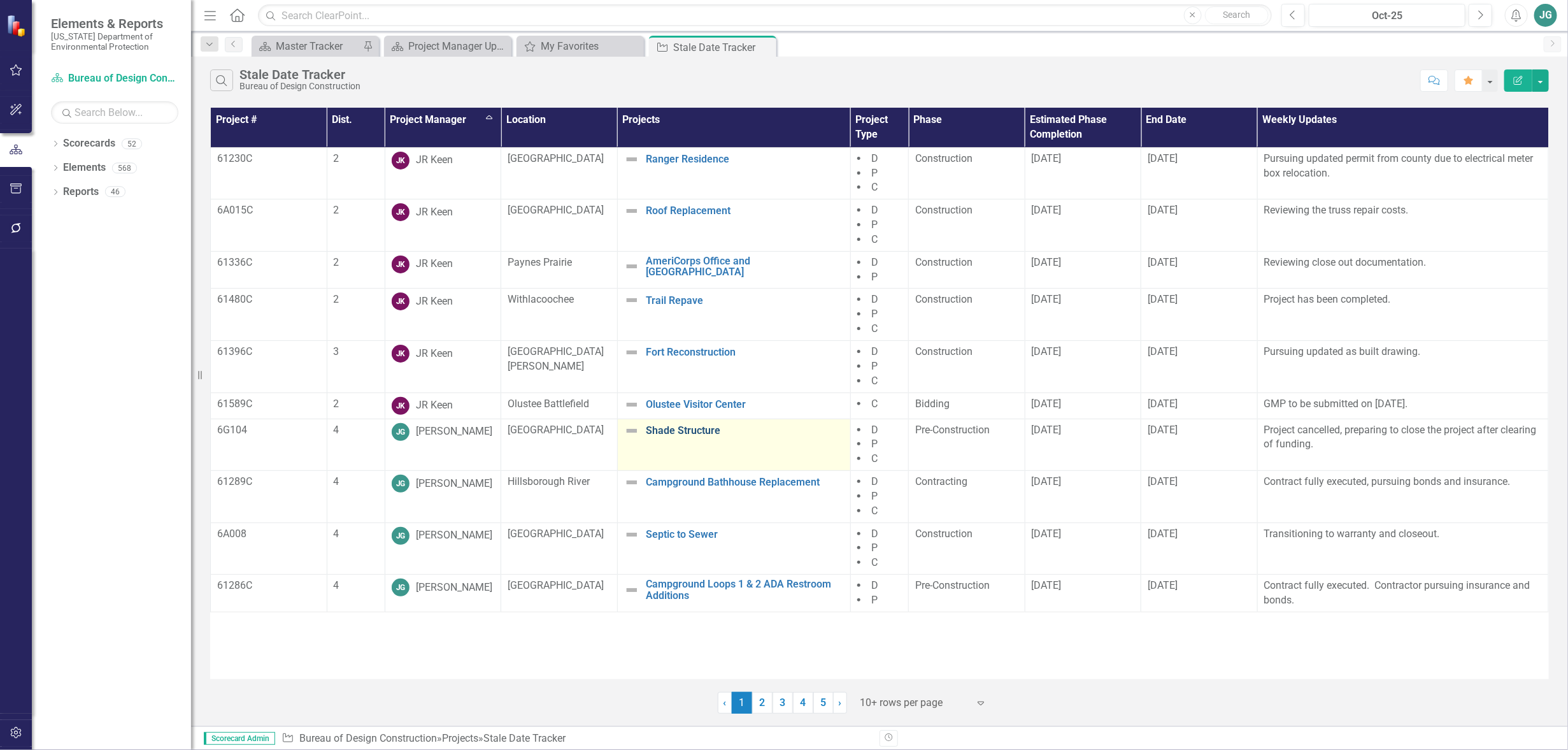
click at [673, 429] on link "Shade Structure" at bounding box center [745, 430] width 198 height 11
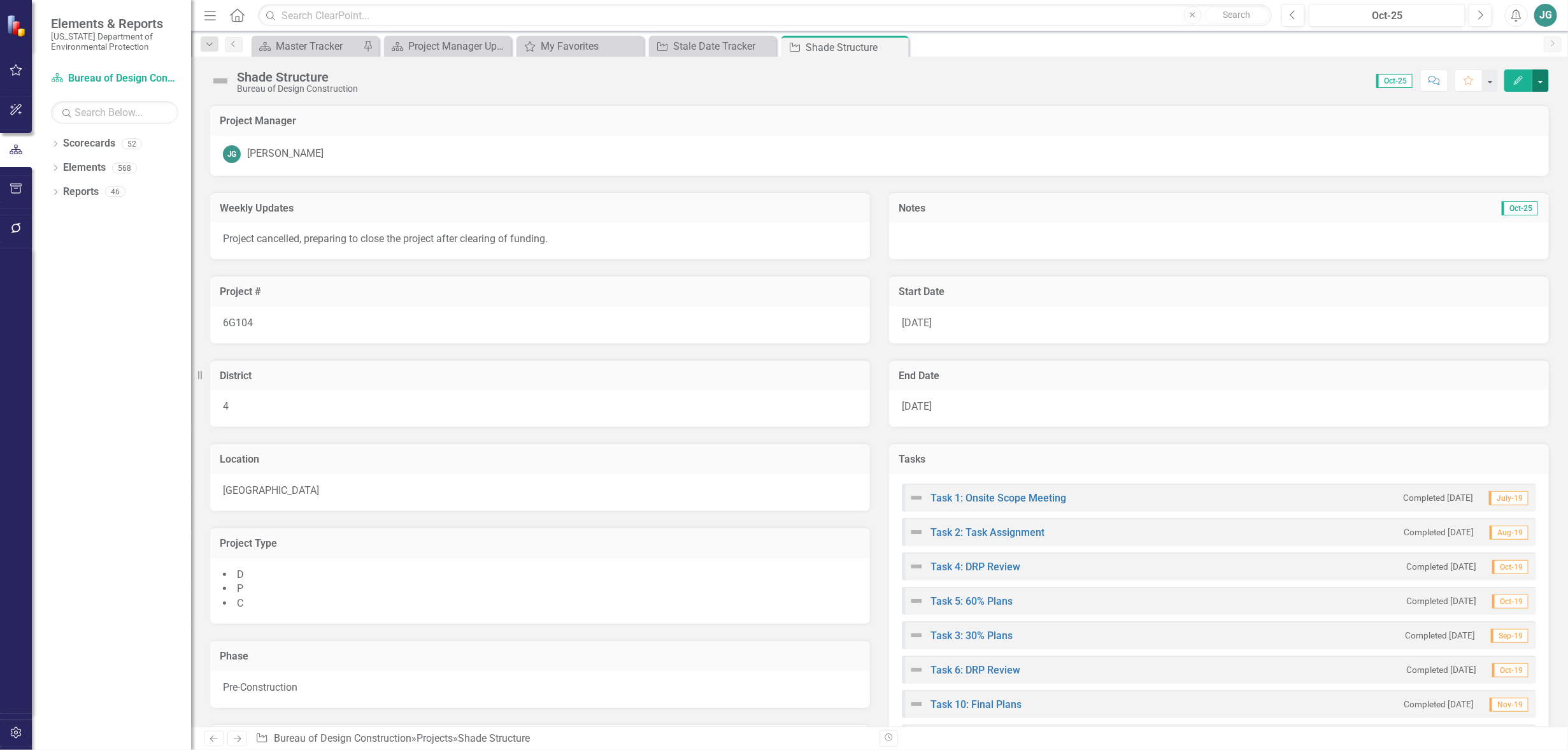
click at [1548, 78] on button "button" at bounding box center [1541, 81] width 17 height 23
click at [1458, 101] on link "Edit Edit Project" at bounding box center [1471, 104] width 155 height 23
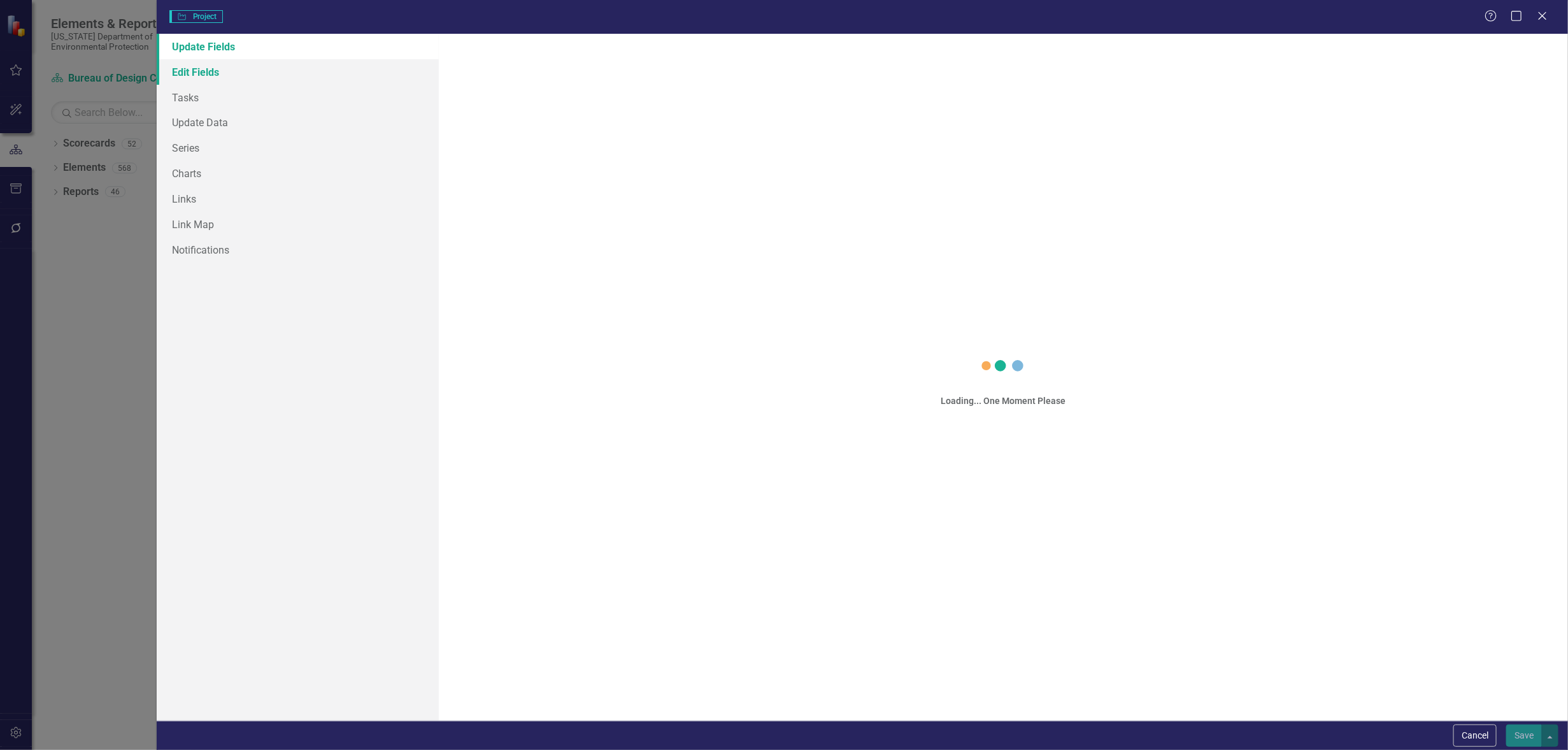
click at [218, 70] on link "Edit Fields" at bounding box center [297, 72] width 282 height 26
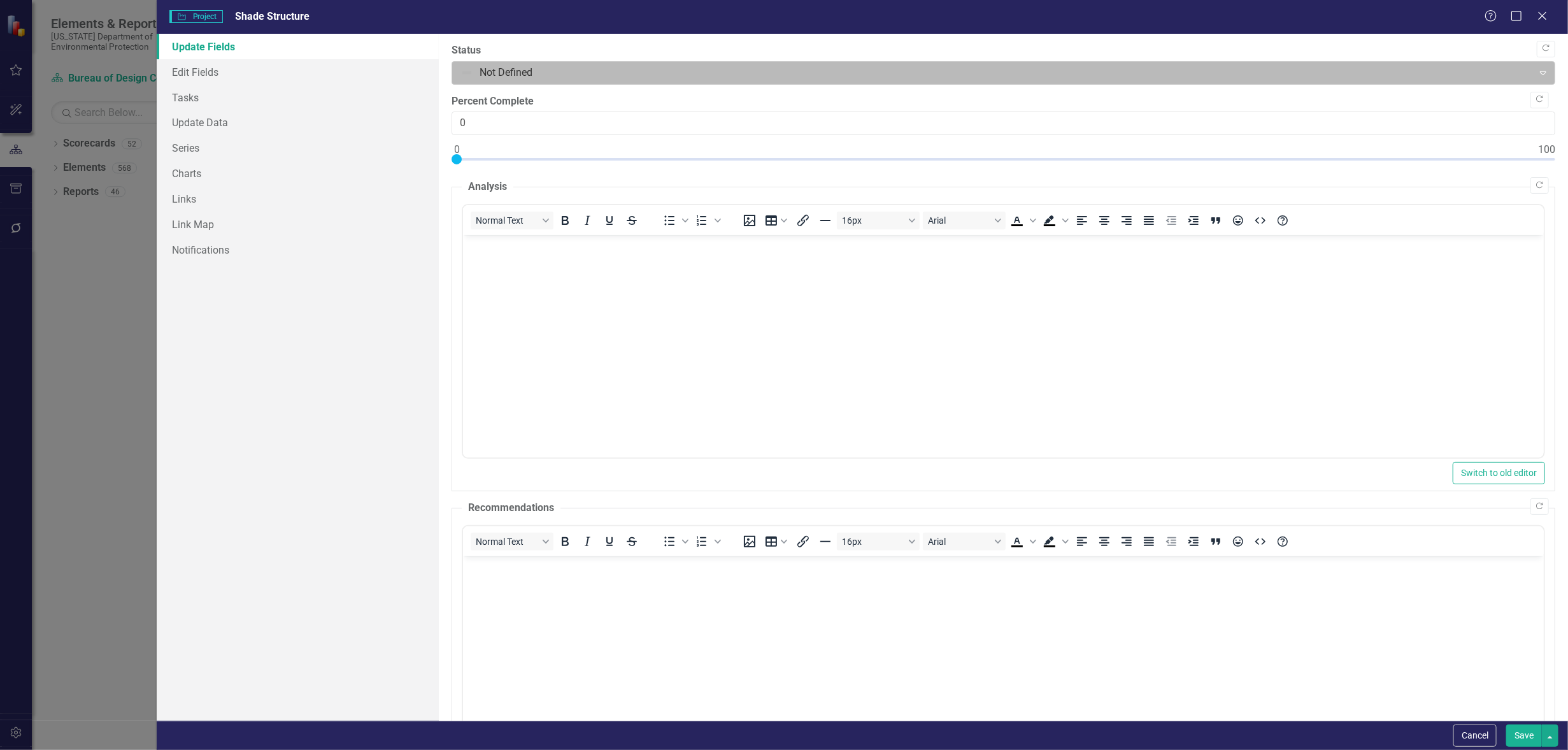
click at [558, 77] on div at bounding box center [992, 73] width 1065 height 17
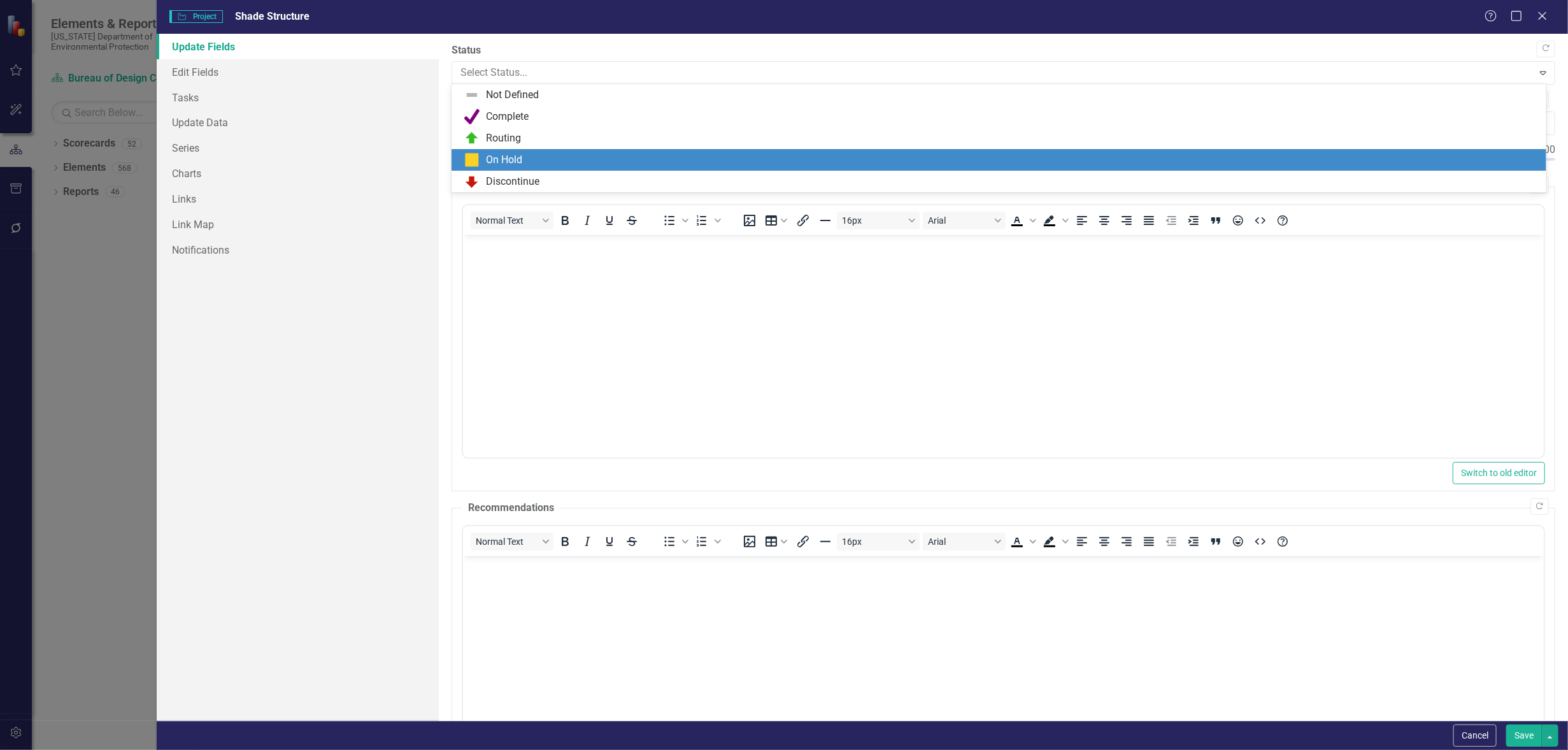
click at [521, 157] on div "On Hold" at bounding box center [504, 160] width 36 height 14
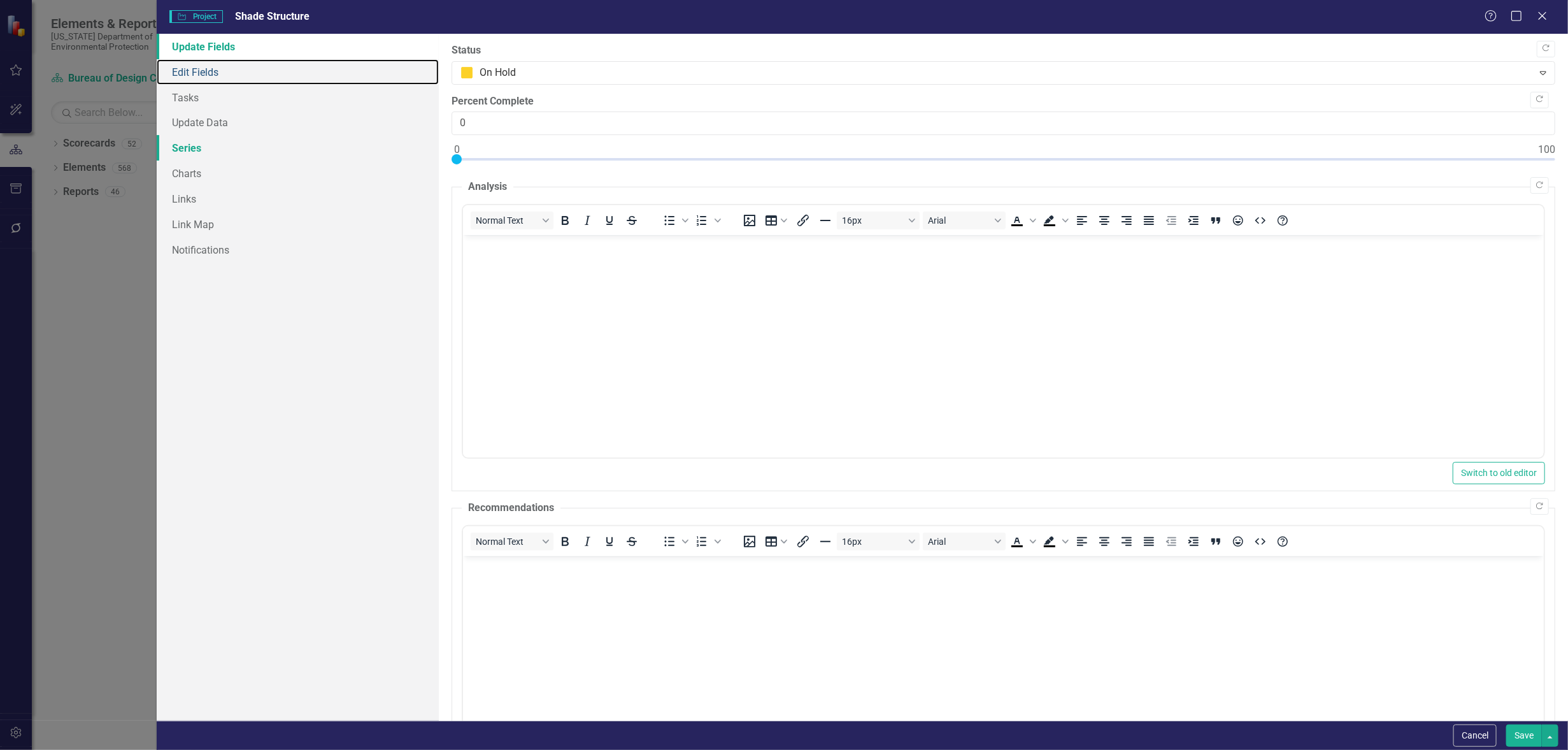
drag, startPoint x: 207, startPoint y: 76, endPoint x: 425, endPoint y: 136, distance: 226.1
click at [207, 76] on link "Edit Fields" at bounding box center [297, 72] width 282 height 26
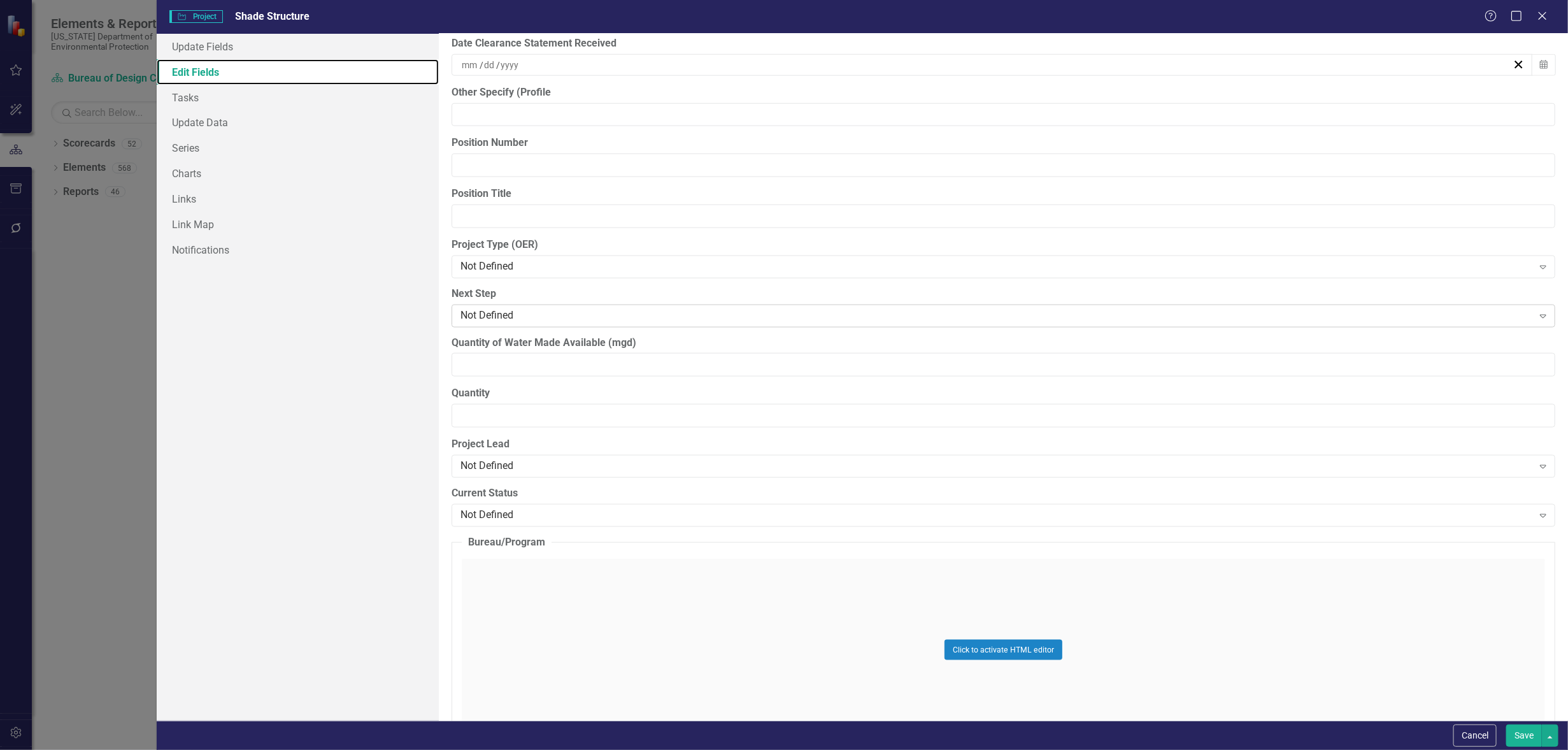
scroll to position [876, 0]
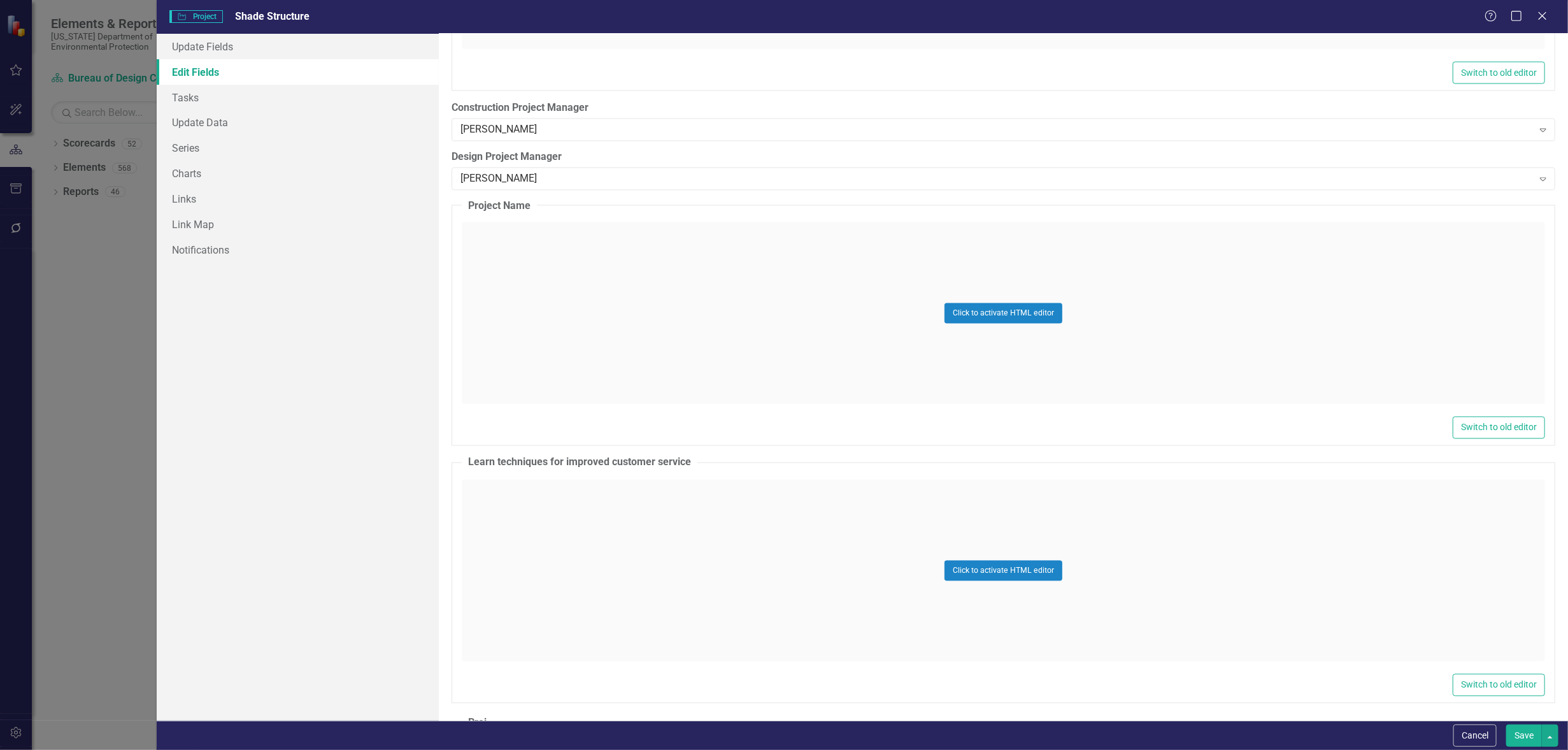
scroll to position [4382, 0]
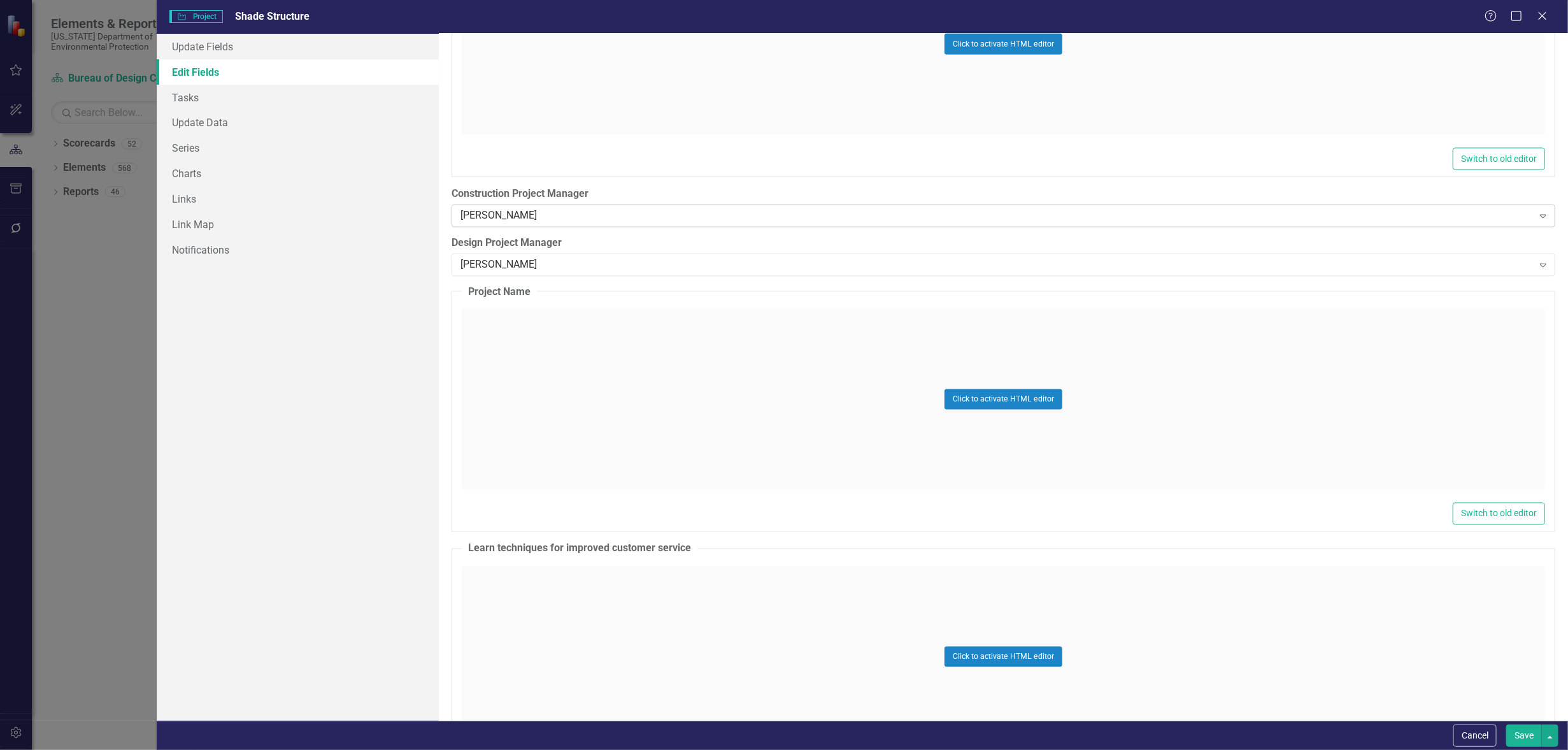
click at [1540, 215] on icon at bounding box center [1543, 216] width 6 height 4
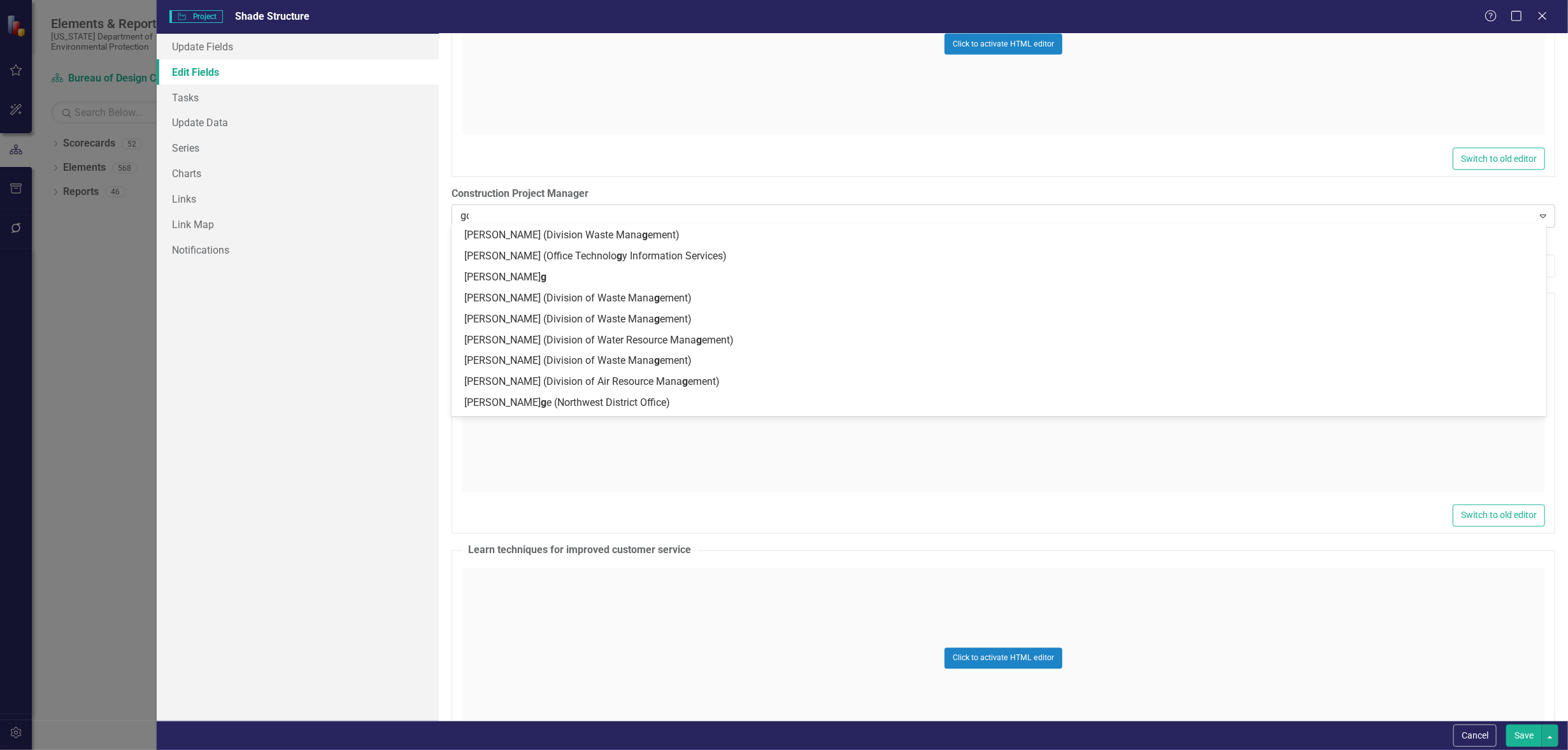
scroll to position [0, 0]
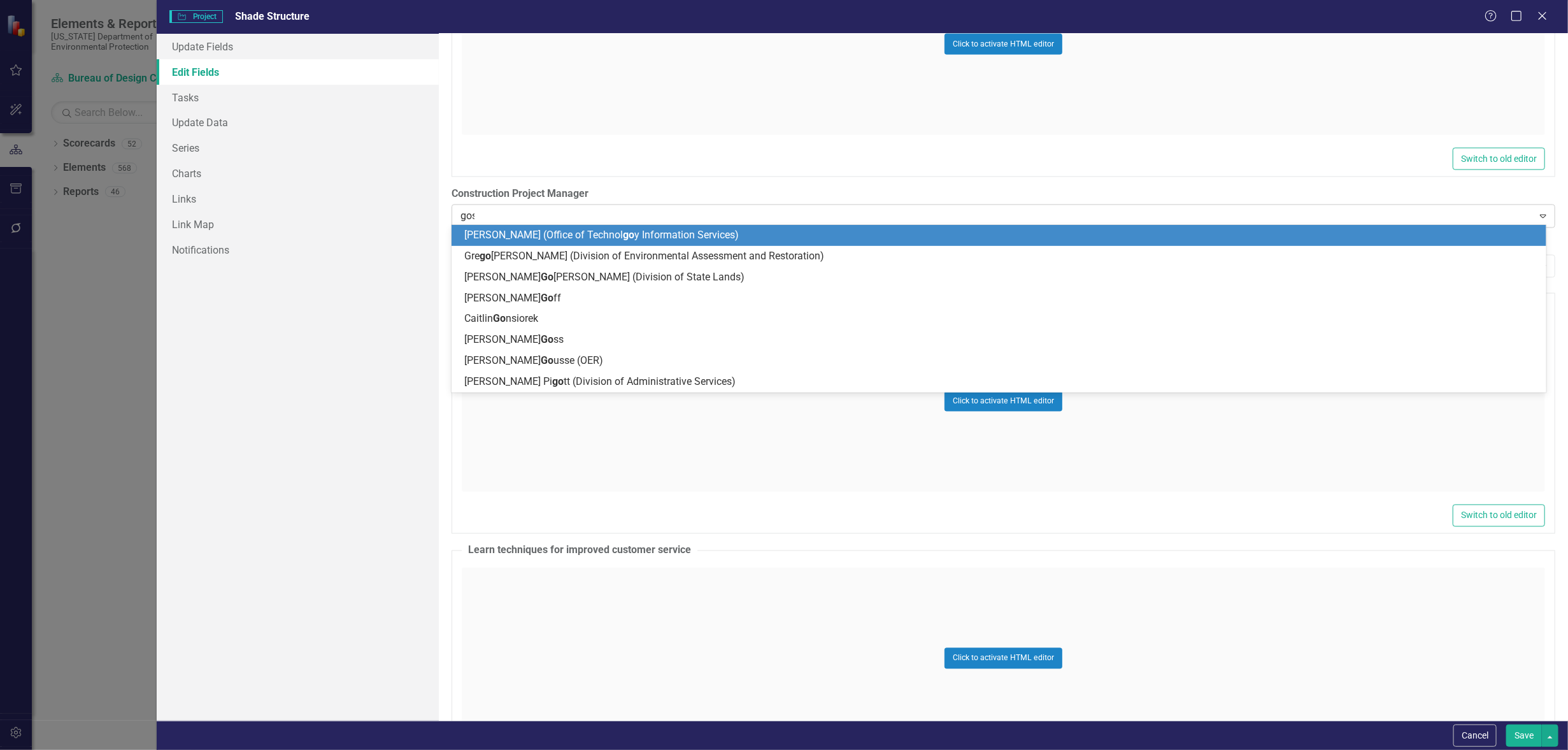
type input "[PERSON_NAME]"
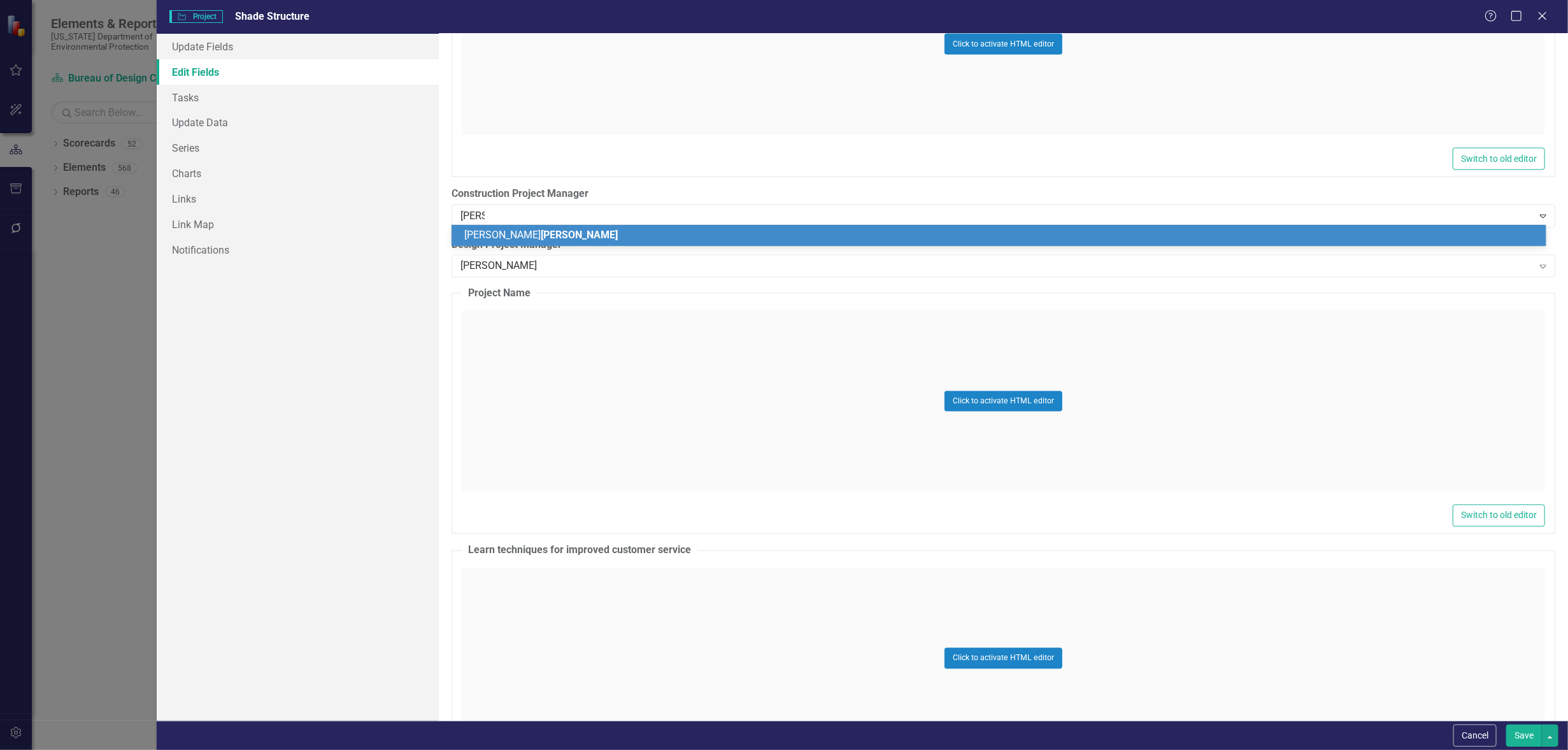
click at [541, 229] on span "[PERSON_NAME]" at bounding box center [580, 235] width 77 height 12
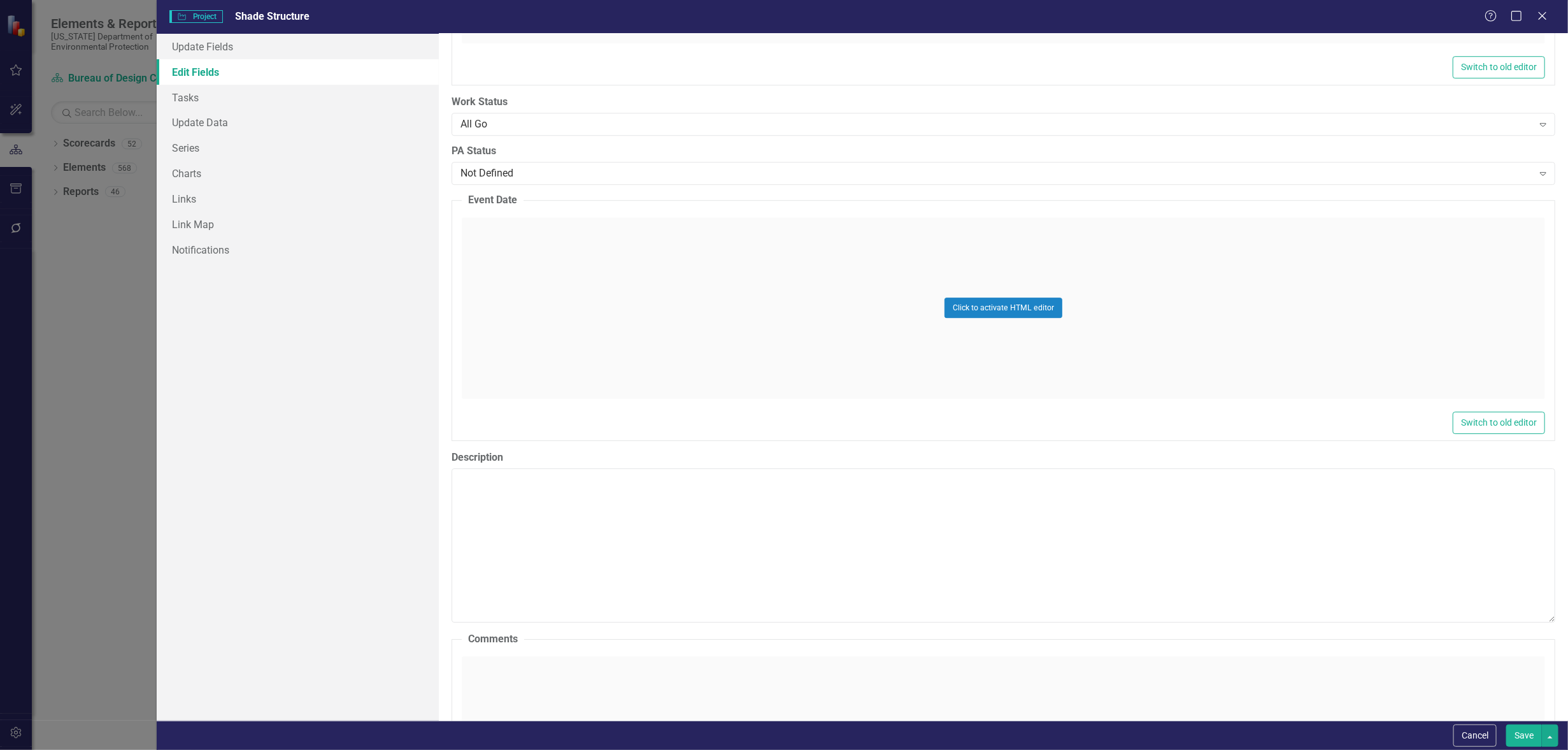
scroll to position [5497, 0]
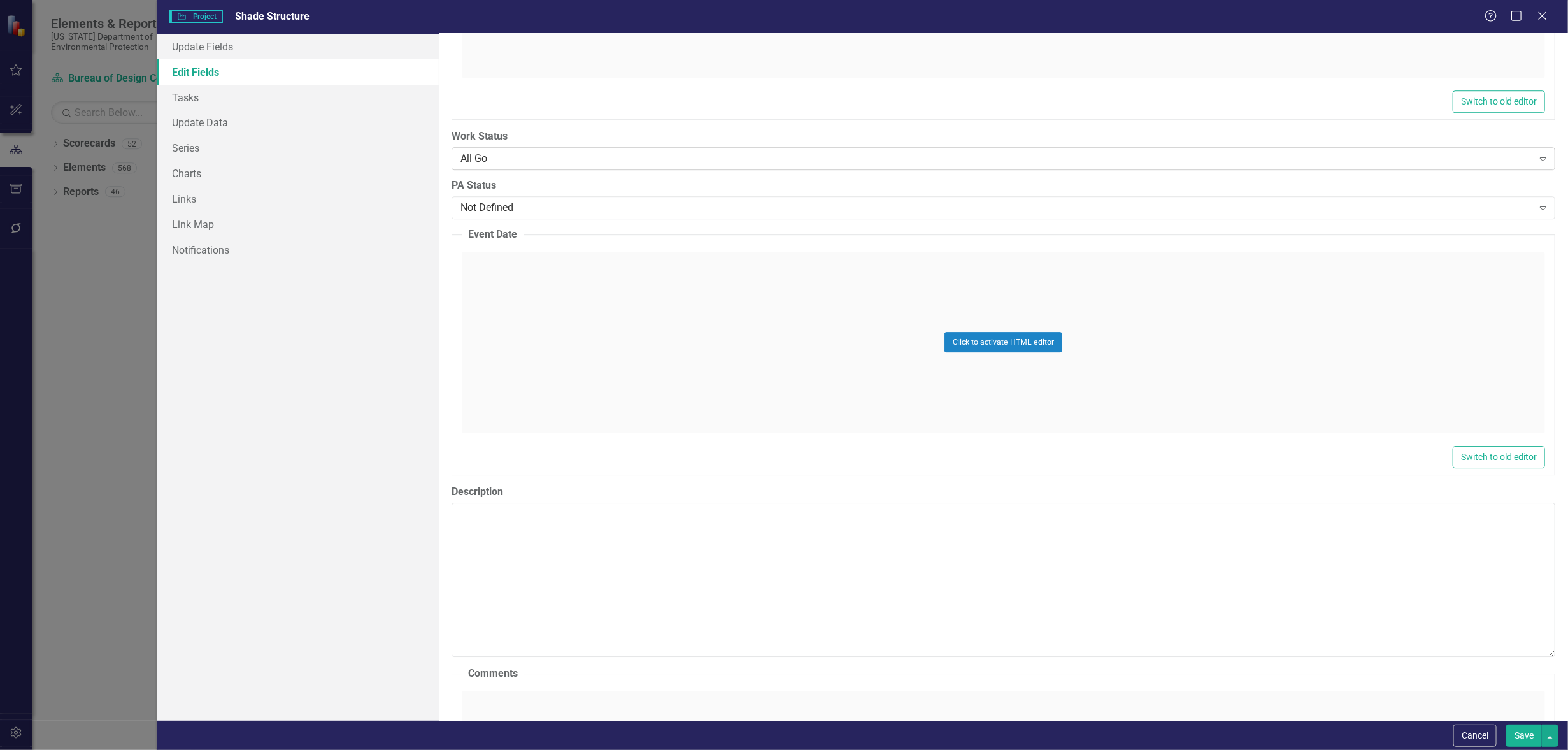
click at [513, 152] on div "All Go" at bounding box center [996, 159] width 1072 height 14
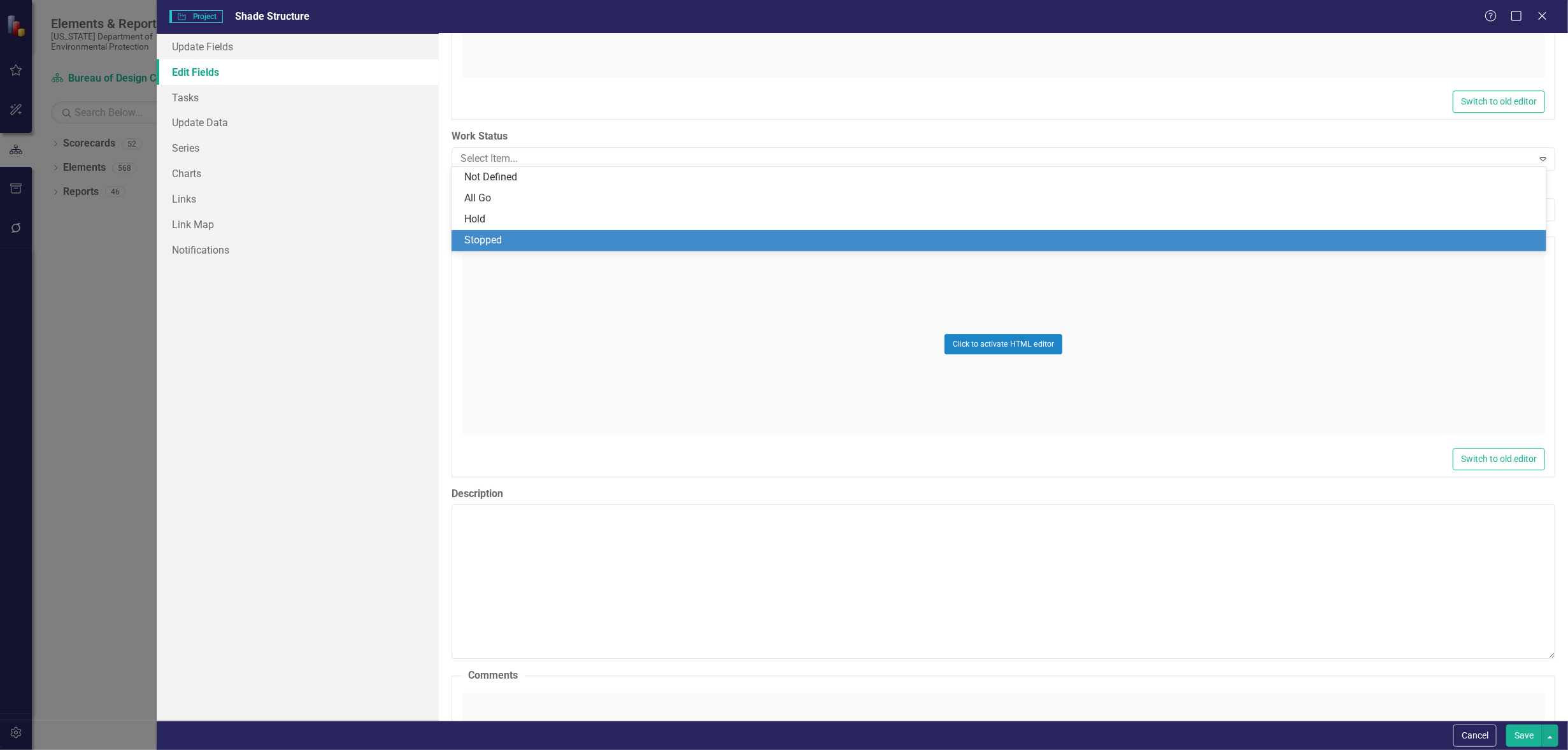
click at [489, 237] on div "Stopped" at bounding box center [1002, 240] width 1075 height 14
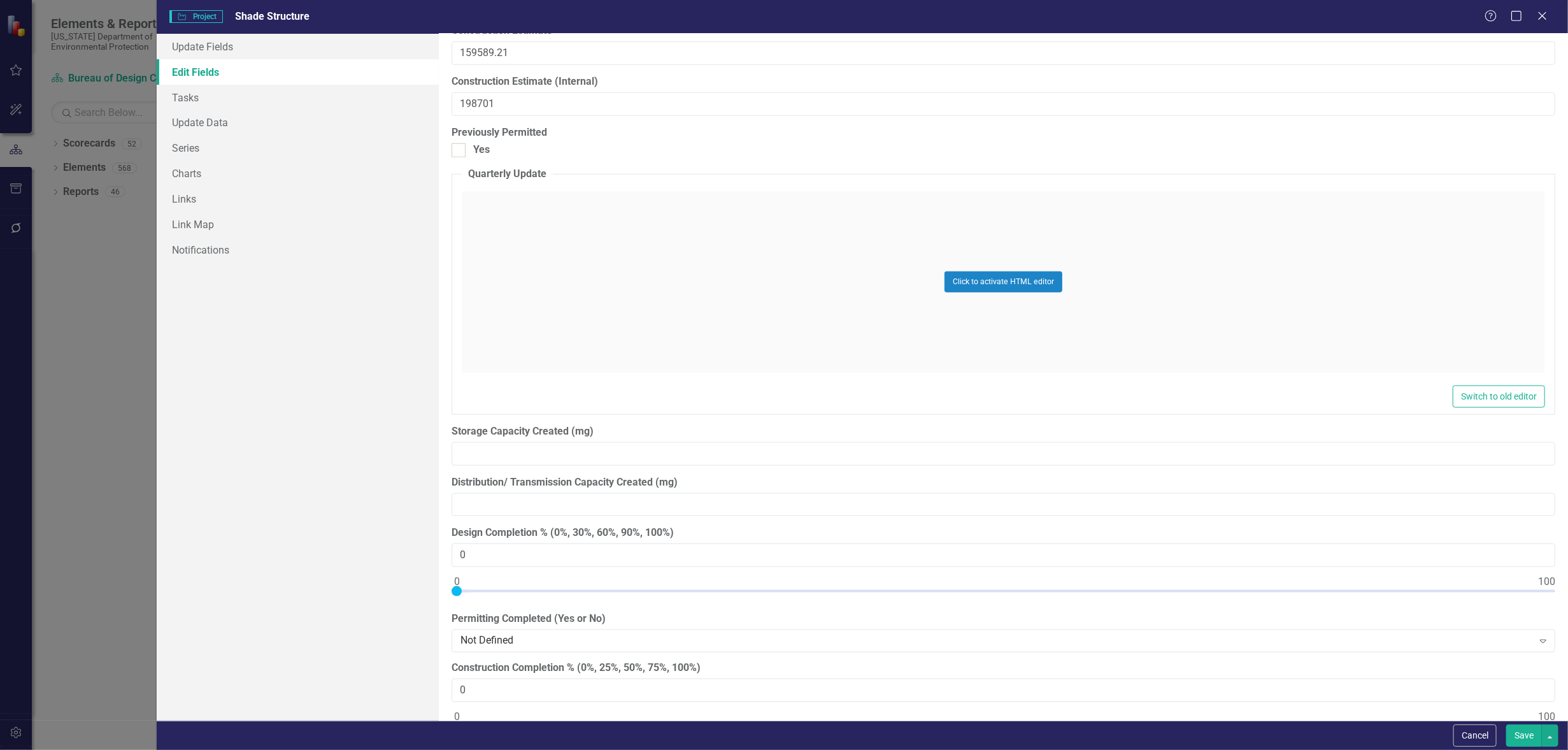
scroll to position [13225, 0]
click at [459, 140] on input "Yes" at bounding box center [456, 144] width 8 height 8
checkbox input "true"
click at [1523, 736] on button "Save" at bounding box center [1524, 736] width 36 height 23
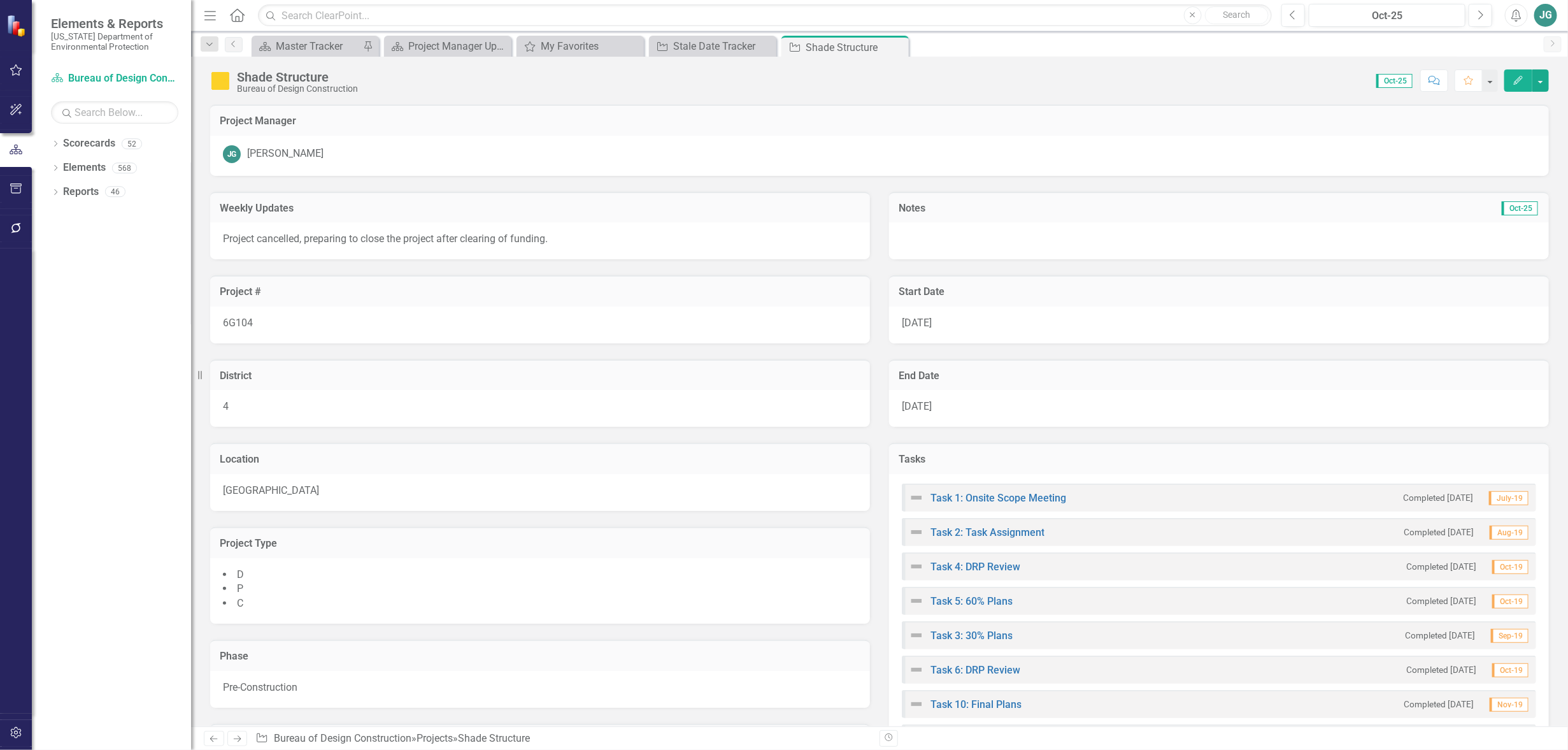
drag, startPoint x: 898, startPoint y: 47, endPoint x: 781, endPoint y: 55, distance: 117.3
click at [0, 0] on icon "Close" at bounding box center [0, 0] width 0 height 0
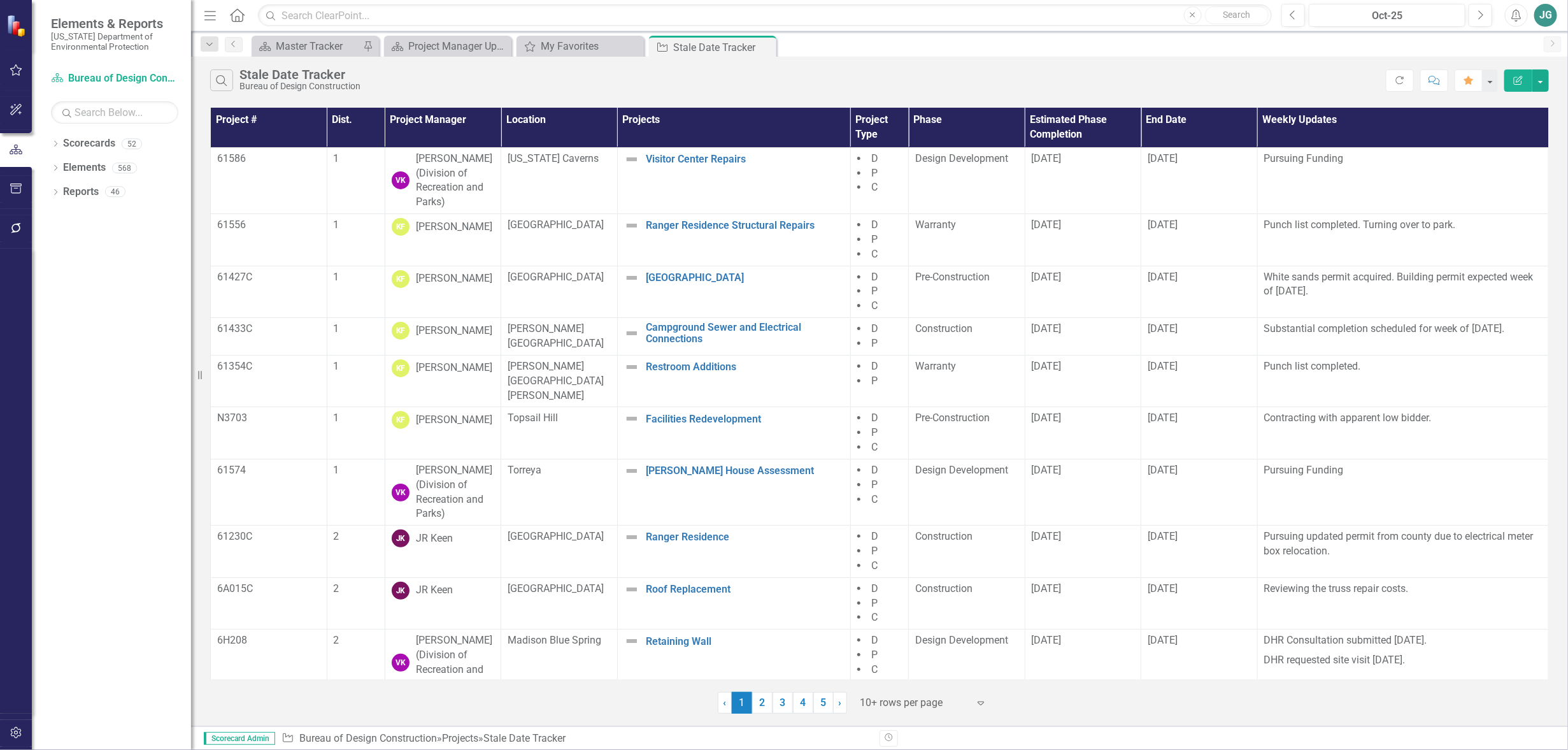
click at [452, 124] on th "Project Manager" at bounding box center [443, 127] width 116 height 39
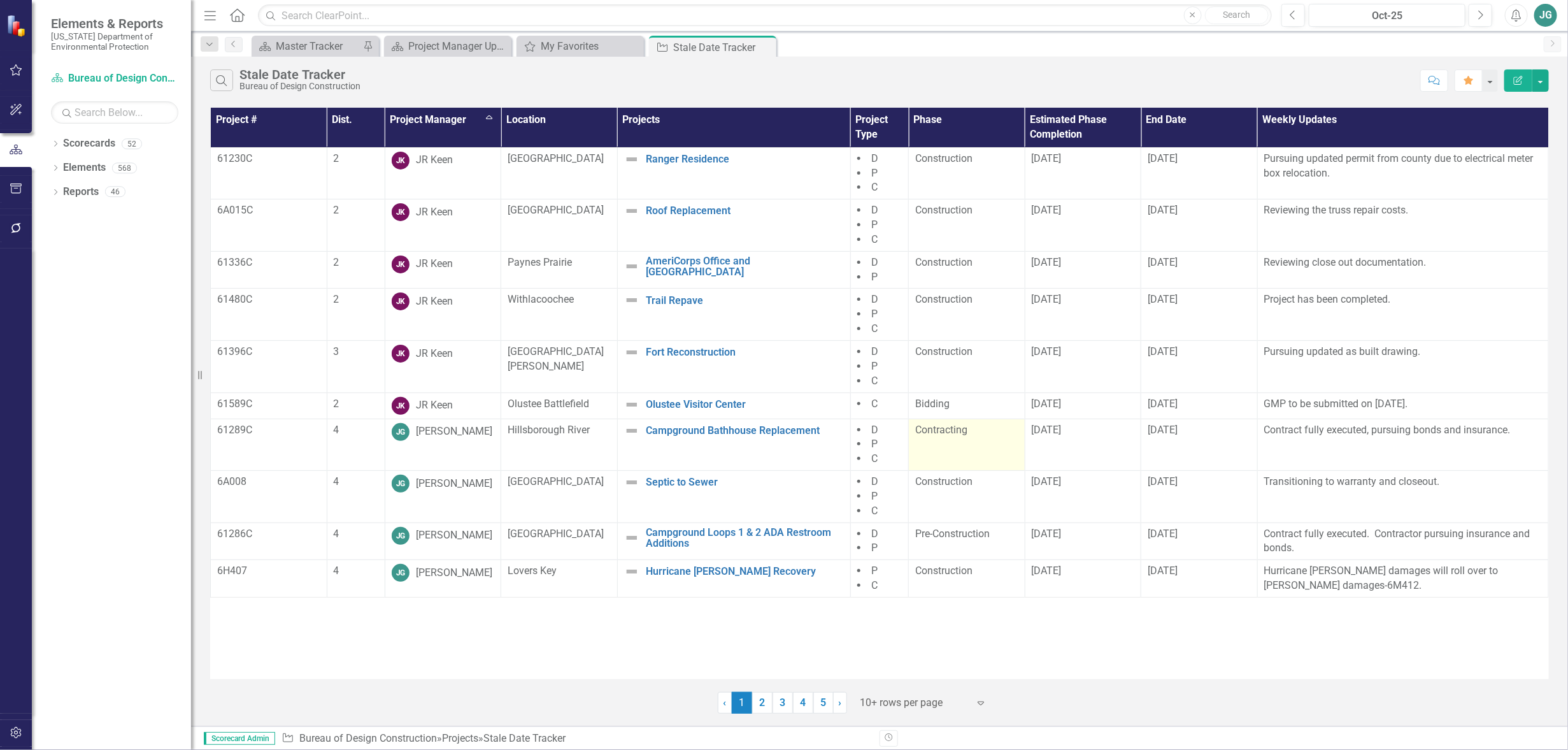
click at [946, 445] on td "Contracting" at bounding box center [967, 445] width 116 height 52
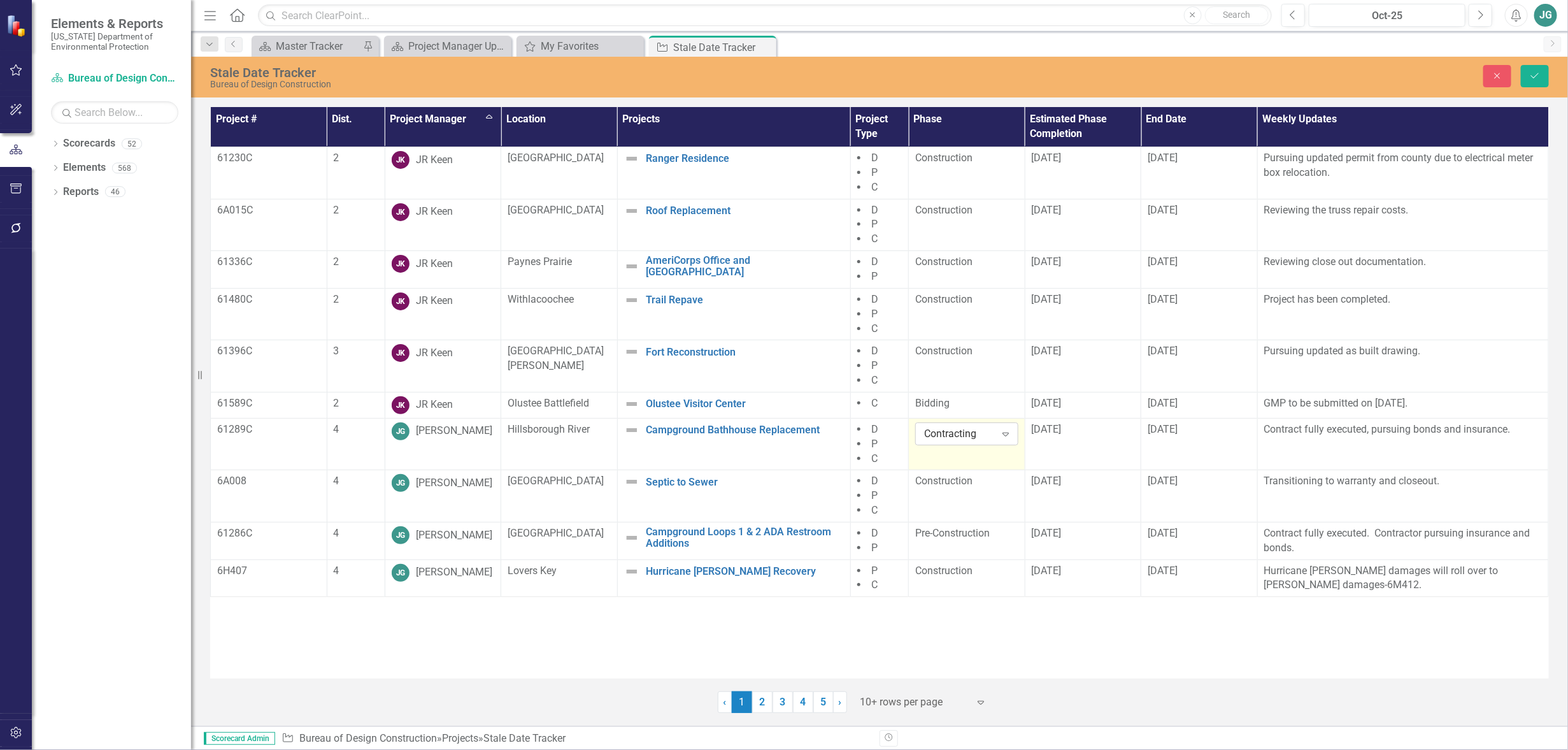
click at [964, 434] on div "Contracting" at bounding box center [960, 434] width 71 height 14
click at [960, 535] on div "Pre-Construction" at bounding box center [970, 542] width 83 height 14
click at [1302, 448] on td "Contract fully executed, pursuing bonds and insurance." at bounding box center [1403, 444] width 291 height 52
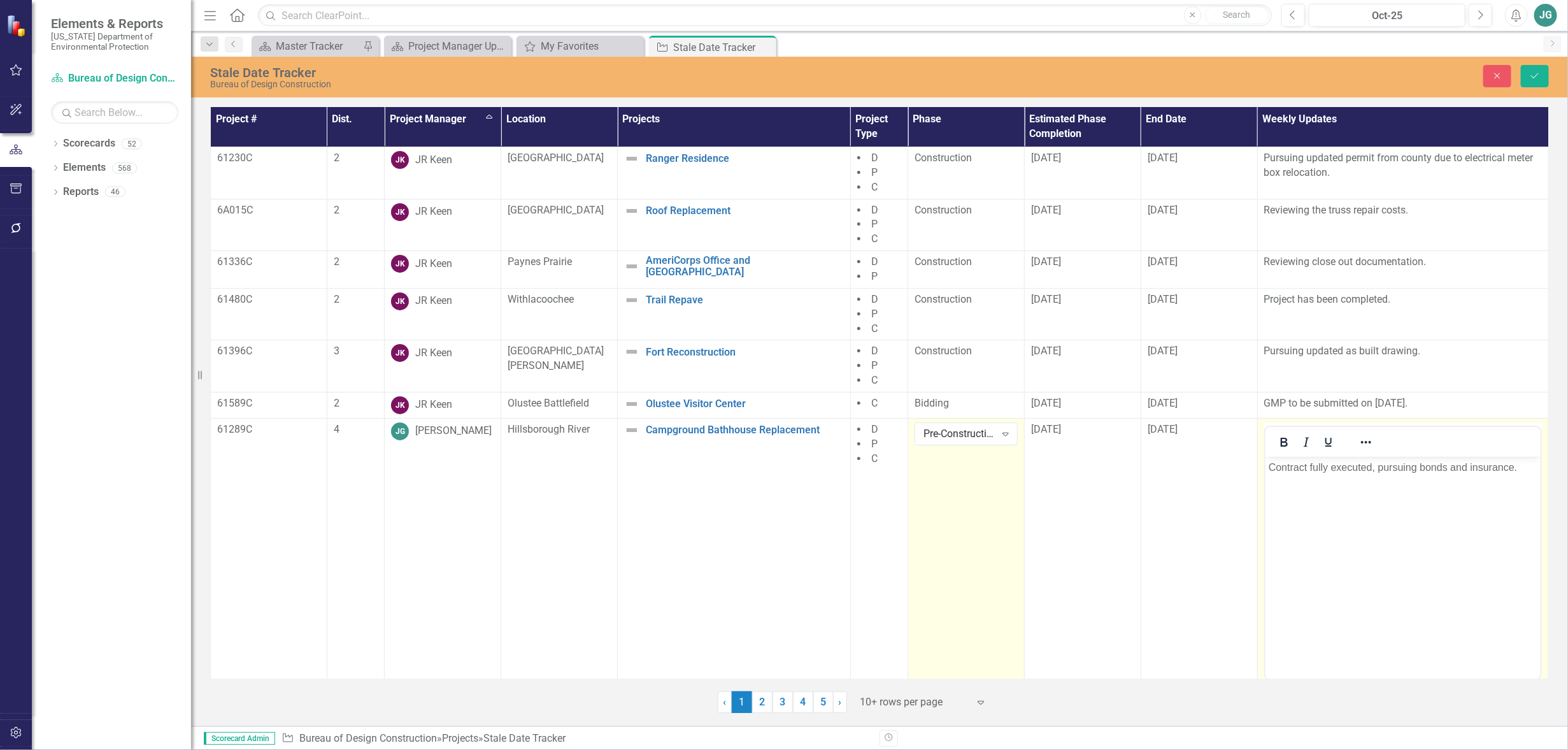
scroll to position [0, 0]
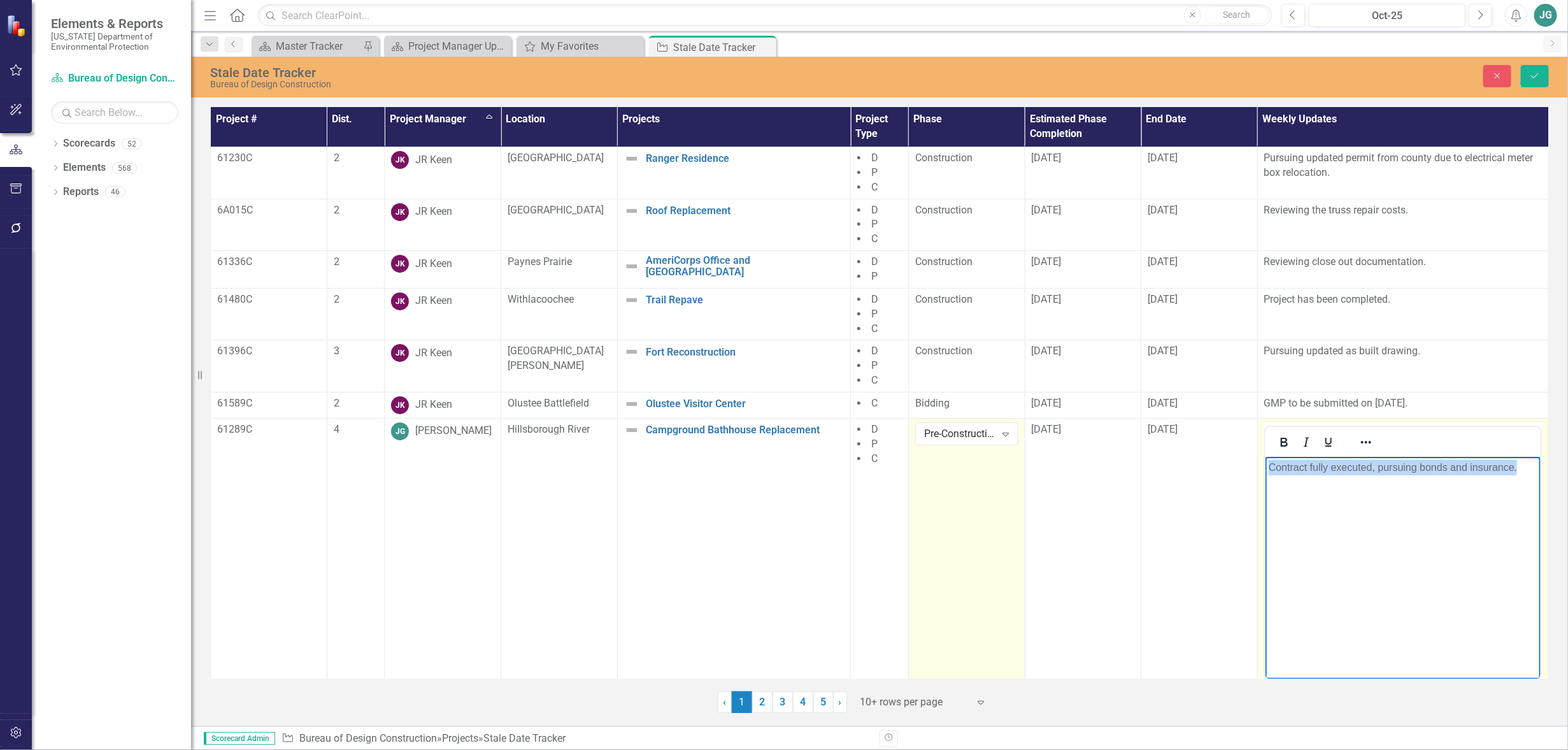
drag, startPoint x: 1269, startPoint y: 466, endPoint x: 2814, endPoint y: 918, distance: 1609.8
click at [1540, 463] on html "Contract fully executed, pursuing bonds and insurance." at bounding box center [1403, 552] width 275 height 191
click at [1390, 468] on p "Submittals to engineers" at bounding box center [1403, 467] width 269 height 15
click at [1418, 464] on p "Submittals to engineers." at bounding box center [1403, 467] width 269 height 15
drag, startPoint x: 1266, startPoint y: 466, endPoint x: 1385, endPoint y: 472, distance: 119.2
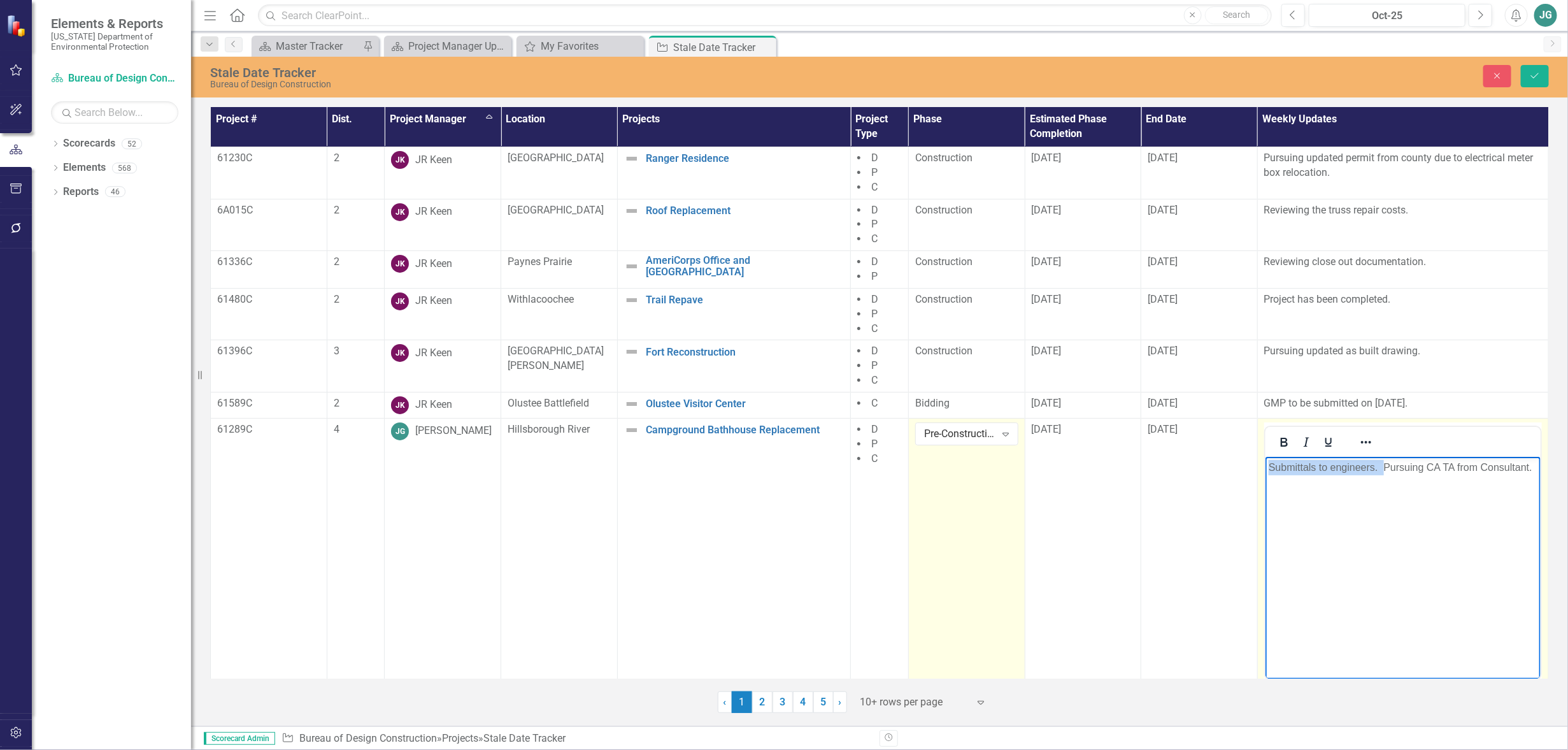
click at [1385, 472] on body "Submittals to engineers. Pursuing CA TA from Consultant." at bounding box center [1403, 552] width 275 height 191
click at [1539, 75] on icon "Save" at bounding box center [1535, 76] width 11 height 9
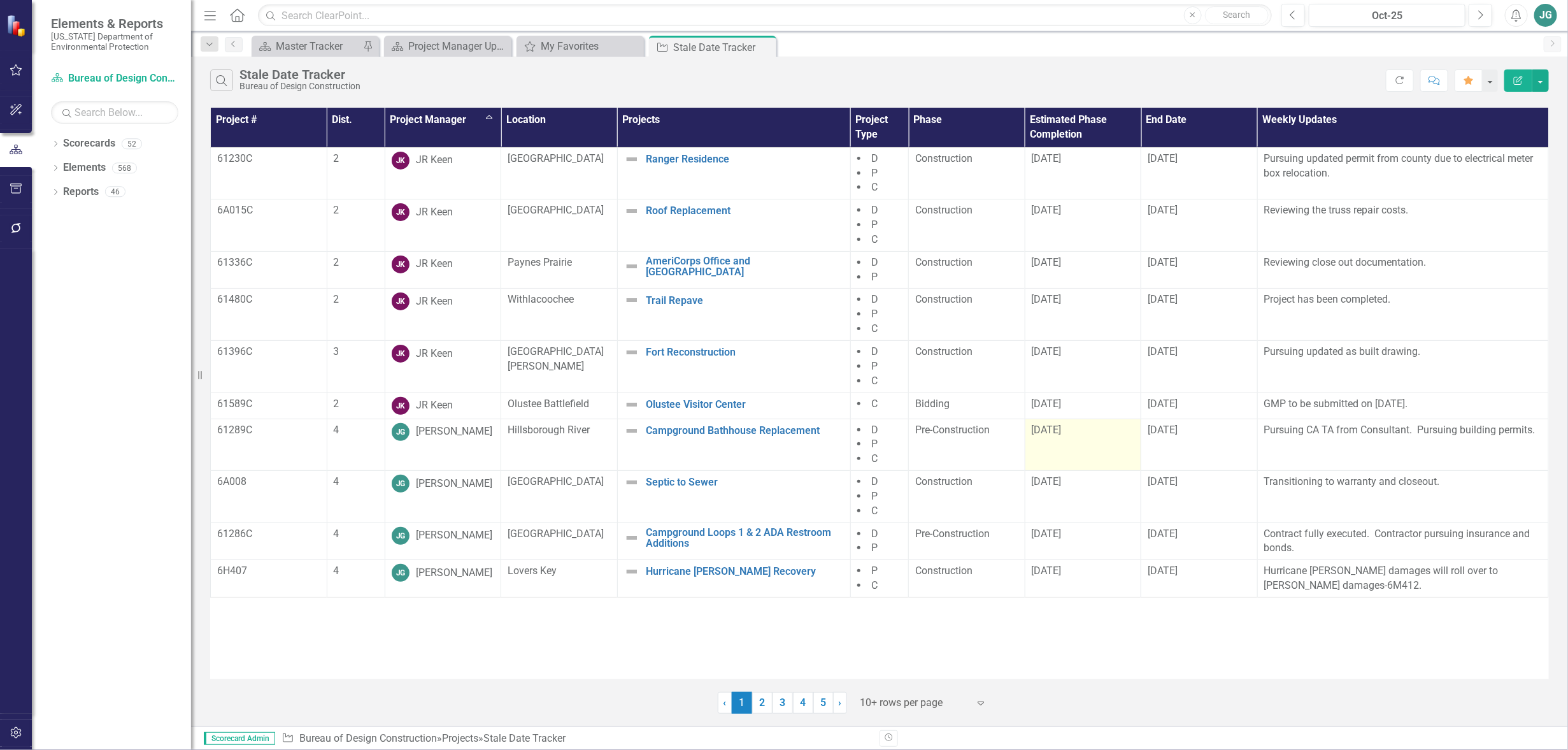
click at [1076, 448] on td "[DATE]" at bounding box center [1083, 445] width 116 height 52
click at [1078, 449] on td "[DATE]" at bounding box center [1083, 445] width 116 height 52
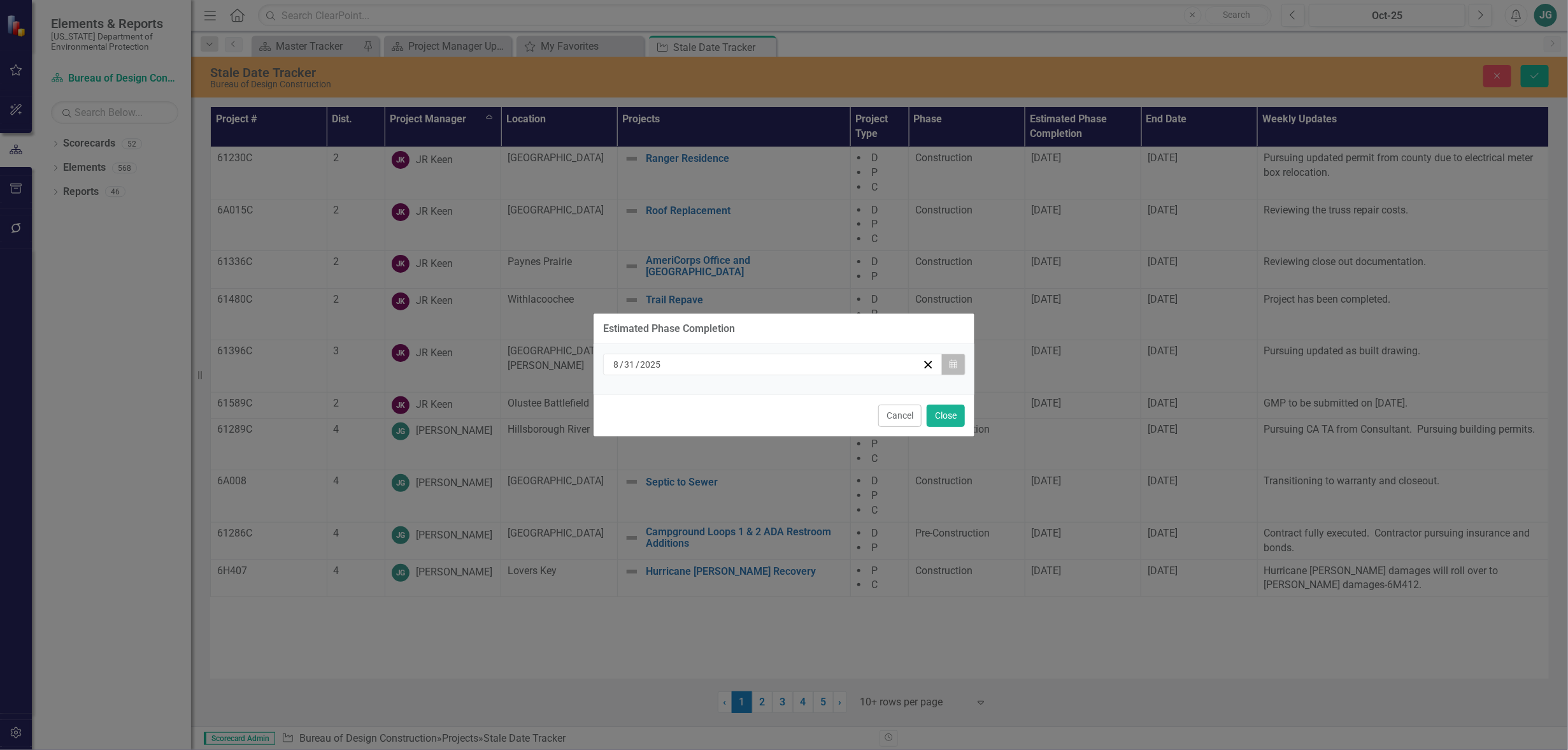
click at [958, 364] on button "Calendar" at bounding box center [954, 364] width 24 height 22
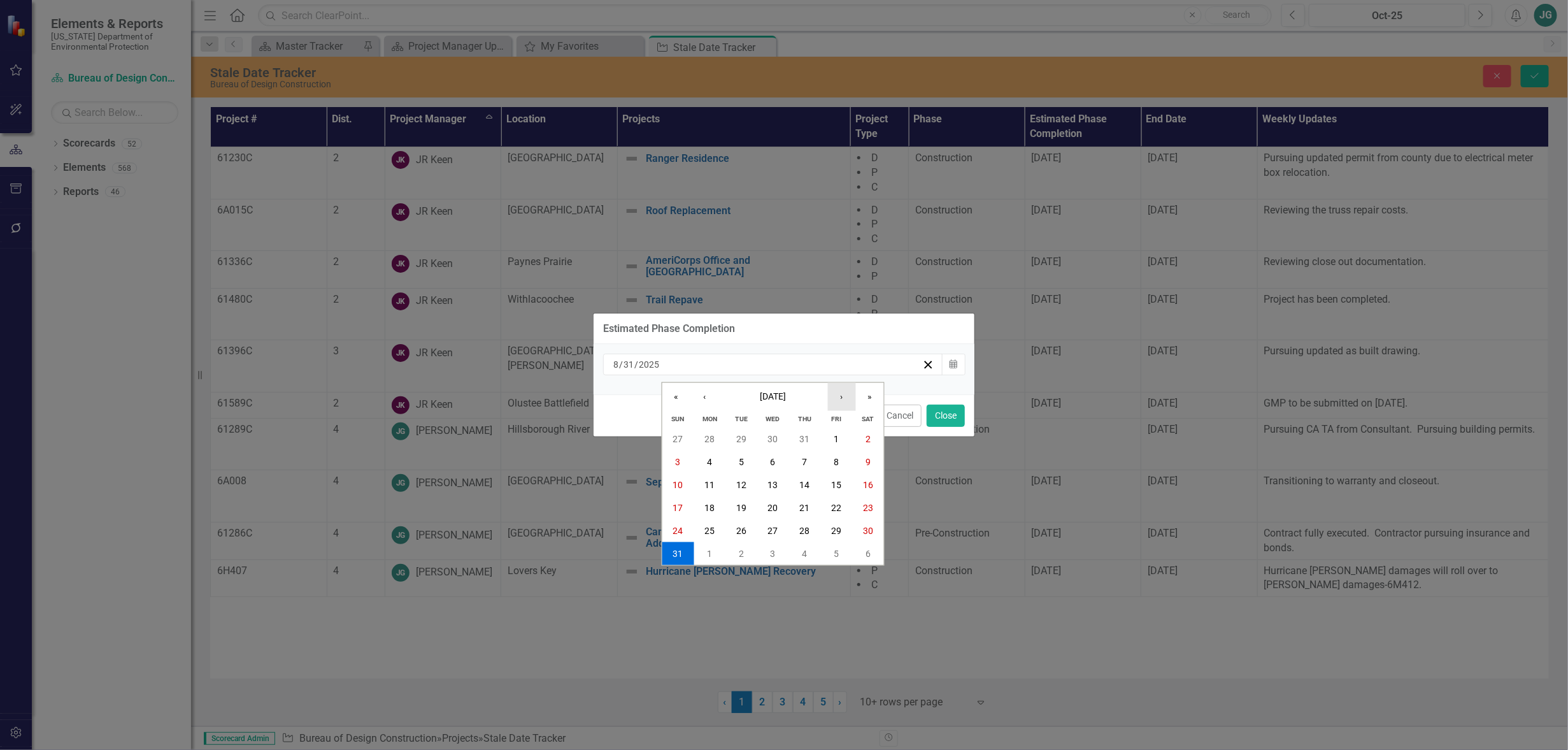
click at [845, 398] on button "›" at bounding box center [842, 396] width 28 height 28
click at [844, 523] on button "31" at bounding box center [837, 531] width 32 height 23
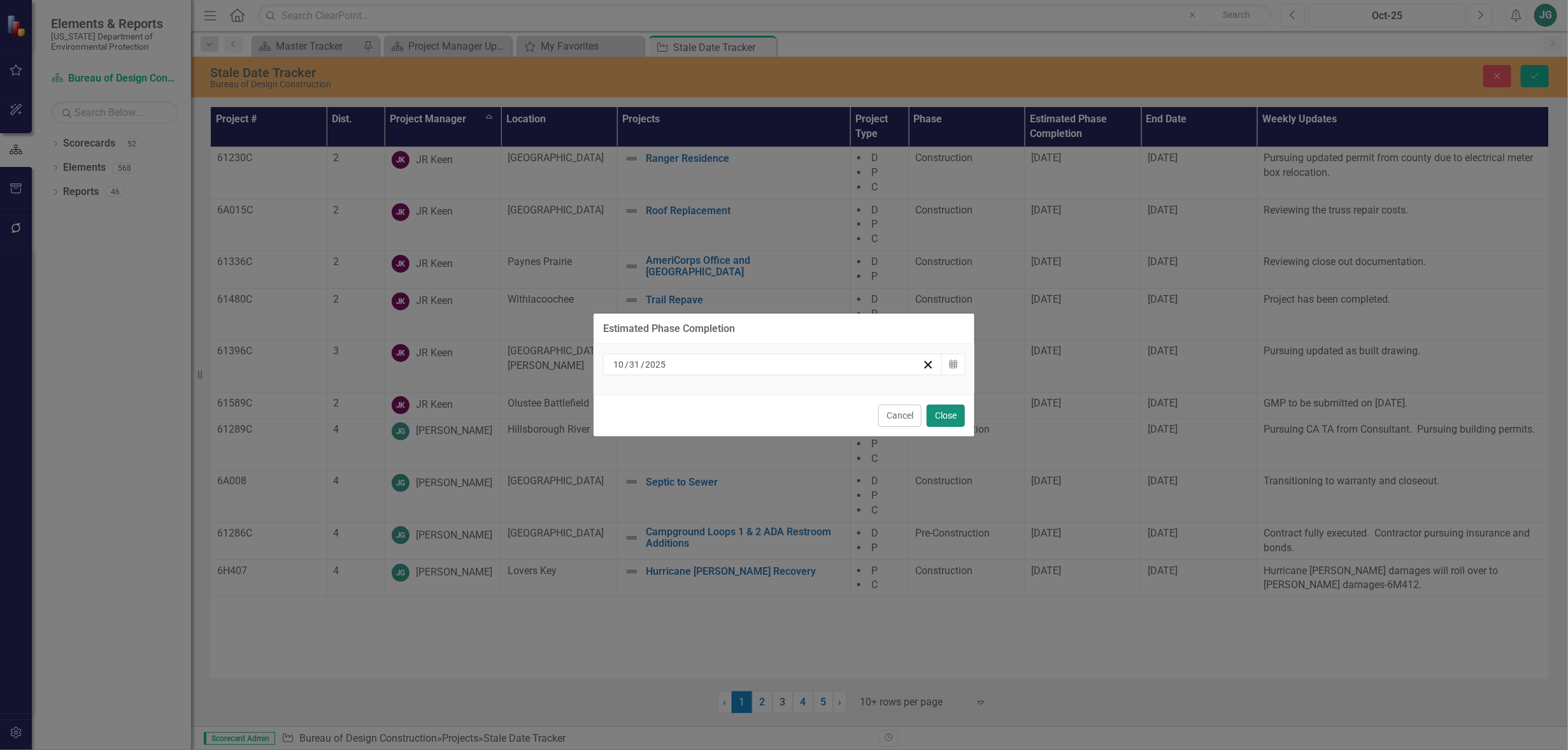
click at [945, 412] on button "Close" at bounding box center [946, 416] width 39 height 23
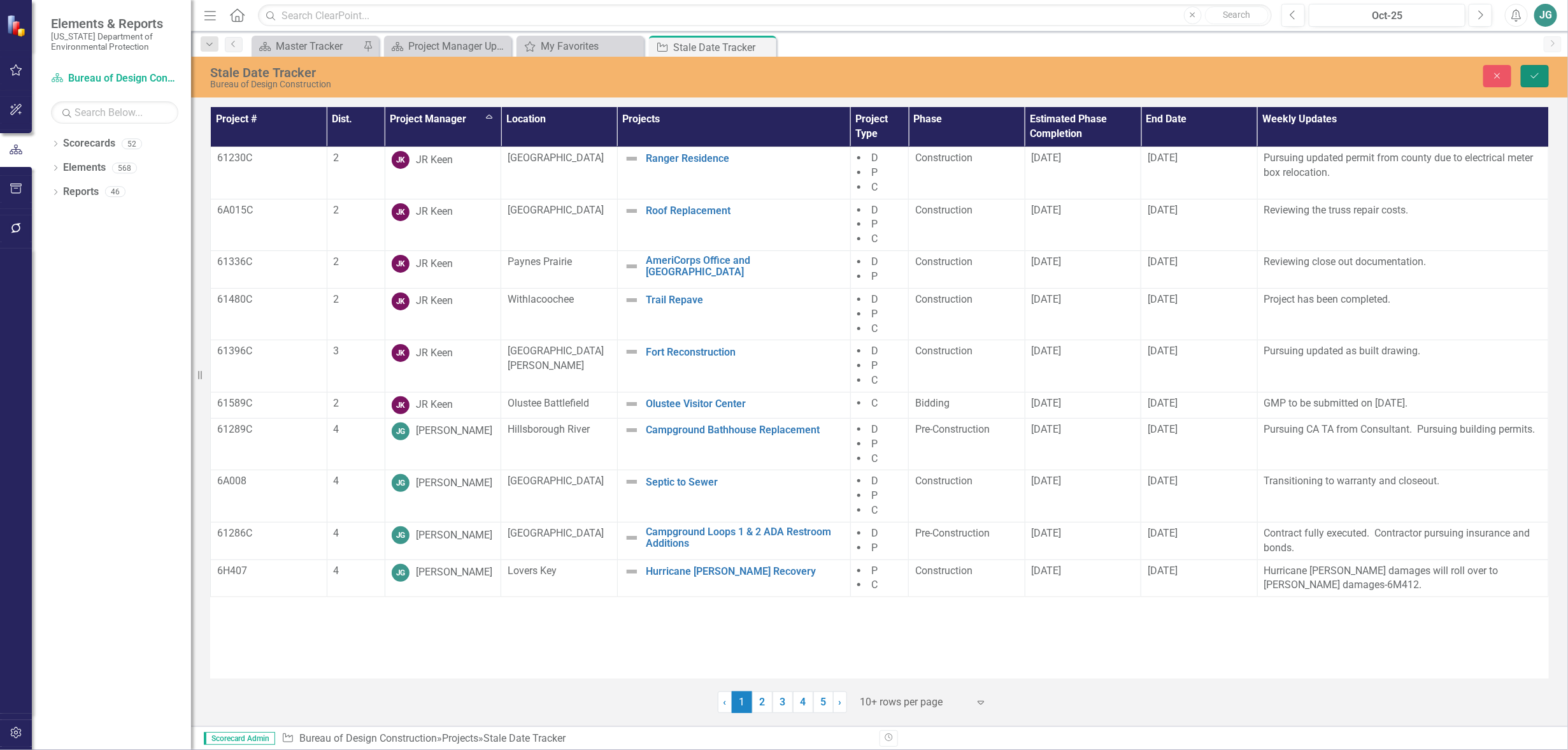
click at [1536, 78] on icon "Save" at bounding box center [1535, 76] width 11 height 9
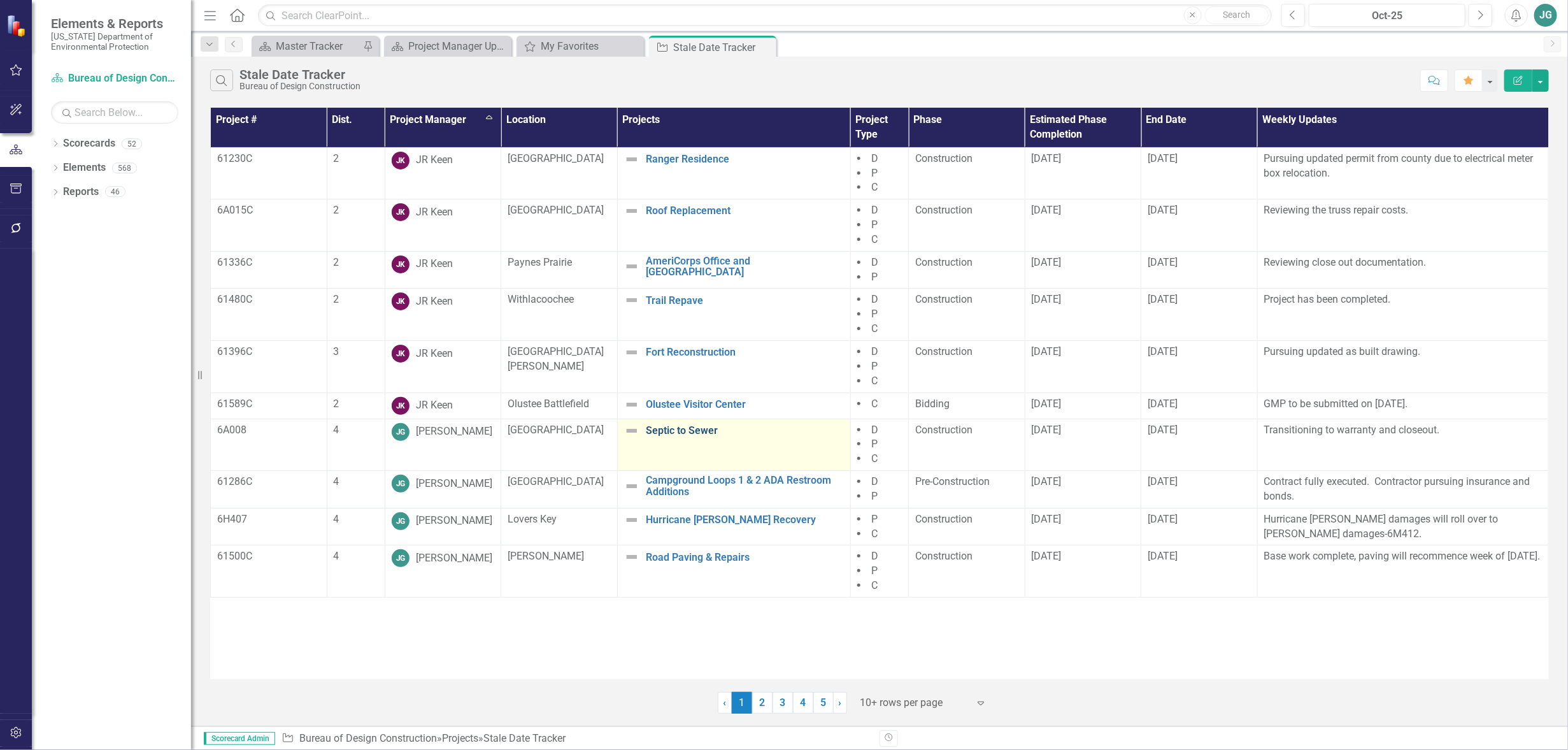
click at [685, 432] on link "Septic to Sewer" at bounding box center [745, 430] width 198 height 11
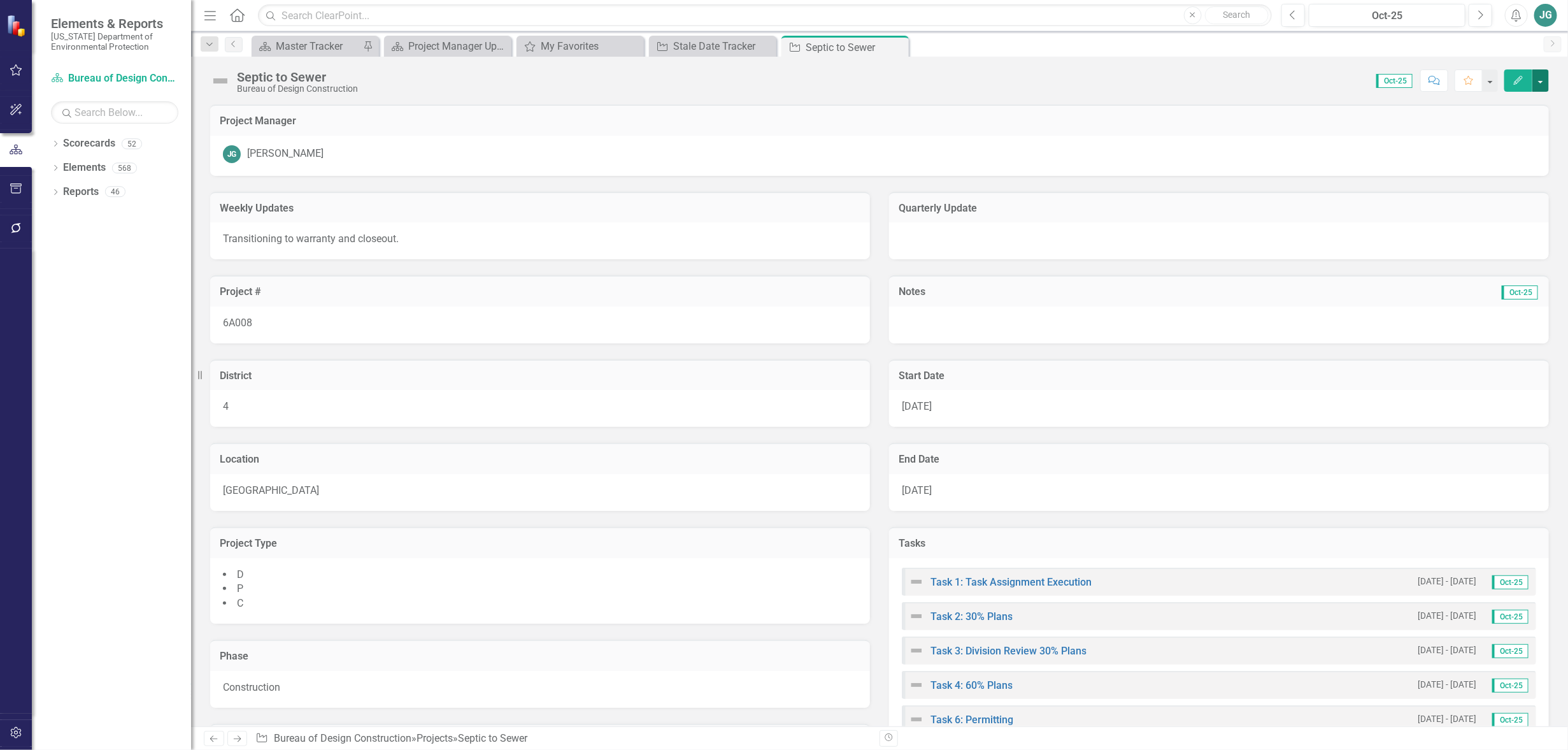
click at [1543, 79] on button "button" at bounding box center [1541, 81] width 17 height 23
click at [1435, 125] on link "Edit Report Edit Layout" at bounding box center [1471, 127] width 155 height 23
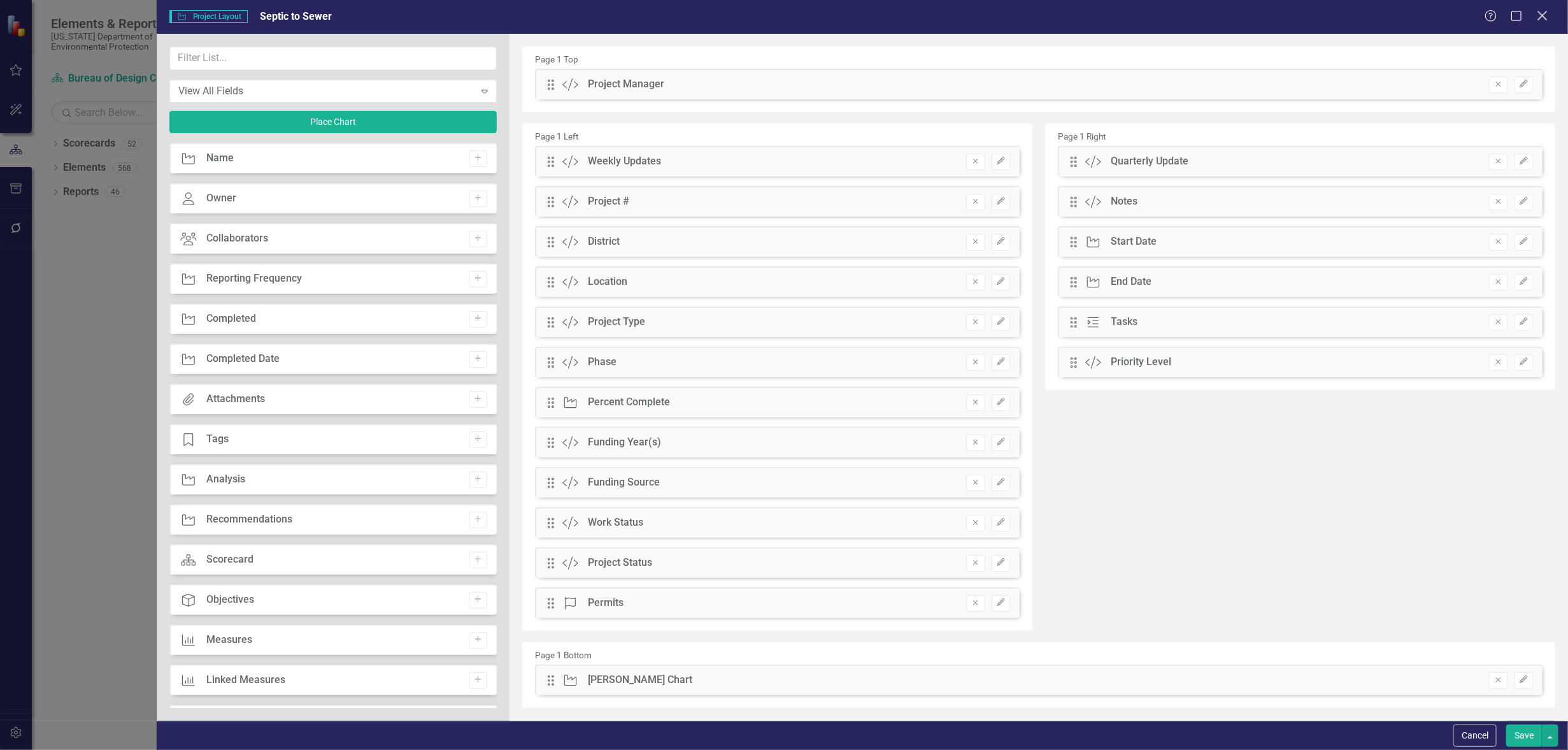
click at [1540, 14] on icon "Close" at bounding box center [1542, 16] width 16 height 12
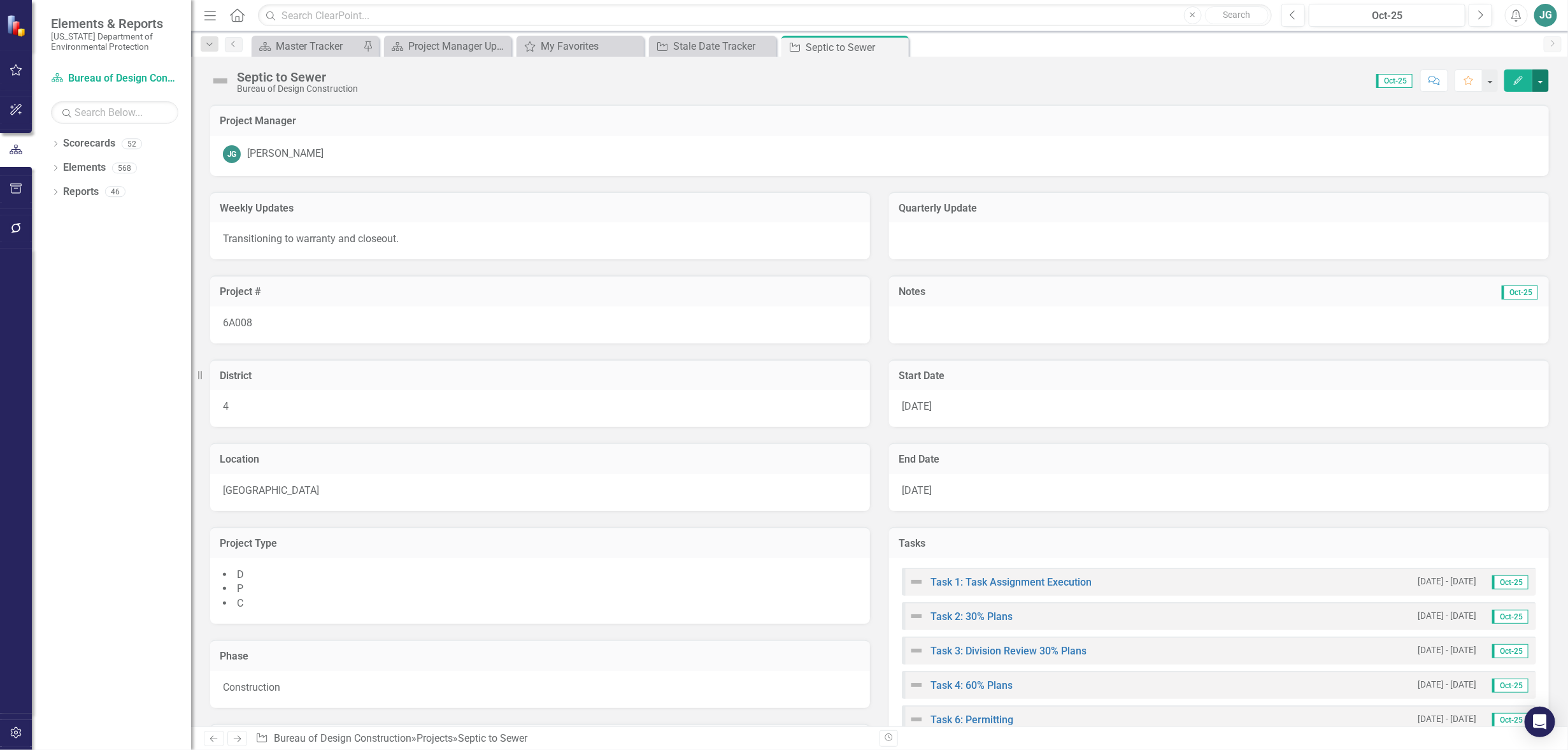
click at [1539, 81] on button "button" at bounding box center [1541, 81] width 17 height 23
click at [1443, 101] on link "Edit Edit Project" at bounding box center [1471, 104] width 155 height 23
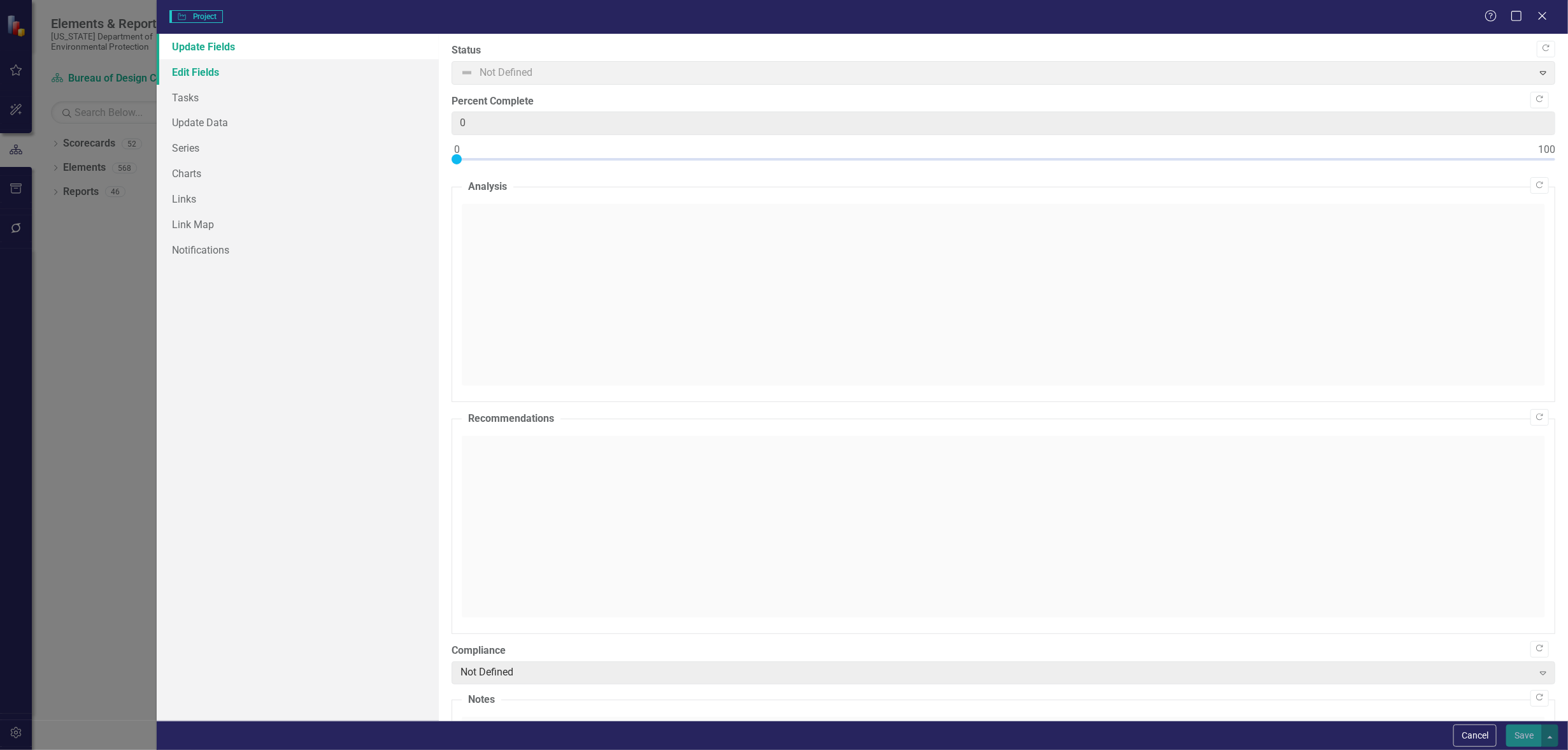
type input "0"
click at [201, 74] on link "Edit Fields" at bounding box center [297, 72] width 282 height 26
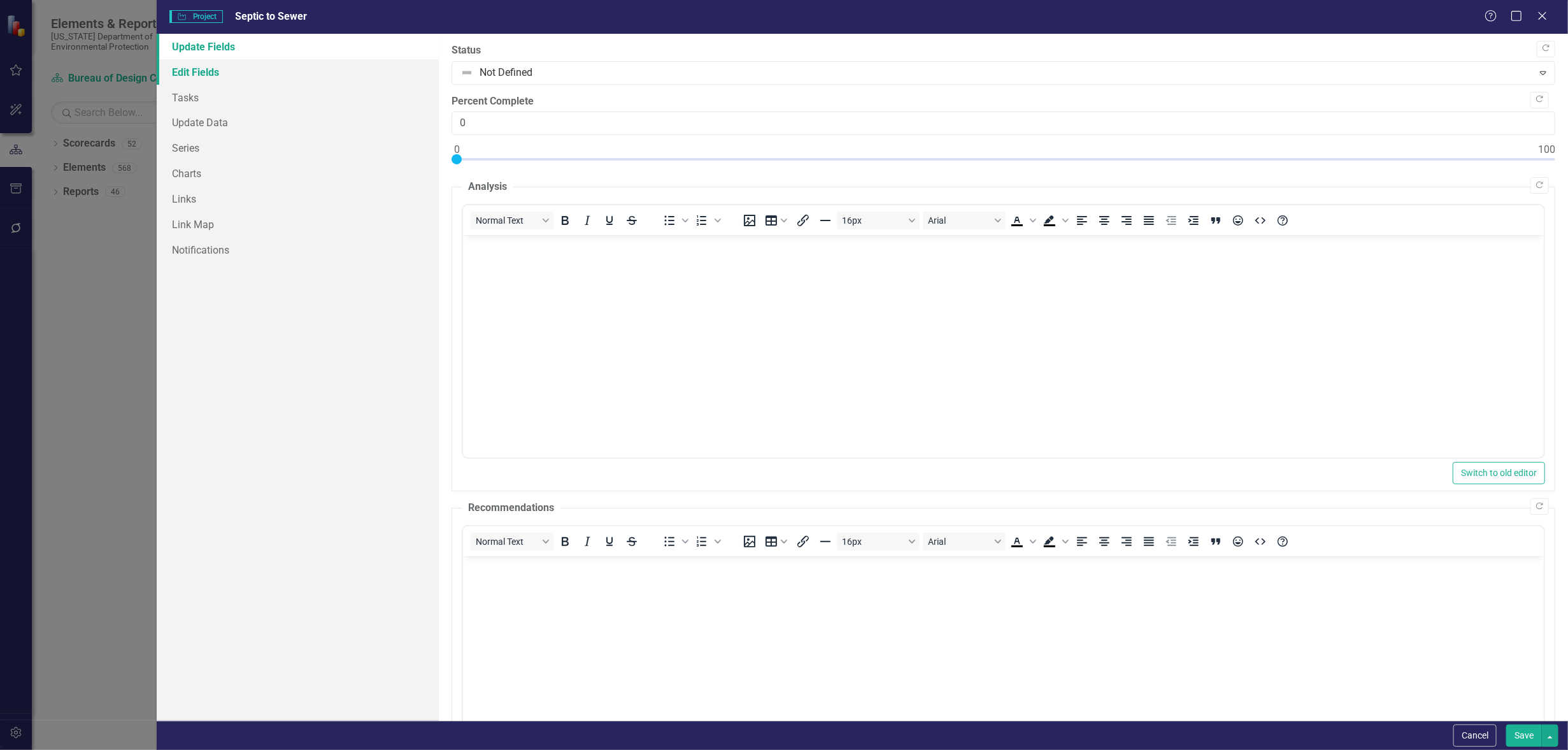
click at [181, 69] on link "Edit Fields" at bounding box center [297, 72] width 282 height 26
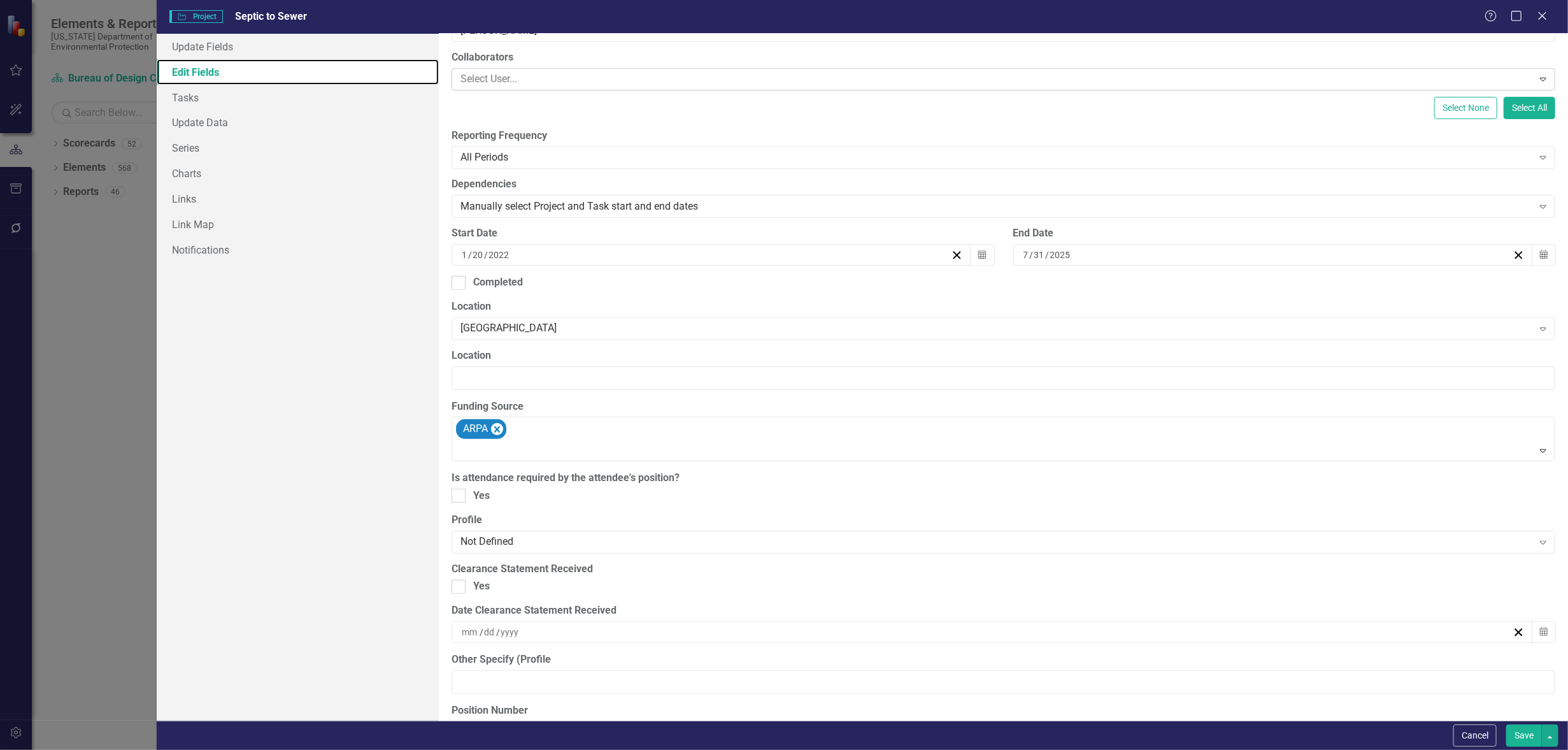
scroll to position [239, 0]
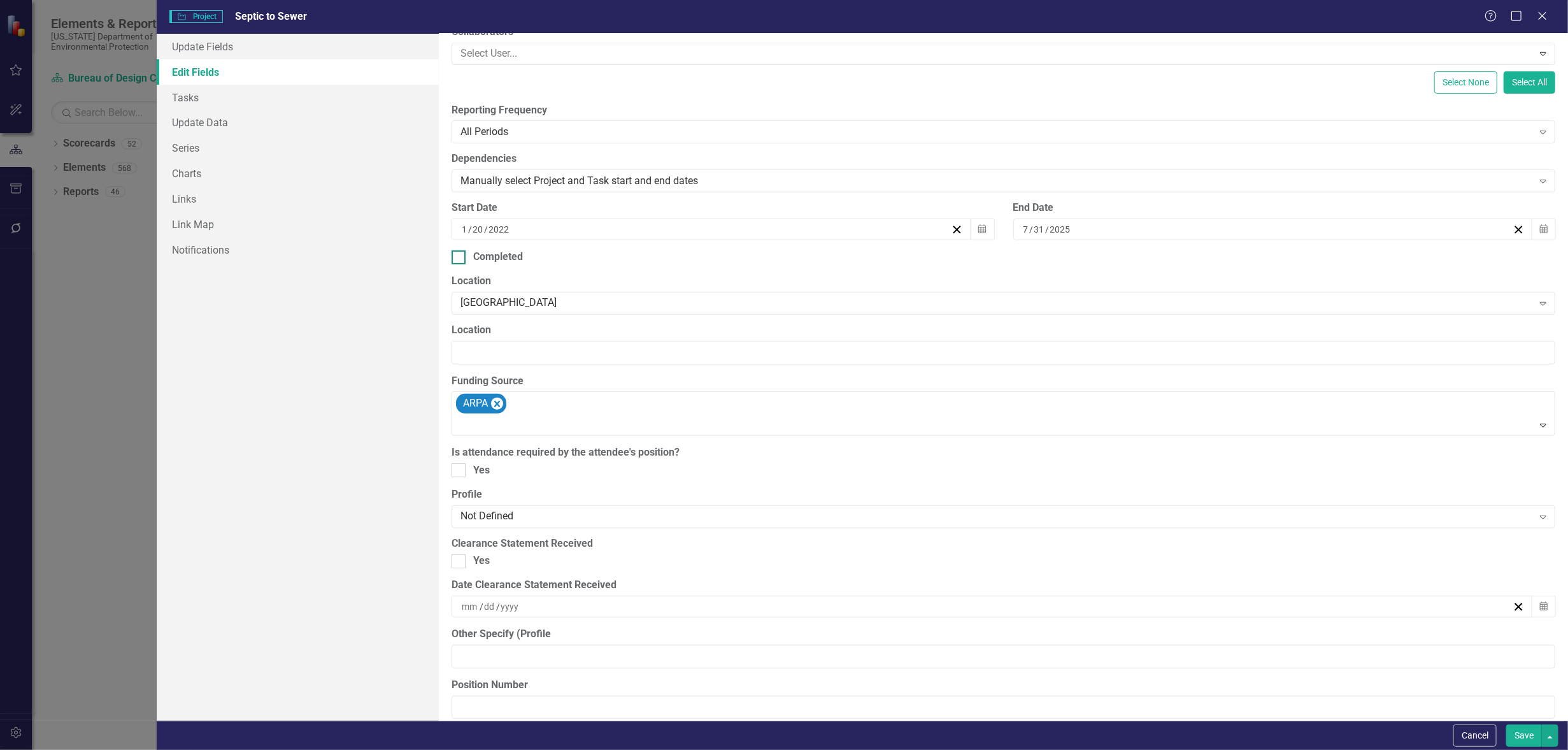
click at [456, 258] on input "Completed" at bounding box center [456, 254] width 8 height 8
checkbox input "true"
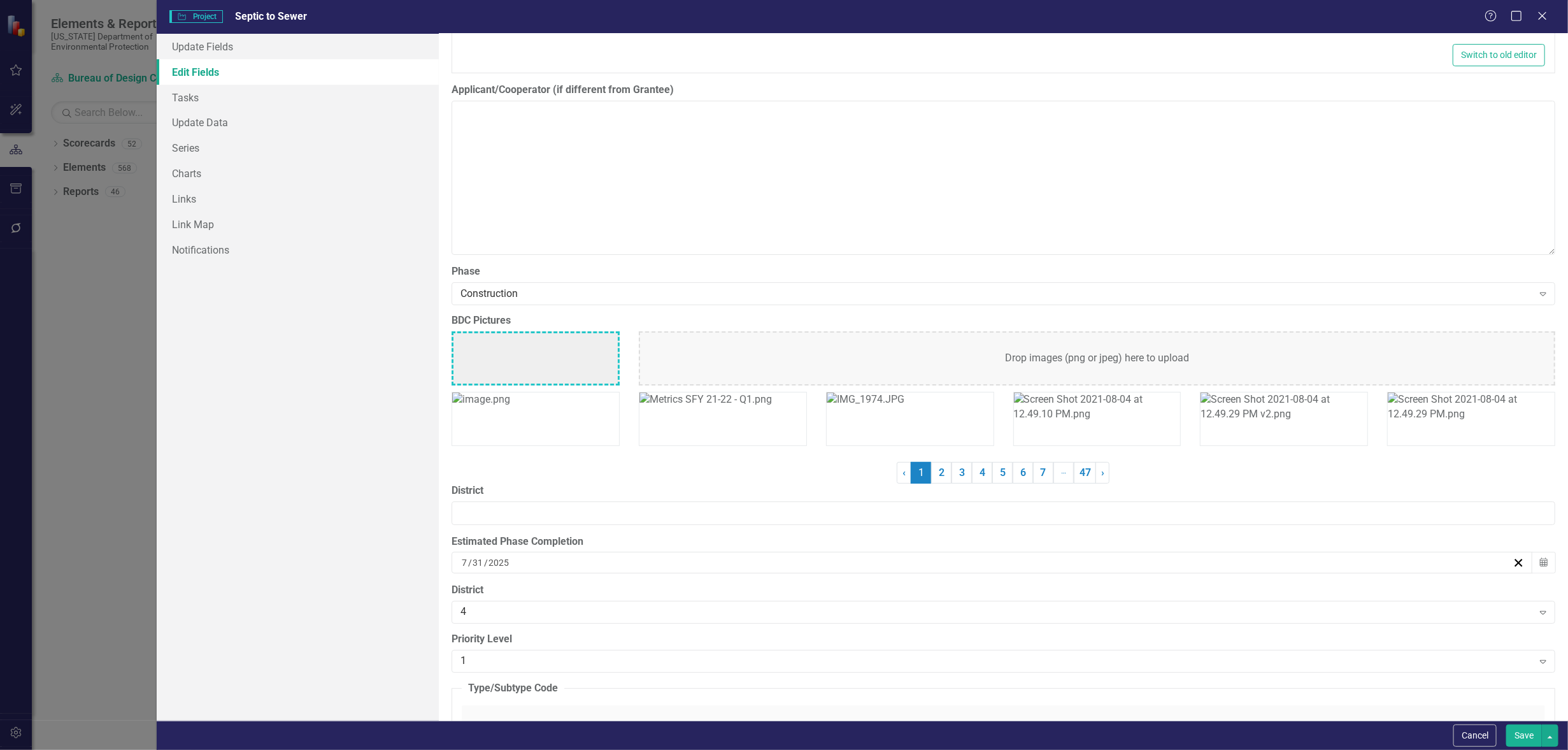
scroll to position [3187, 0]
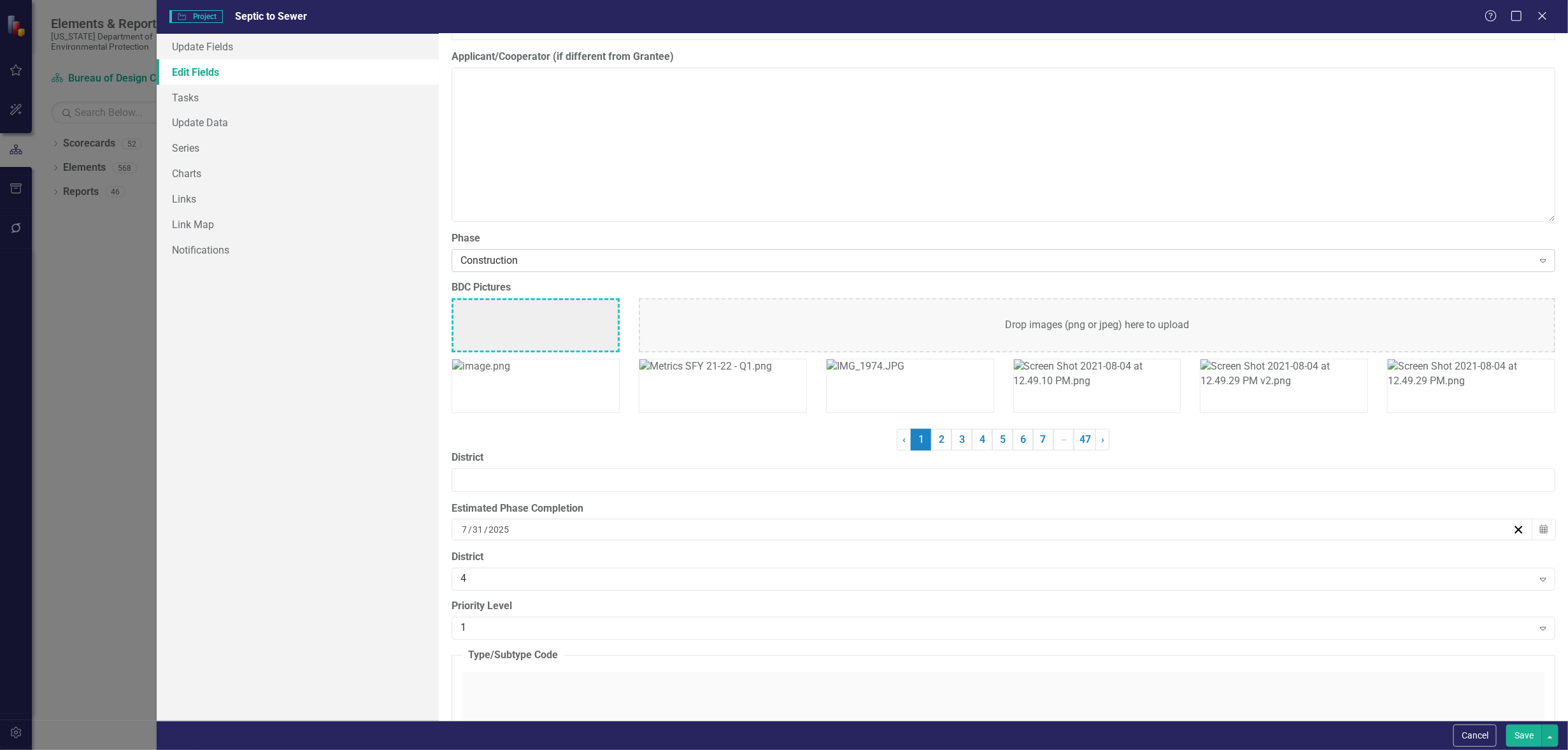
click at [517, 258] on div "Construction" at bounding box center [996, 261] width 1072 height 14
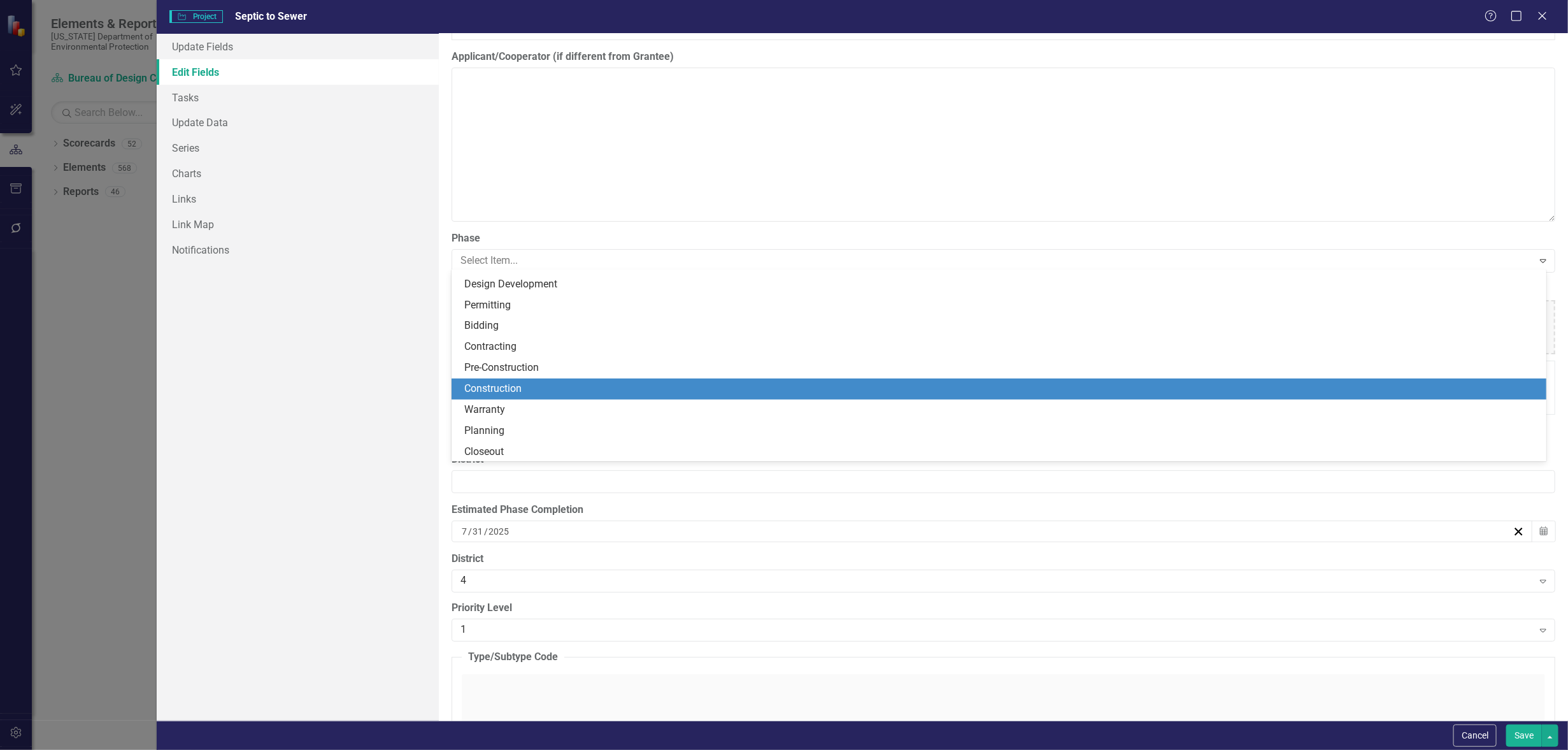
scroll to position [60, 0]
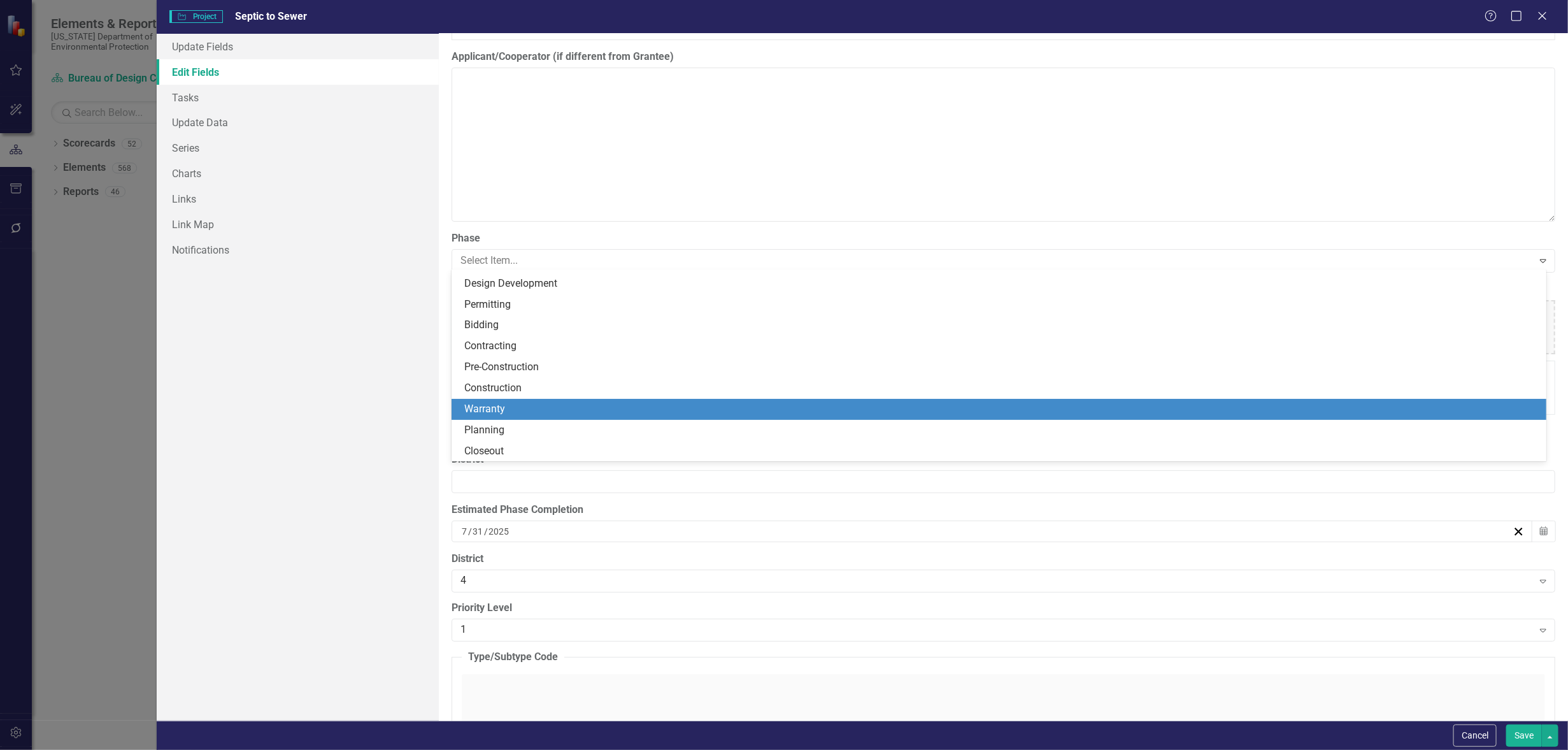
click at [509, 412] on div "Warranty" at bounding box center [1002, 409] width 1075 height 14
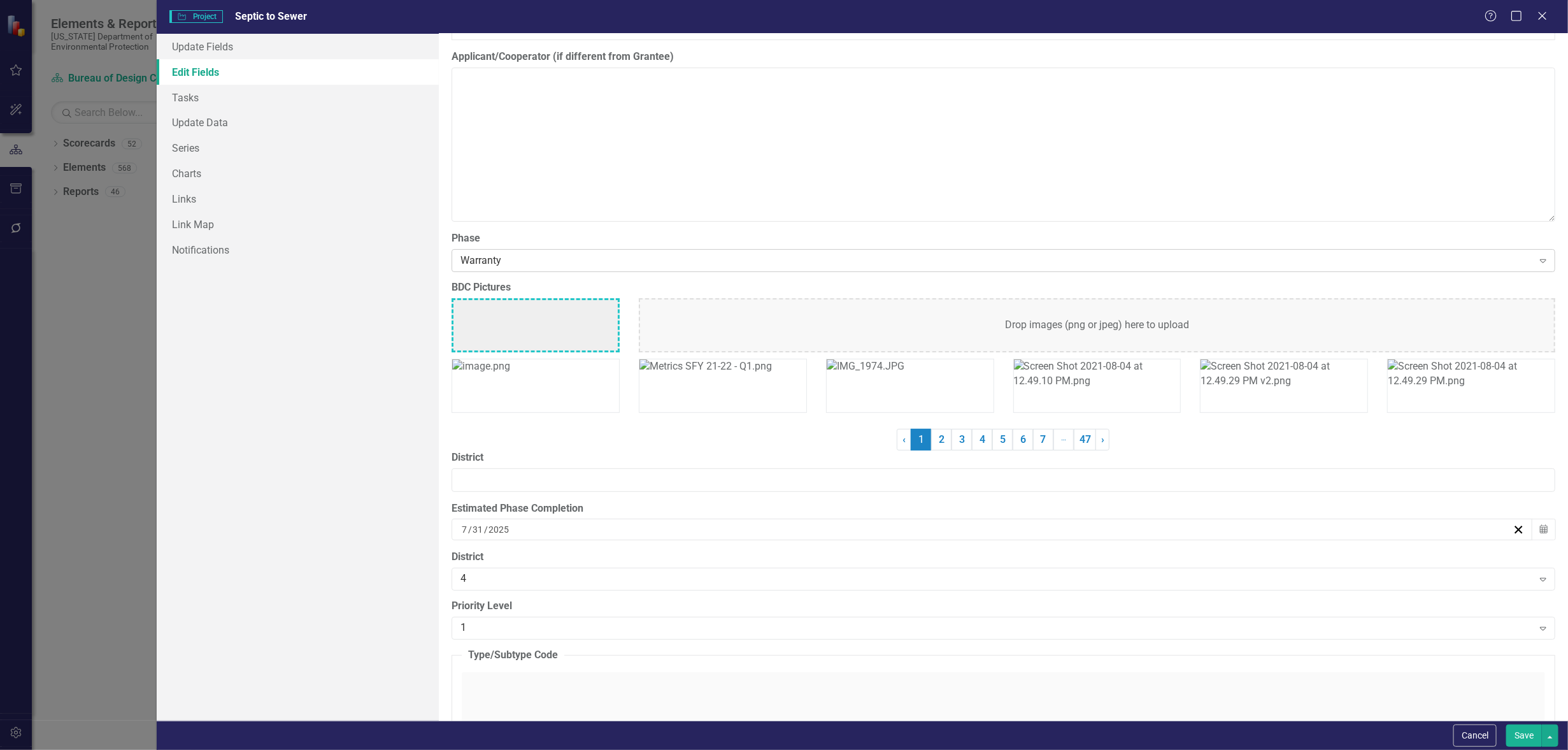
scroll to position [3266, 0]
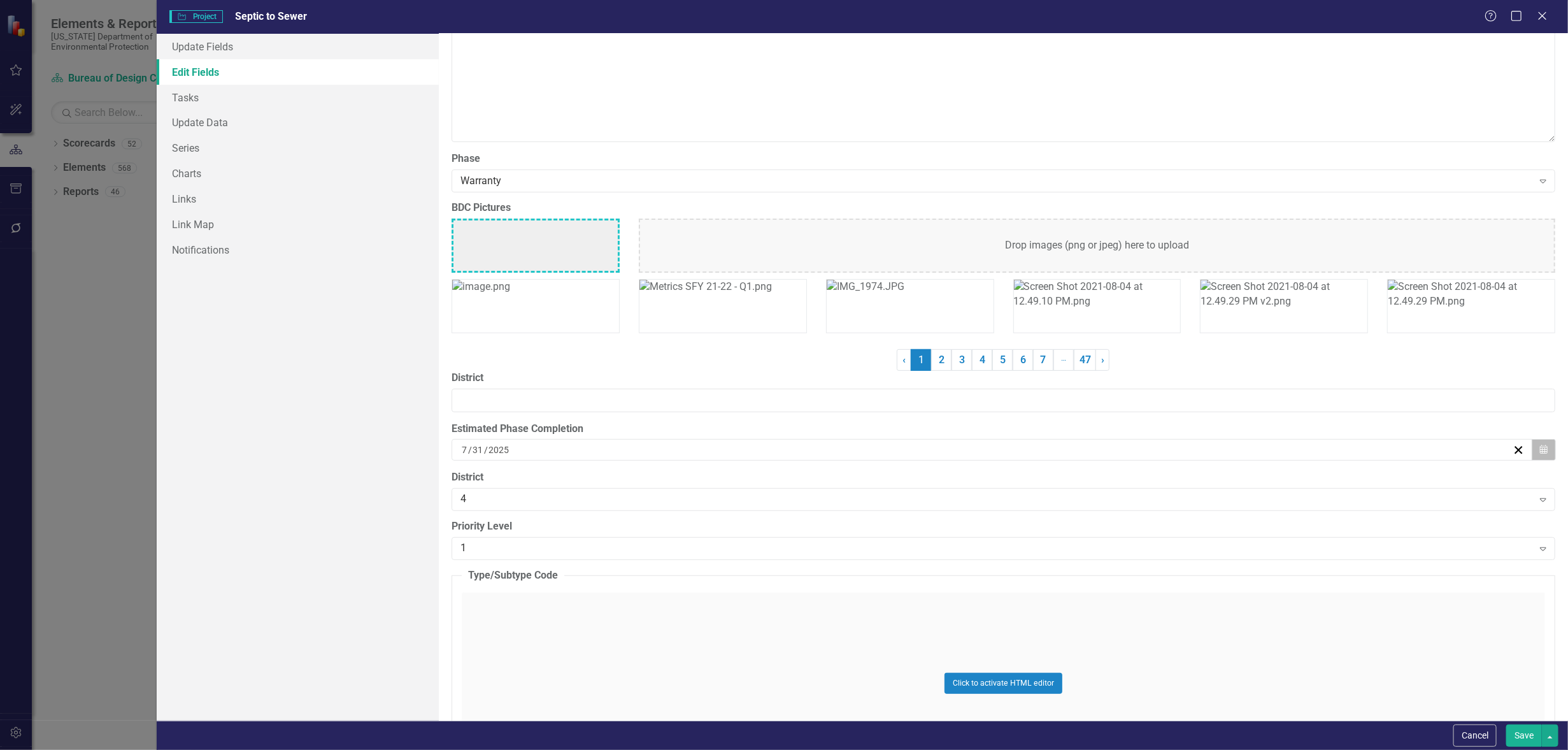
click at [1540, 446] on button "Calendar" at bounding box center [1544, 450] width 24 height 22
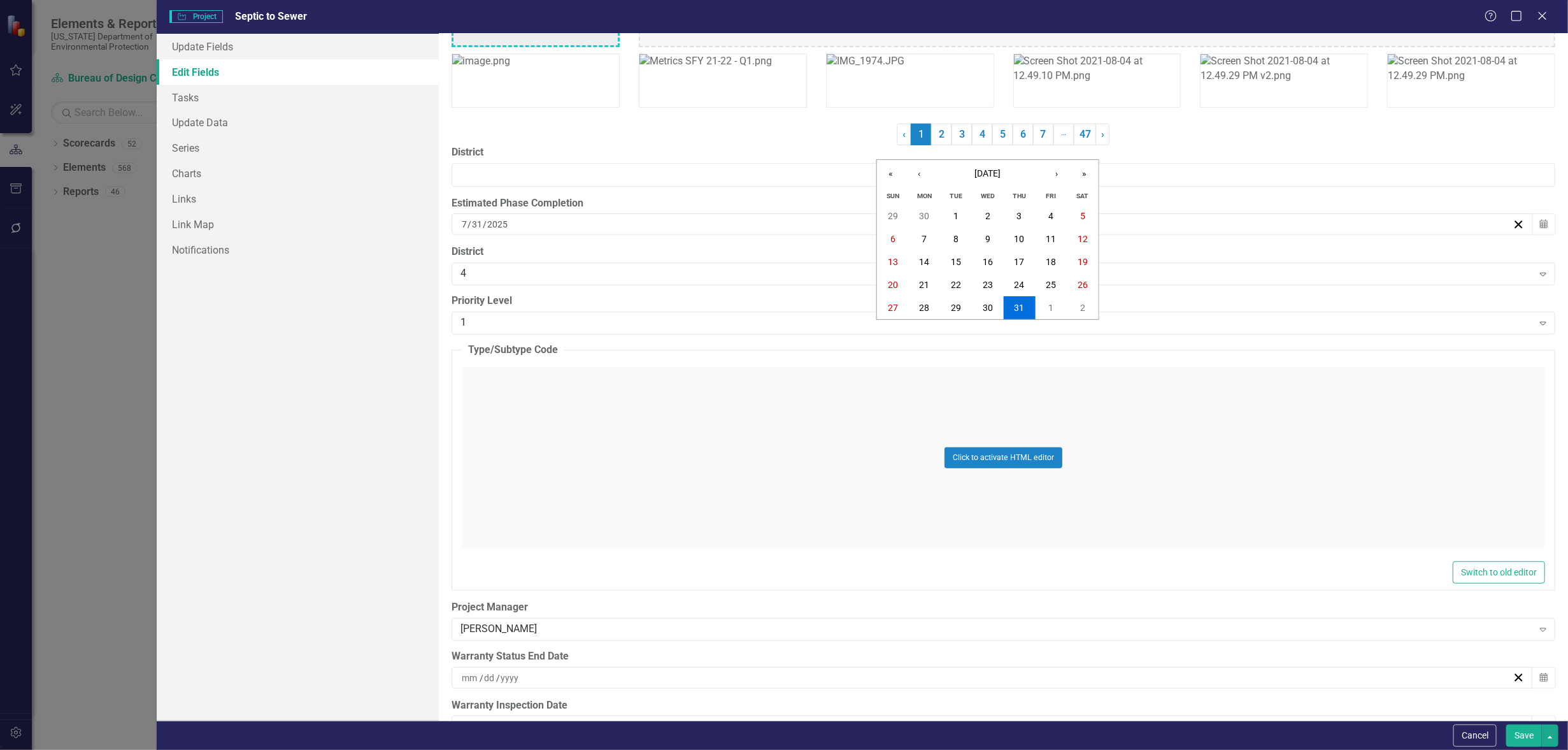
scroll to position [3745, 0]
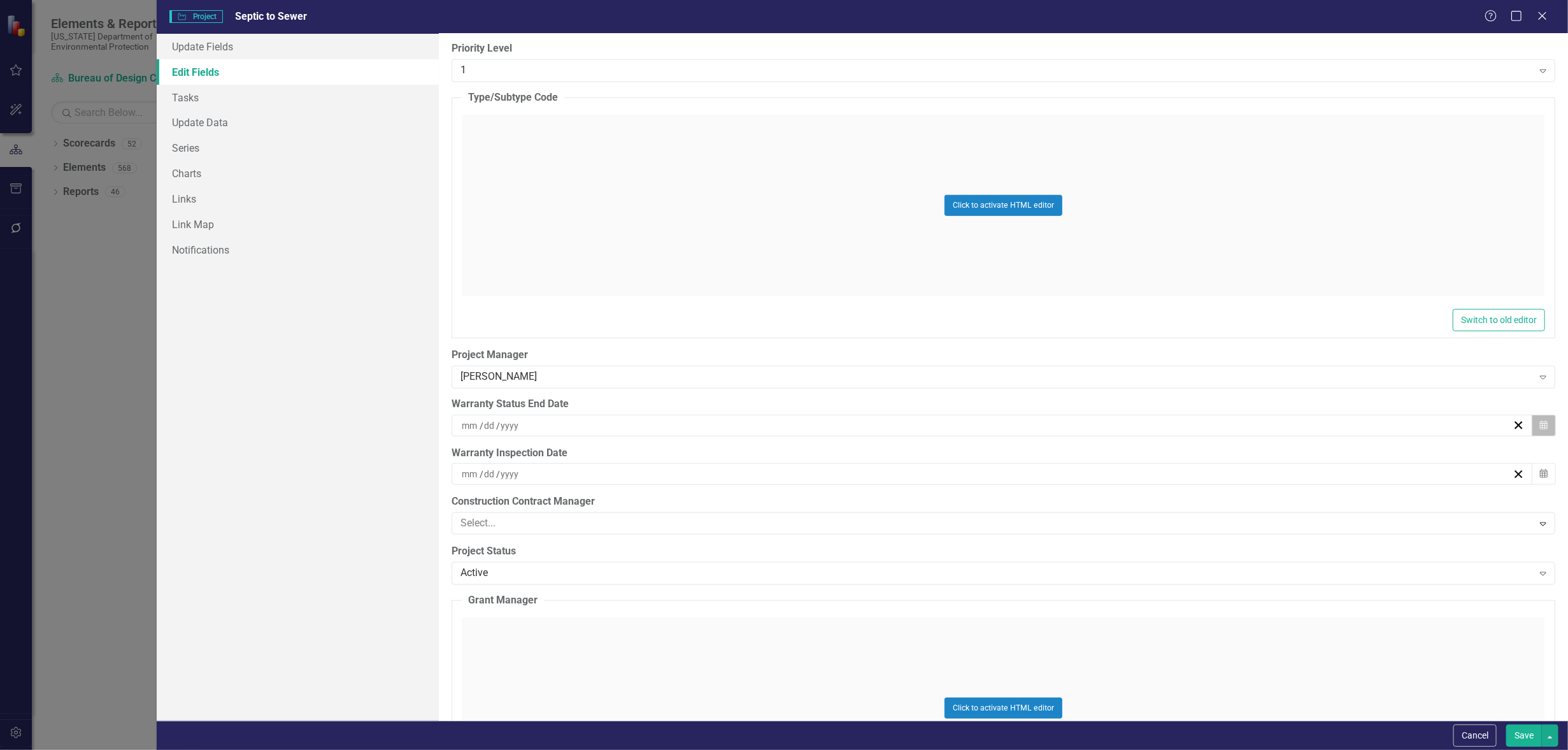
click at [1540, 424] on icon "Calendar" at bounding box center [1544, 426] width 8 height 9
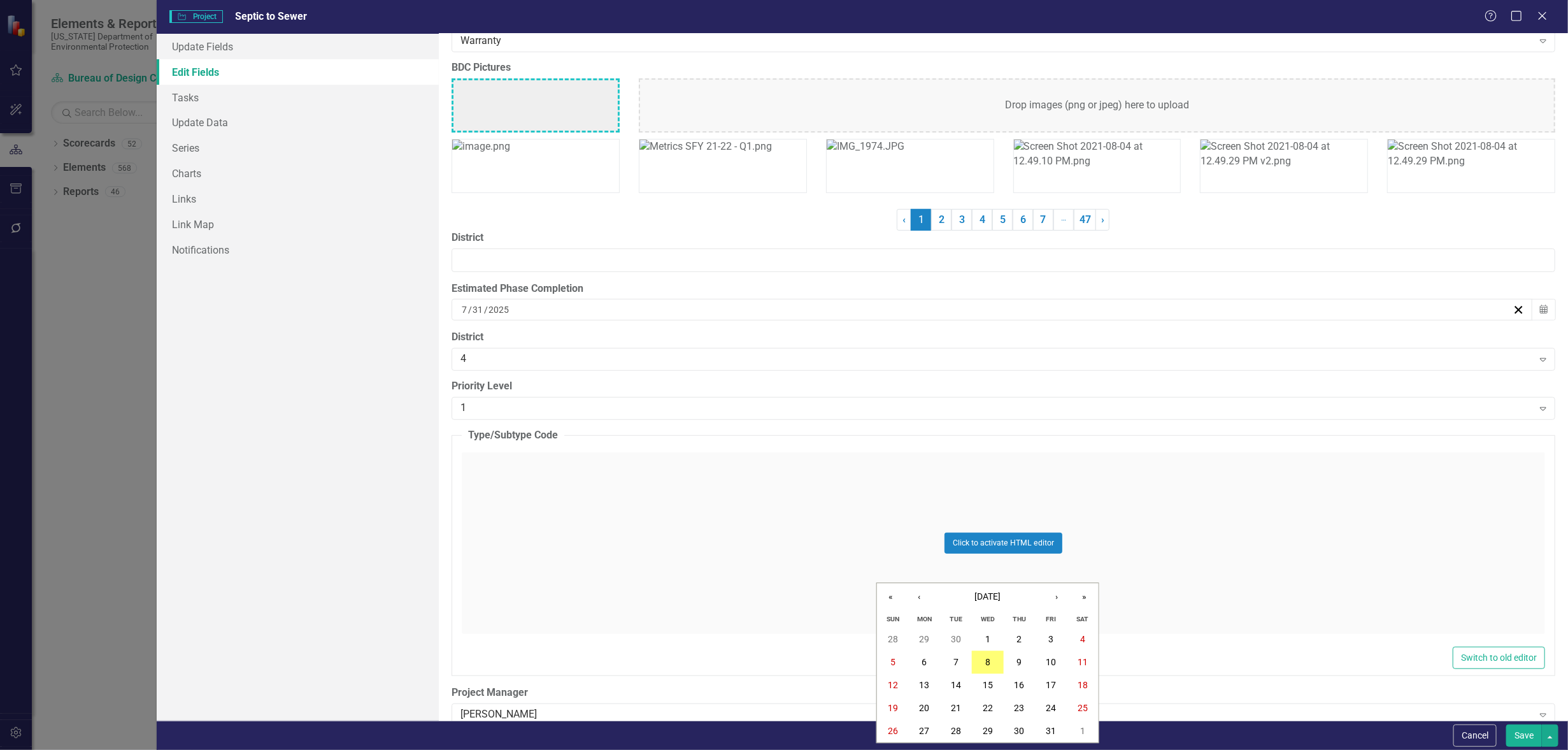
scroll to position [3346, 0]
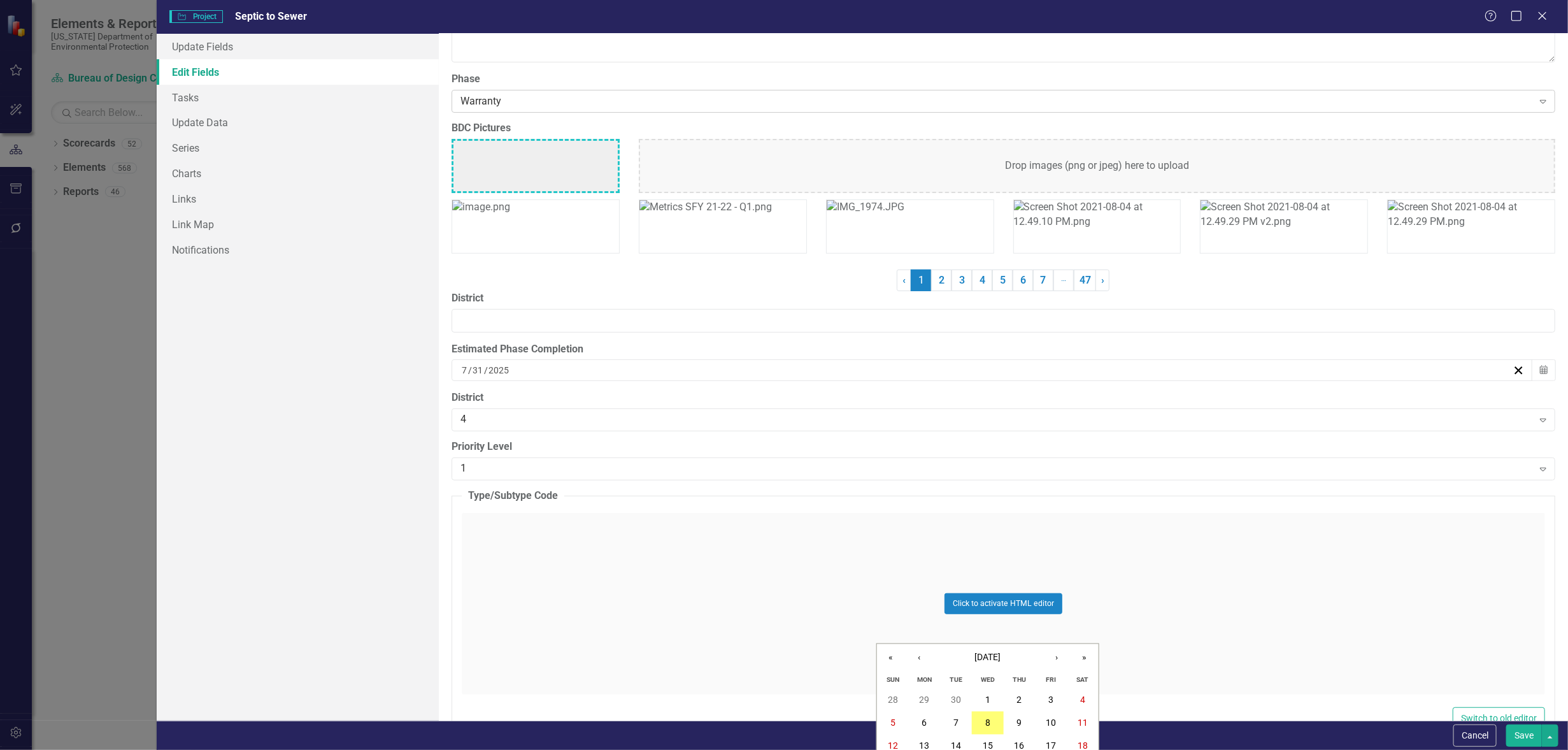
click at [519, 96] on div "Warranty" at bounding box center [996, 101] width 1072 height 14
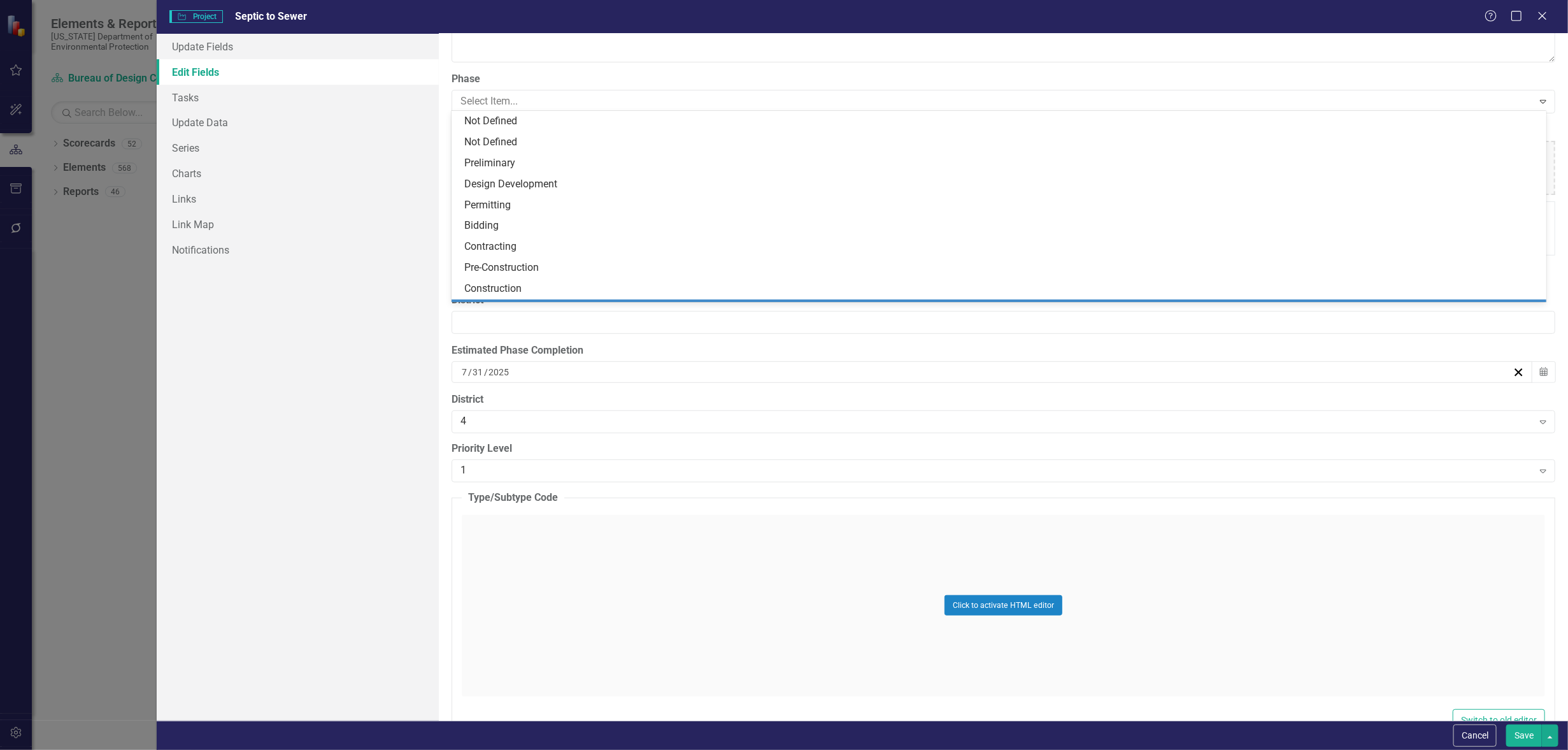
scroll to position [60, 0]
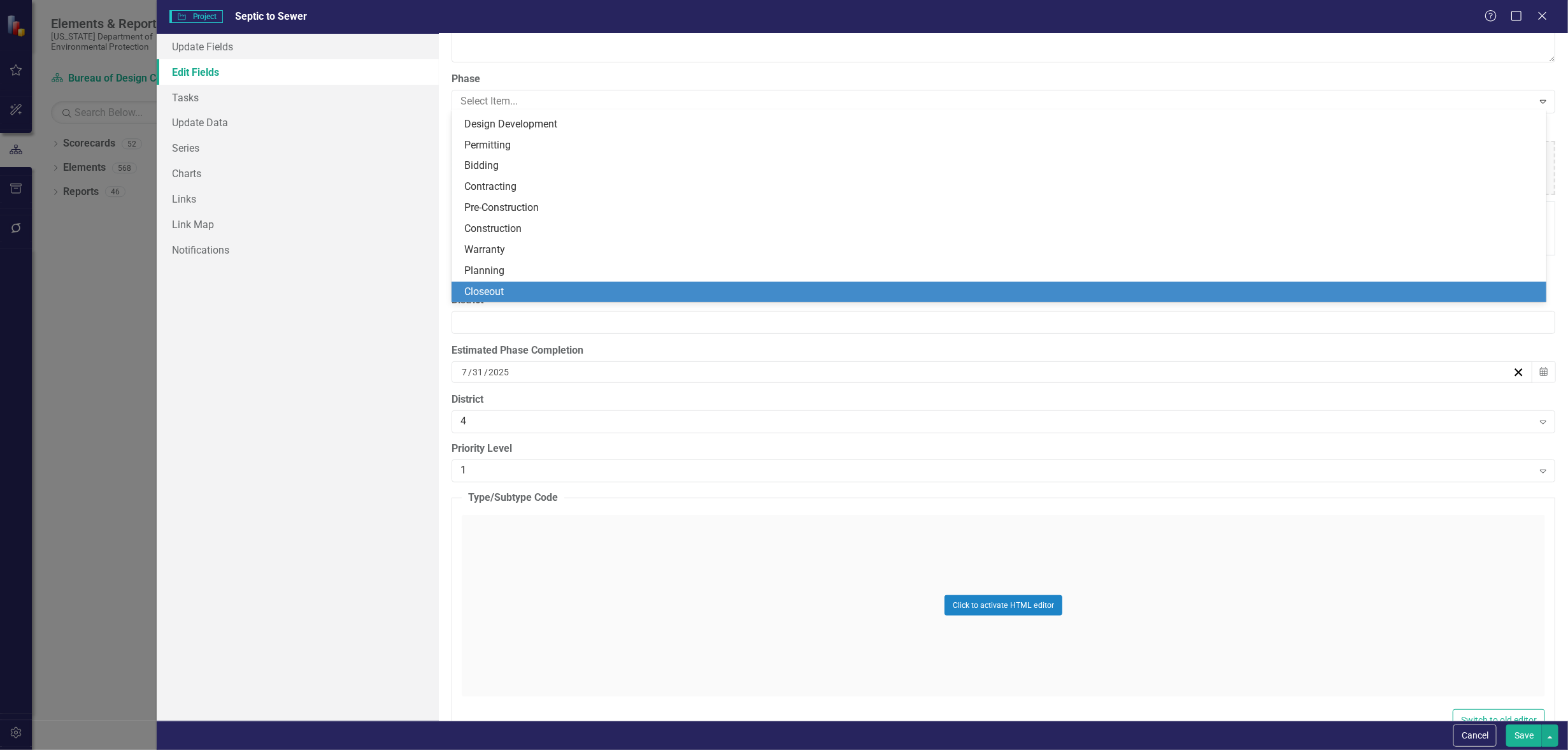
click at [479, 293] on div "Closeout" at bounding box center [1002, 292] width 1075 height 14
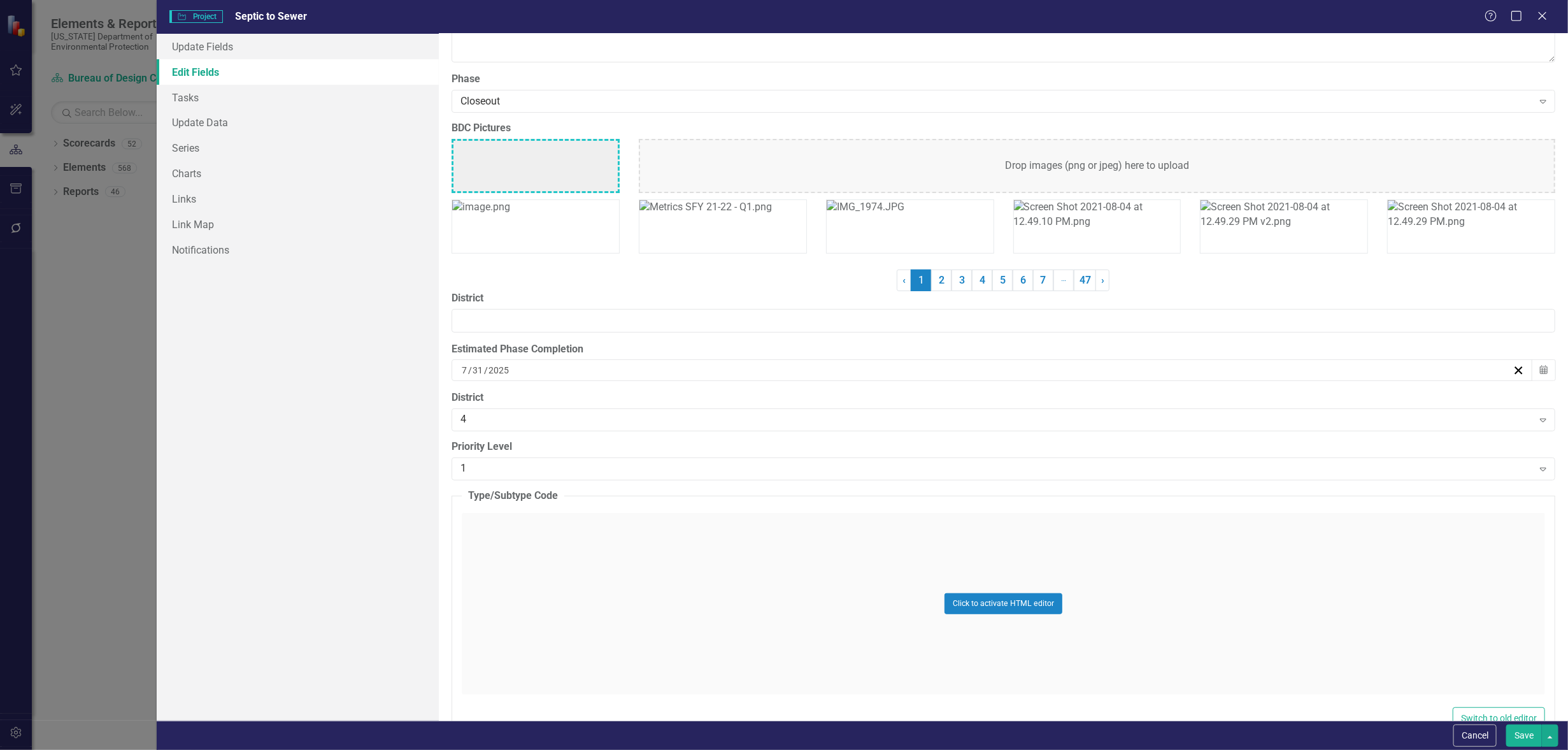
drag, startPoint x: 1537, startPoint y: 737, endPoint x: 1529, endPoint y: 730, distance: 10.6
click at [1537, 737] on button "Save" at bounding box center [1524, 736] width 36 height 23
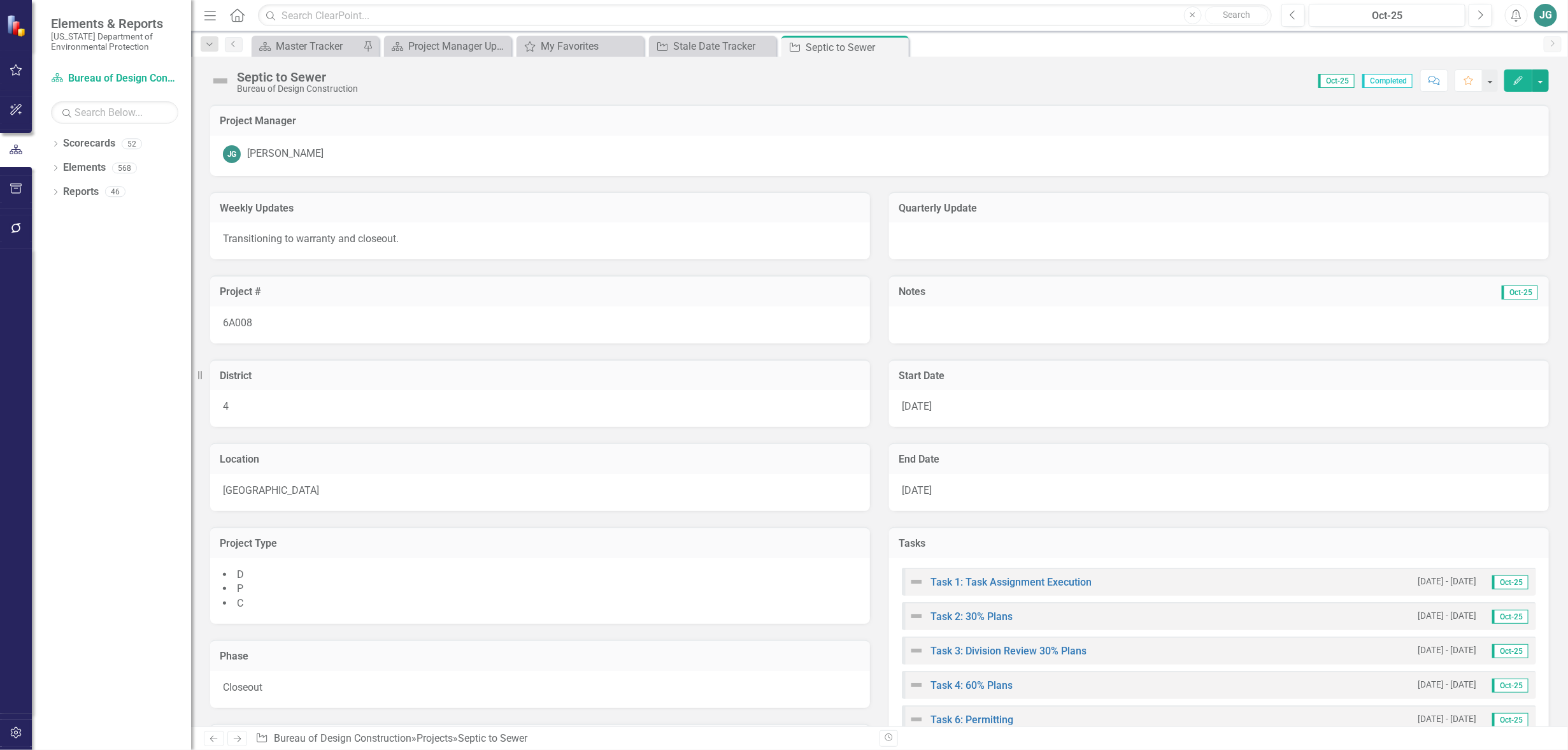
drag, startPoint x: 898, startPoint y: 47, endPoint x: 882, endPoint y: 48, distance: 16.0
click at [0, 0] on icon "Close" at bounding box center [0, 0] width 0 height 0
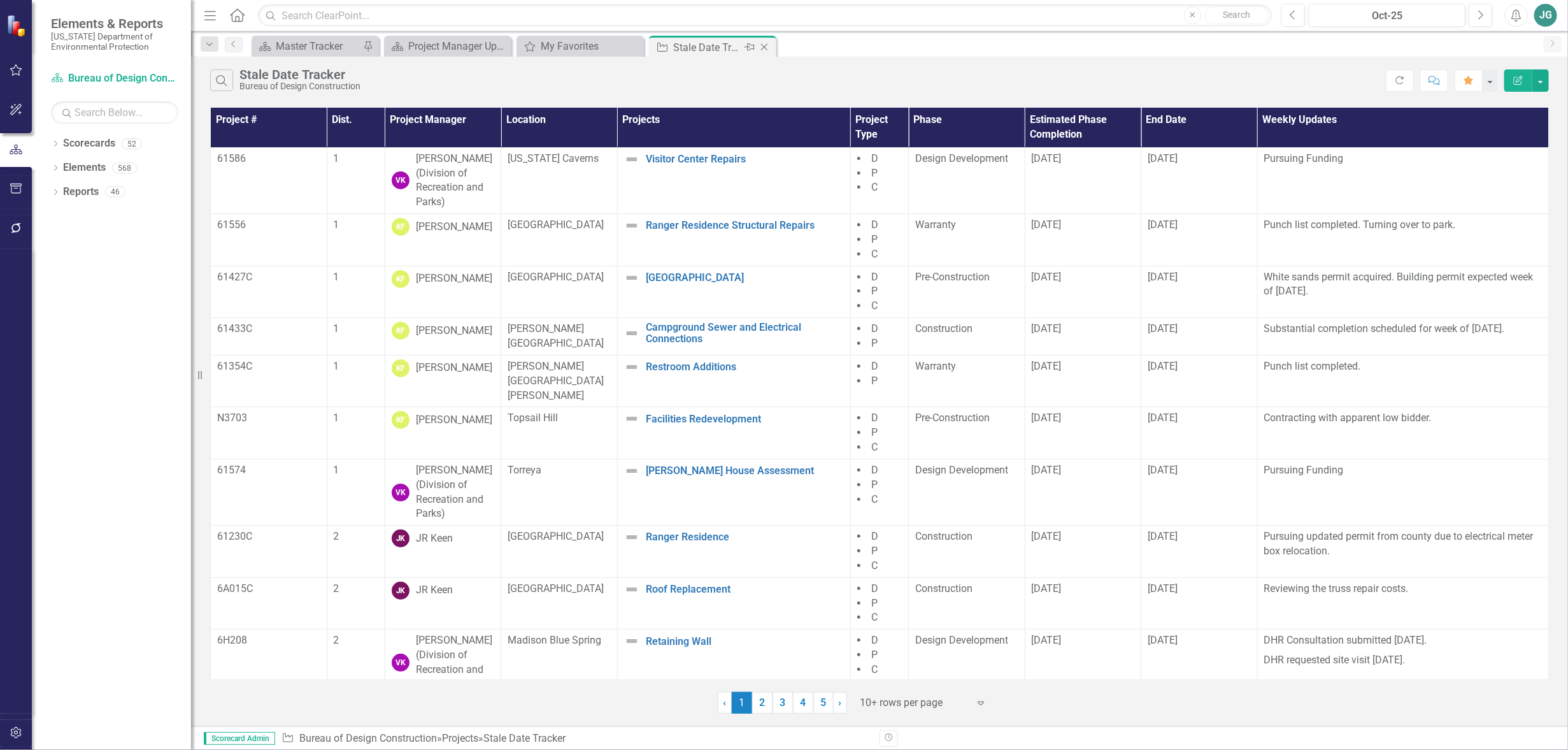
click at [700, 45] on div "Stale Date Tracker" at bounding box center [707, 47] width 68 height 16
click at [441, 115] on th "Project Manager" at bounding box center [443, 127] width 116 height 39
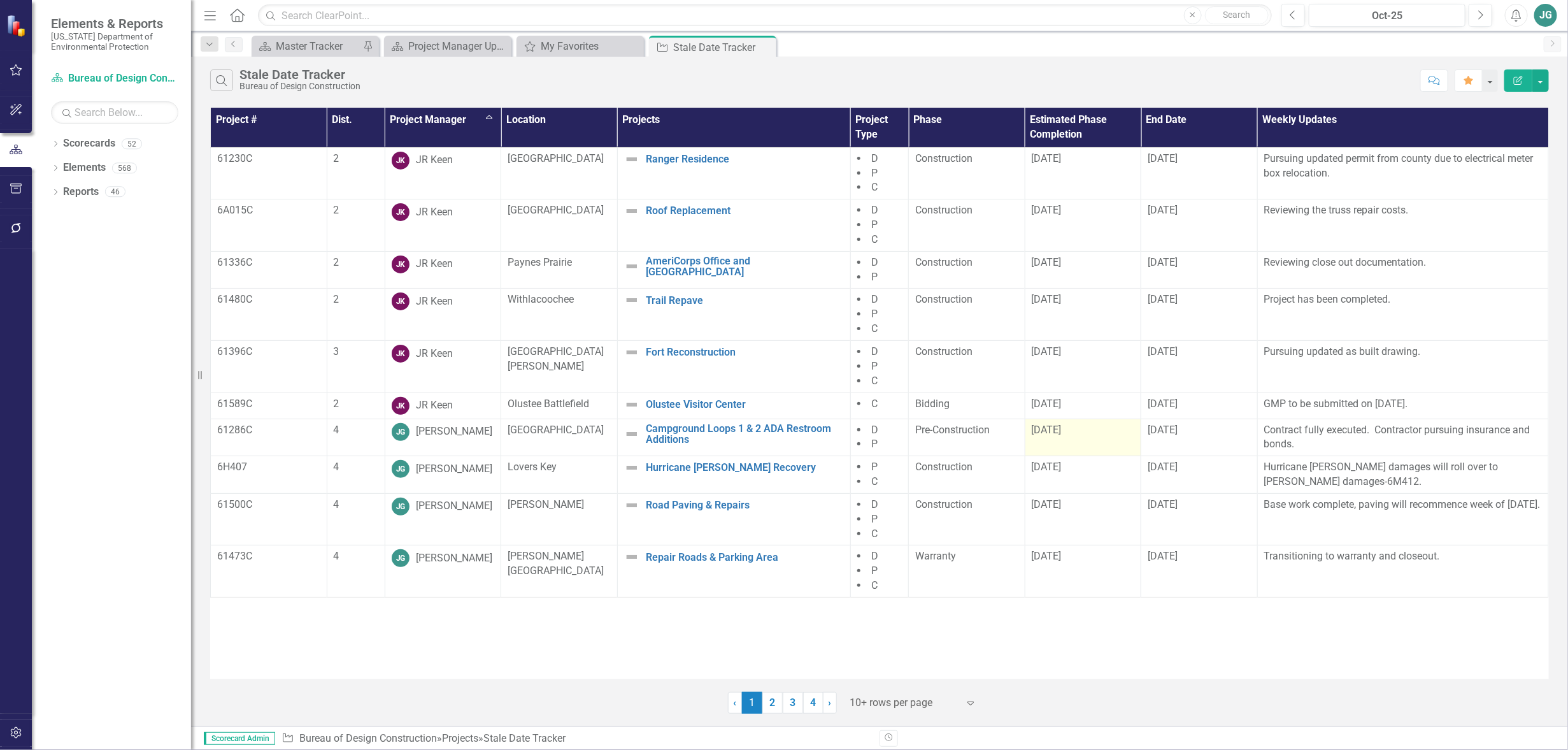
click at [1083, 436] on div "[DATE]" at bounding box center [1084, 430] width 104 height 14
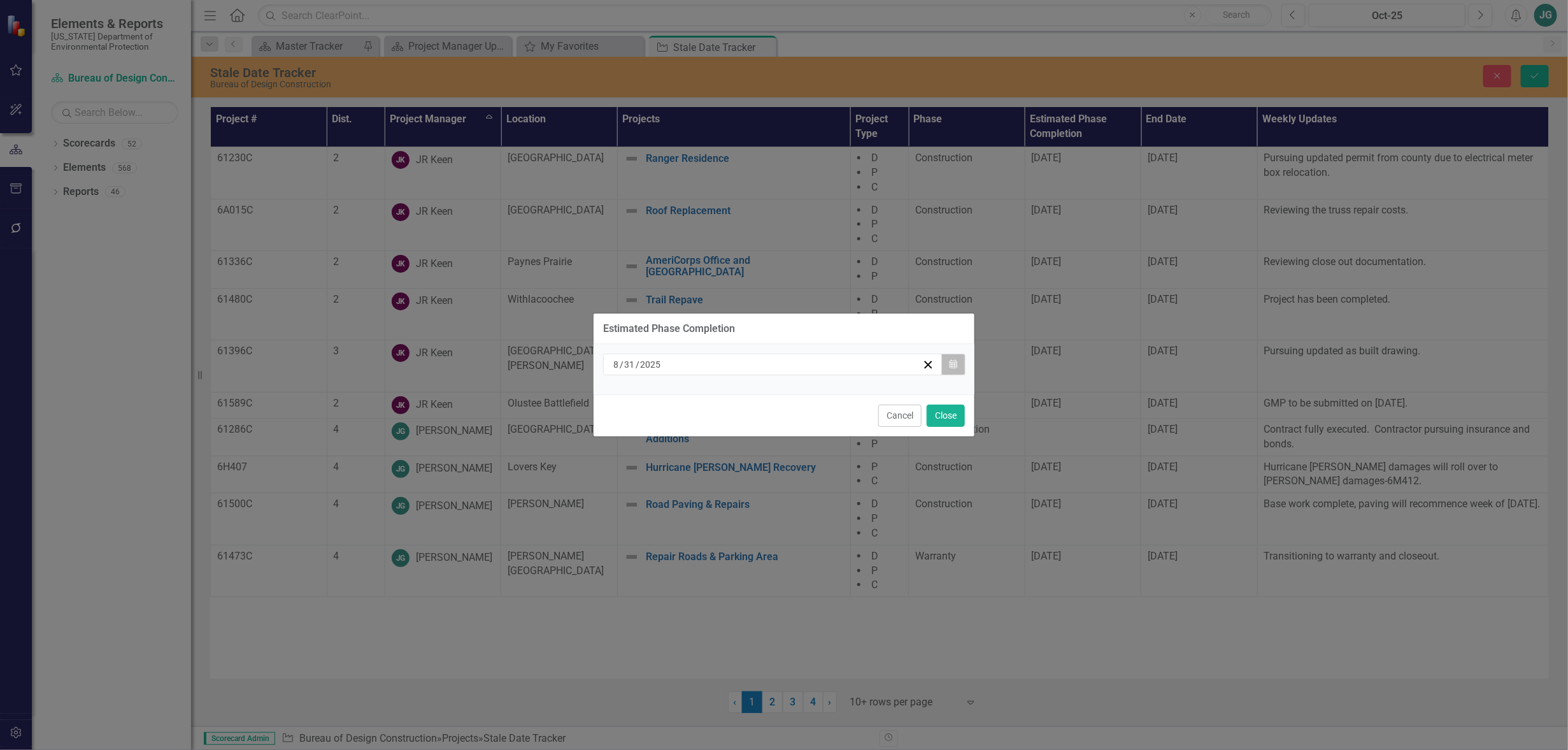
click at [956, 355] on button "Calendar" at bounding box center [954, 364] width 24 height 22
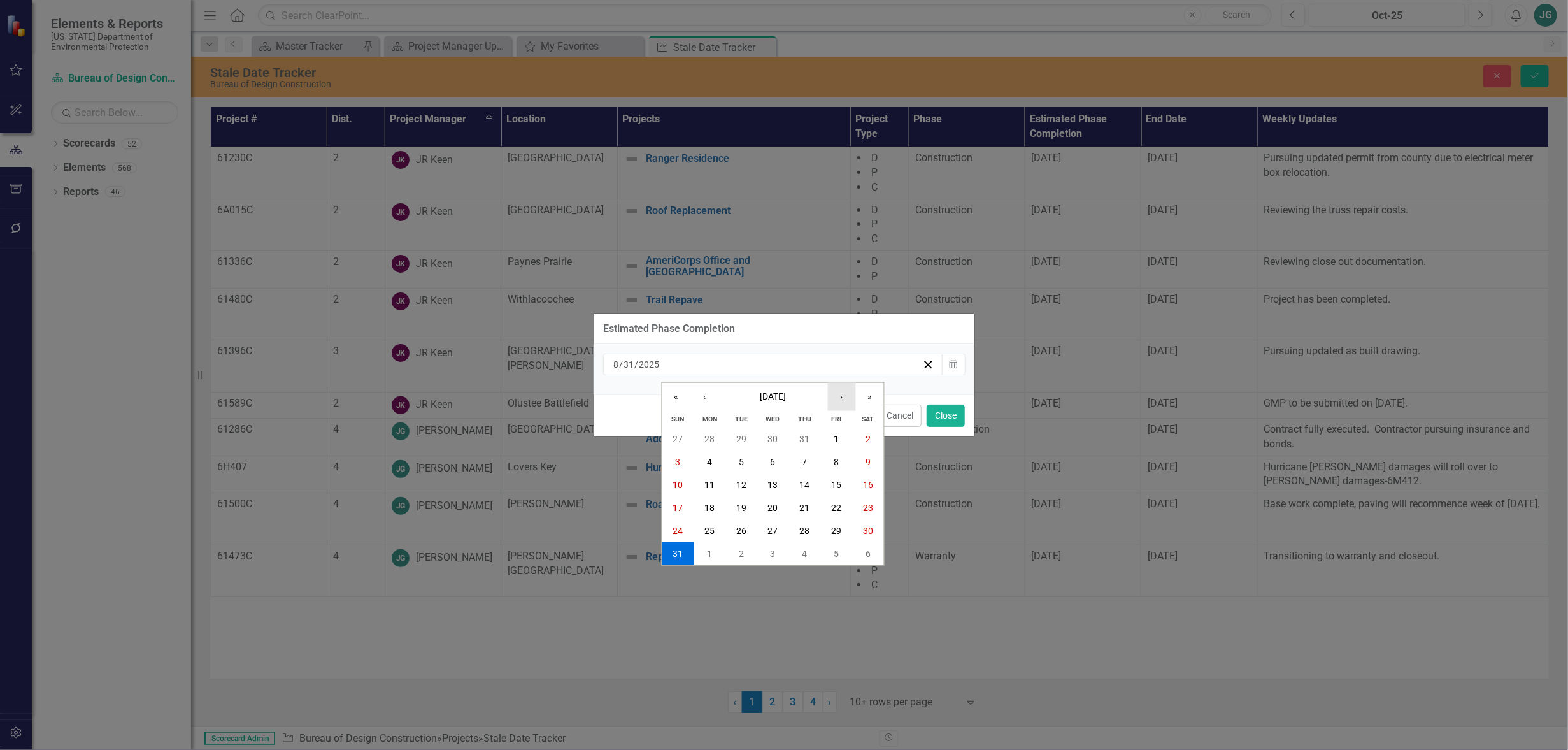
click at [843, 392] on button "›" at bounding box center [842, 396] width 28 height 28
click at [843, 526] on button "31" at bounding box center [837, 531] width 32 height 23
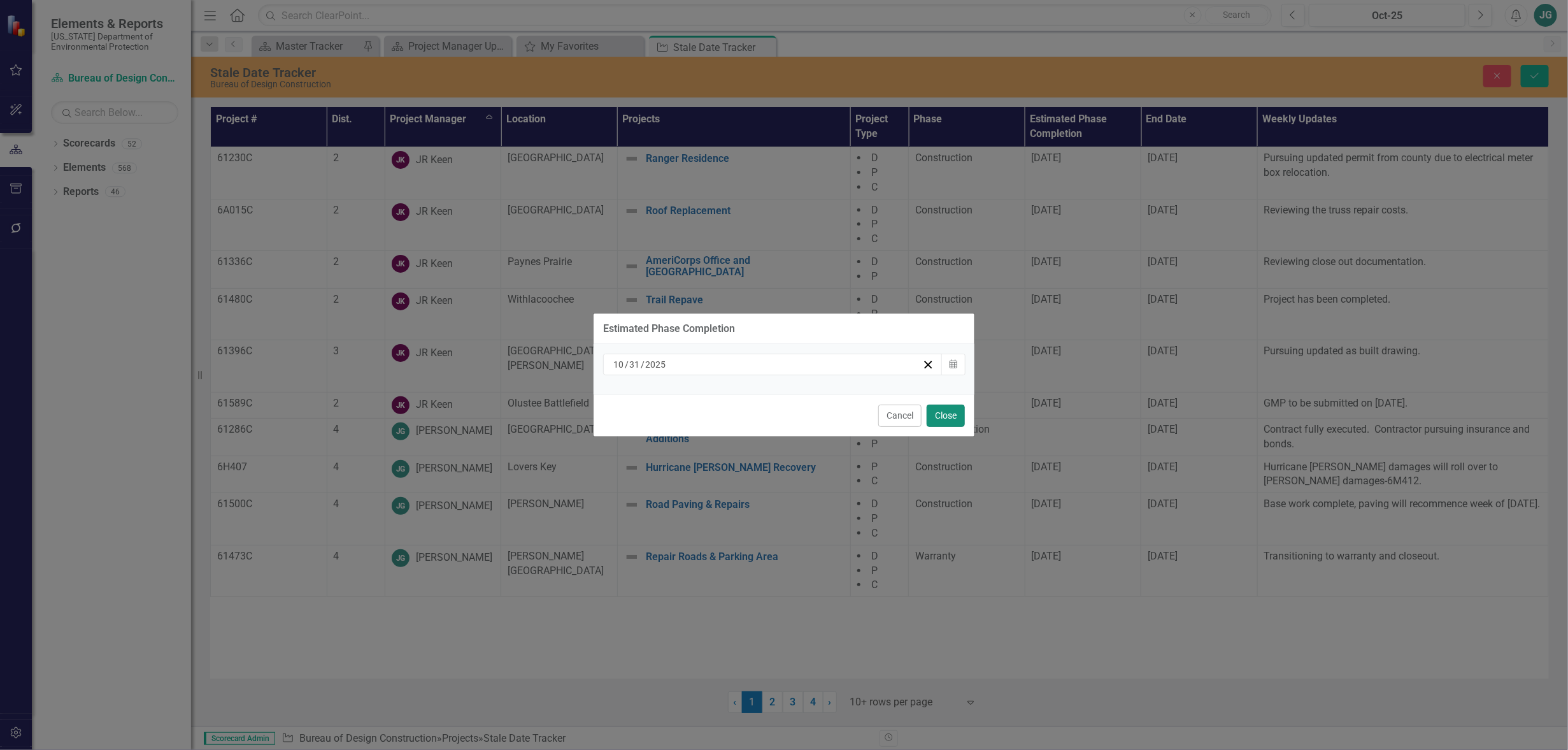
click at [950, 414] on button "Close" at bounding box center [946, 416] width 39 height 23
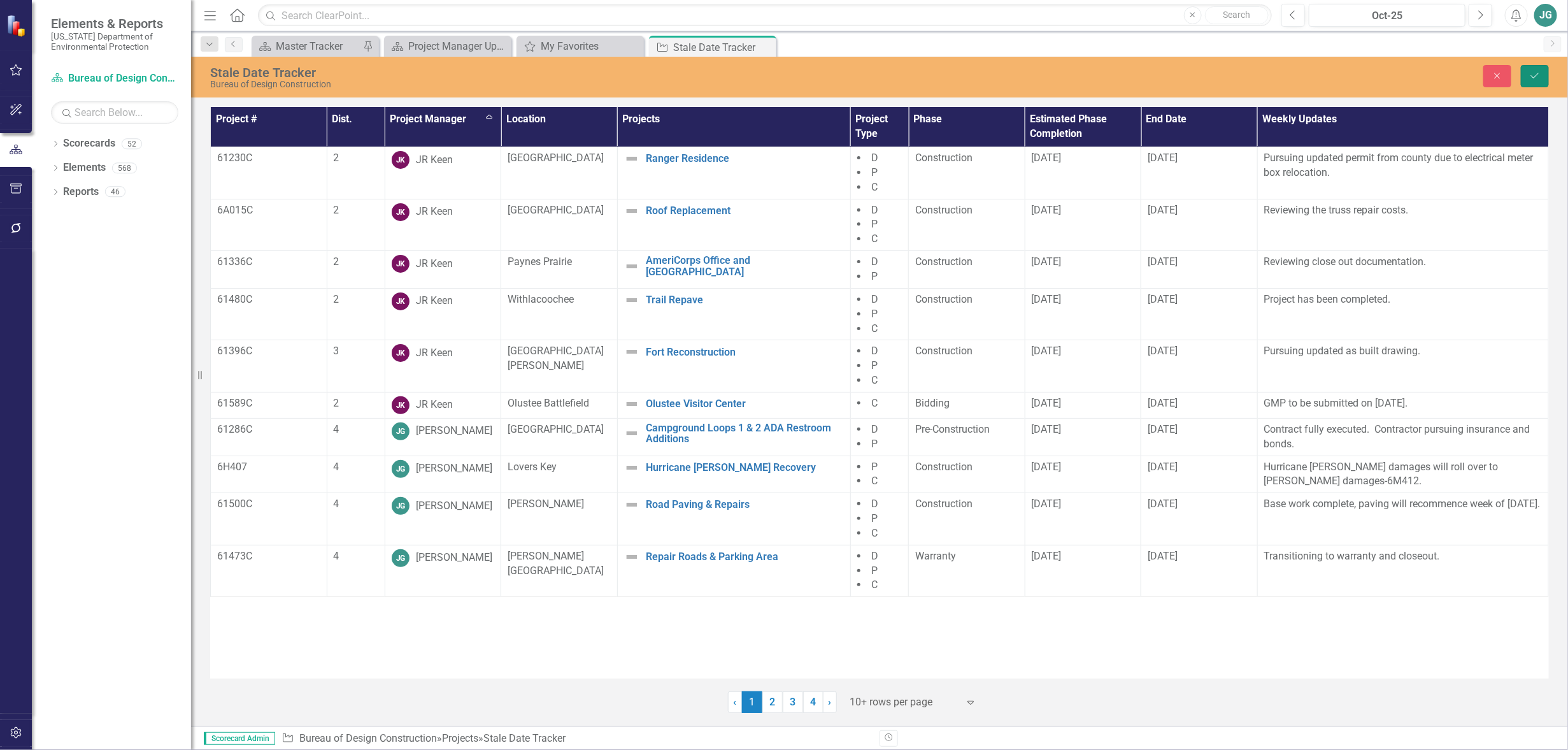
click at [1537, 75] on icon "Save" at bounding box center [1535, 76] width 11 height 9
